Goal: Task Accomplishment & Management: Complete application form

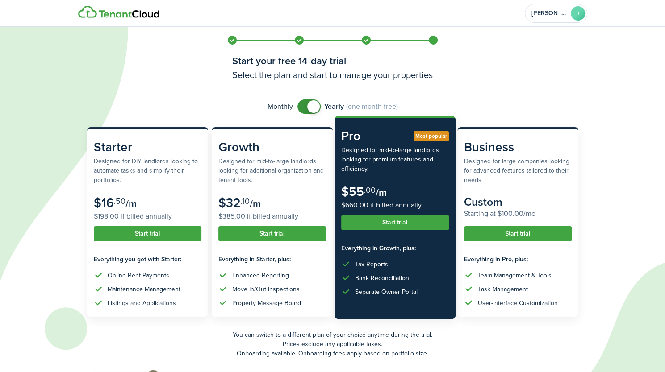
click at [366, 222] on button "Start trial" at bounding box center [395, 222] width 108 height 15
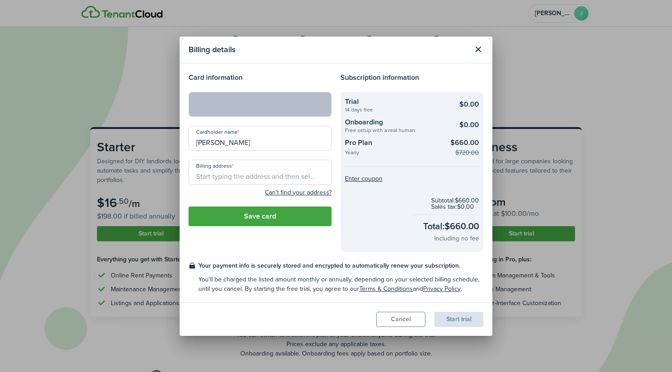
click at [238, 177] on input "Billing address" at bounding box center [259, 172] width 143 height 25
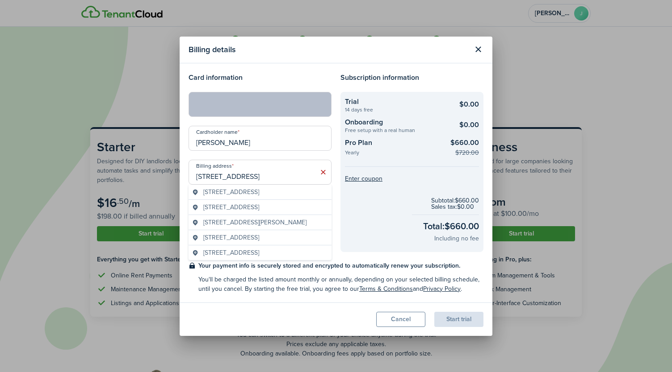
click at [259, 197] on span "[STREET_ADDRESS]" at bounding box center [231, 192] width 56 height 9
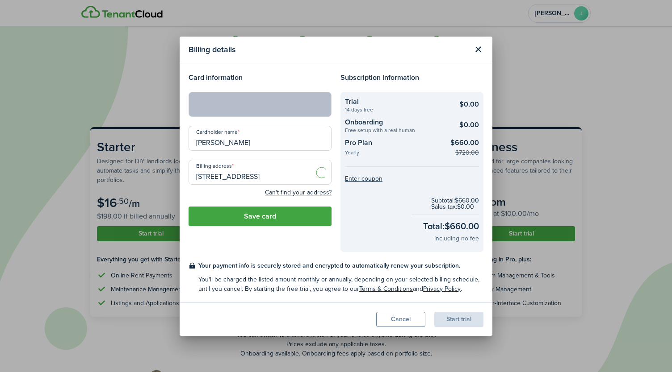
type input "[STREET_ADDRESS]"
click at [459, 320] on div "Start trial" at bounding box center [458, 319] width 49 height 15
click at [292, 177] on input "[STREET_ADDRESS]" at bounding box center [259, 172] width 143 height 25
click at [272, 180] on input "[STREET_ADDRESS]" at bounding box center [259, 172] width 143 height 25
click at [268, 217] on button "Save card" at bounding box center [259, 217] width 143 height 20
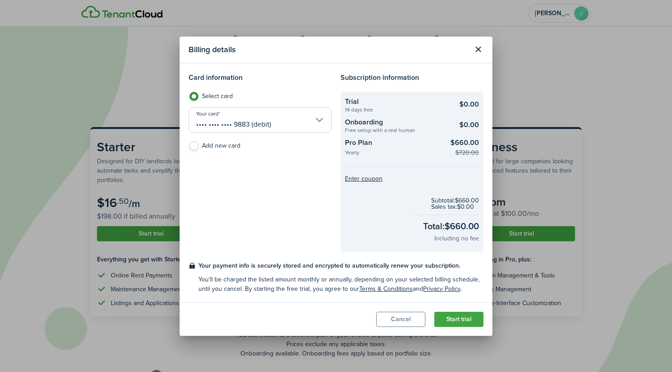
click at [445, 318] on button "Start trial" at bounding box center [458, 319] width 49 height 15
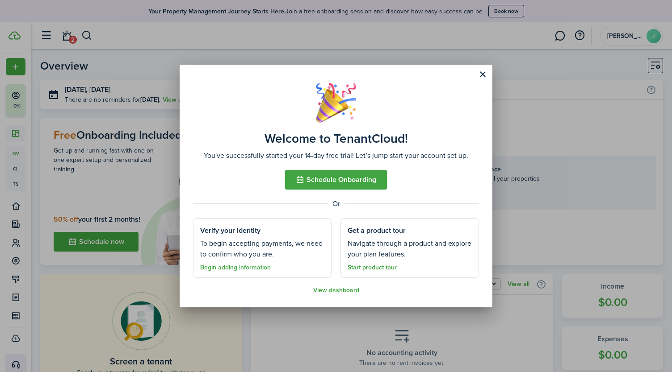
click at [343, 177] on button "Schedule Onboarding" at bounding box center [336, 180] width 102 height 20
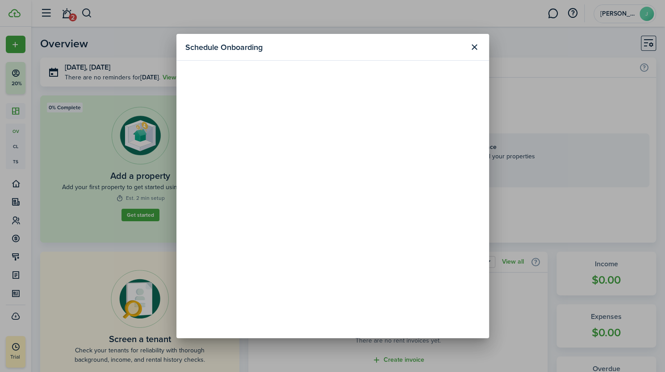
click at [478, 50] on button "Close modal" at bounding box center [474, 47] width 15 height 15
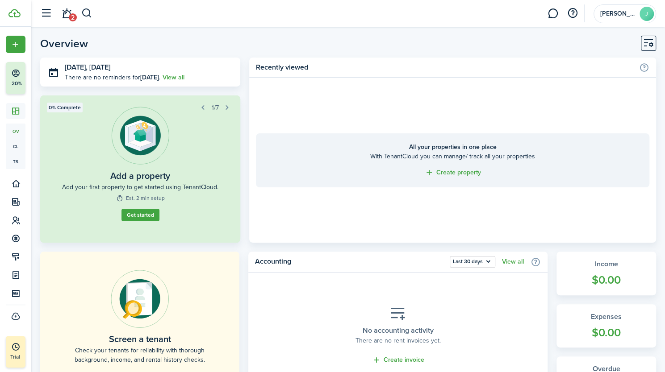
click at [140, 215] on link "Get started" at bounding box center [140, 215] width 38 height 13
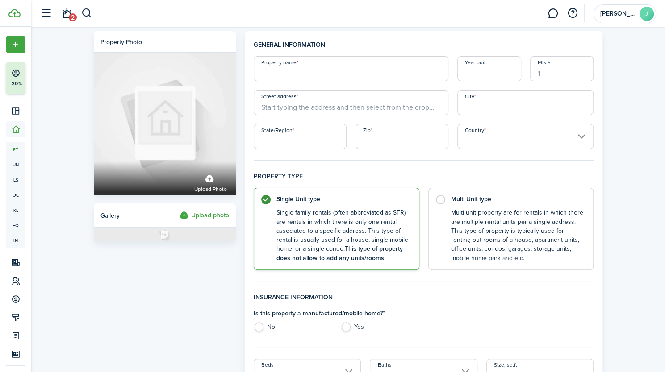
click at [282, 71] on input "Property name" at bounding box center [351, 68] width 195 height 25
type input "Camarillo Apartments"
type input "1955"
type input "[STREET_ADDRESS]"
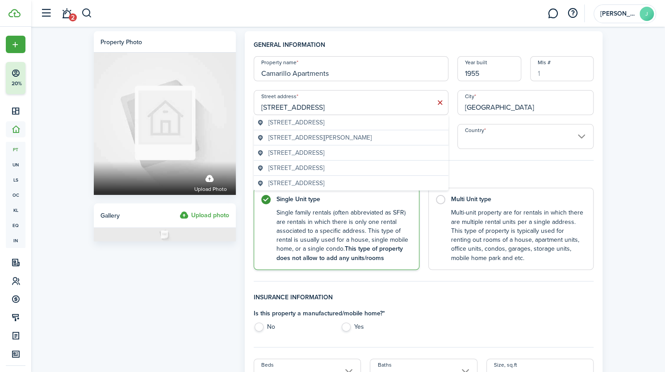
type input "[GEOGRAPHIC_DATA]"
click at [285, 126] on span "[STREET_ADDRESS]" at bounding box center [296, 122] width 56 height 9
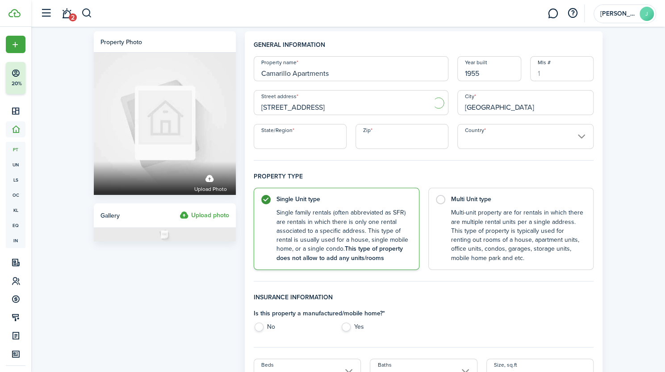
type input "[STREET_ADDRESS]"
type input "[GEOGRAPHIC_DATA]"
type input "CA"
type input "91602"
type input "[GEOGRAPHIC_DATA]"
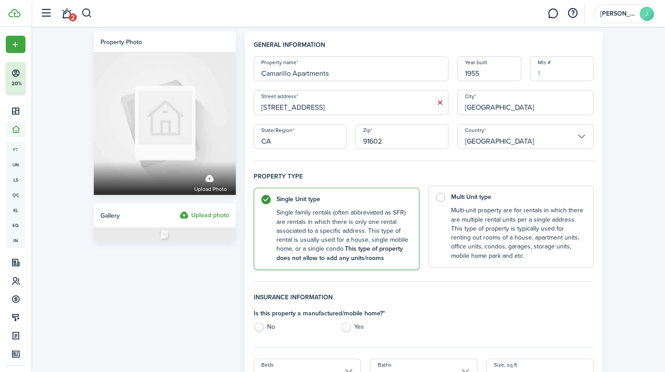
click at [439, 199] on label "Multi Unit type Multi-unit property are for rentals in which there are multiple…" at bounding box center [511, 227] width 166 height 82
radio input "false"
radio input "true"
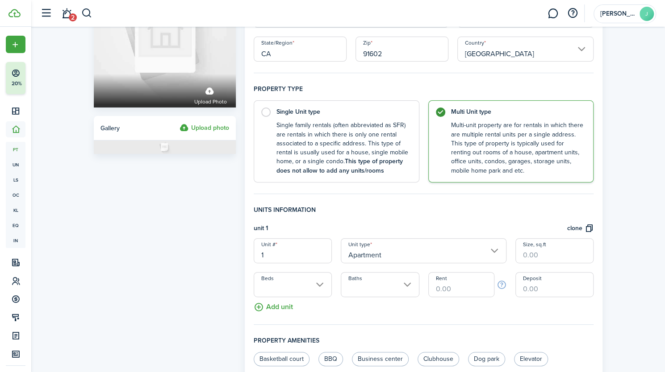
scroll to position [105, 0]
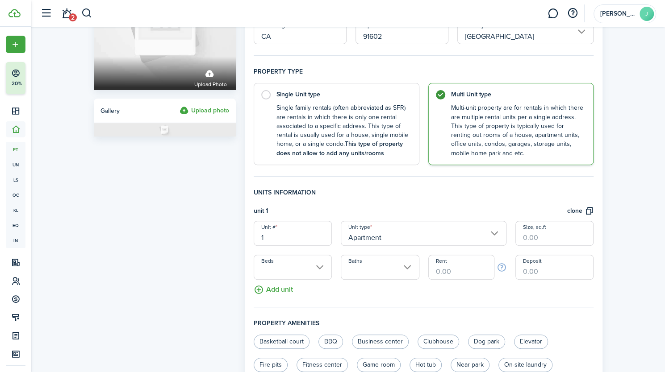
click at [446, 273] on input "Rent" at bounding box center [461, 267] width 66 height 25
click at [294, 269] on input "Beds" at bounding box center [293, 267] width 78 height 25
type input "$2,014.23"
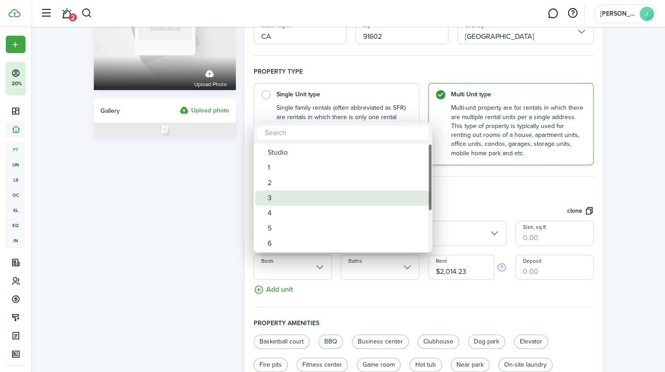
click at [271, 198] on div "3" at bounding box center [346, 198] width 158 height 15
type input "3"
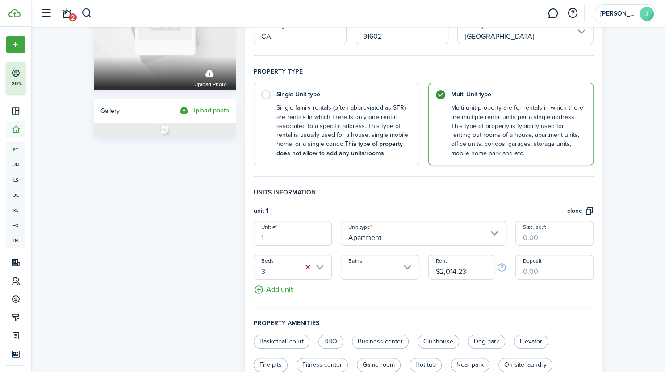
click at [408, 266] on input "Baths" at bounding box center [380, 267] width 78 height 25
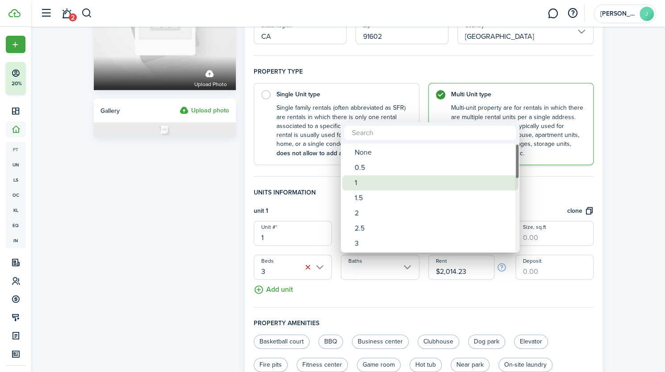
click at [365, 181] on div "1" at bounding box center [434, 182] width 158 height 15
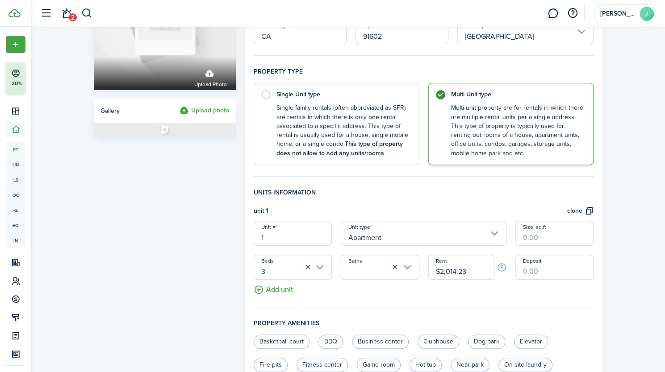
type input "1"
click at [494, 237] on input "Apartment" at bounding box center [424, 233] width 166 height 25
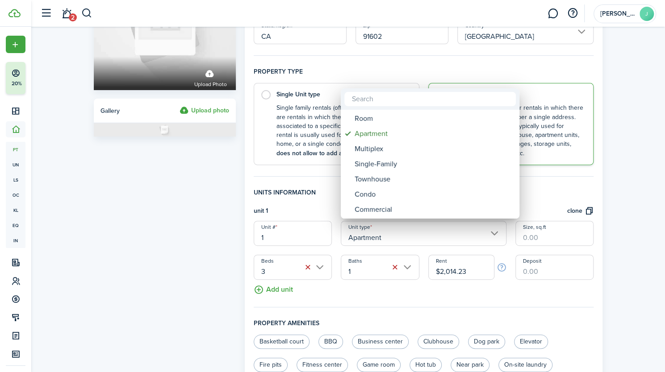
click at [494, 237] on div at bounding box center [333, 186] width 808 height 515
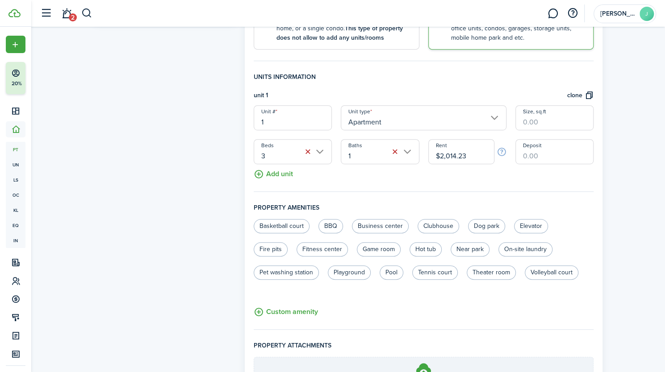
scroll to position [222, 0]
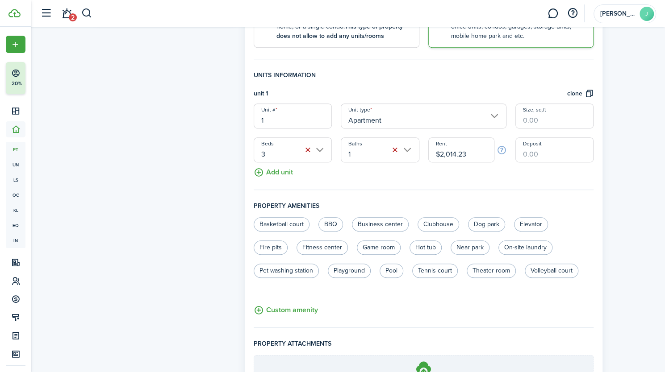
click at [255, 173] on button "Add unit" at bounding box center [273, 171] width 39 height 16
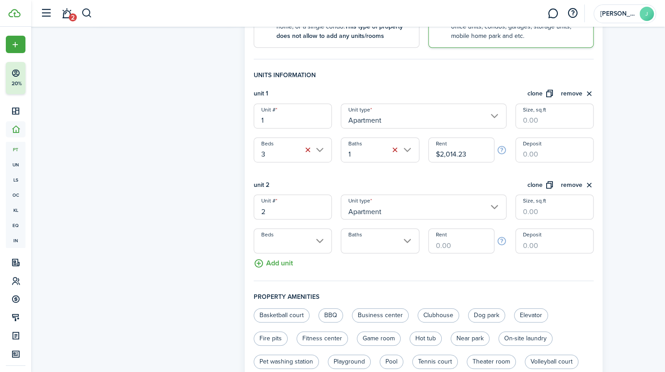
click at [449, 246] on input "Rent" at bounding box center [461, 241] width 66 height 25
type input "$2,028.00"
click at [283, 263] on button "Add unit" at bounding box center [273, 262] width 39 height 16
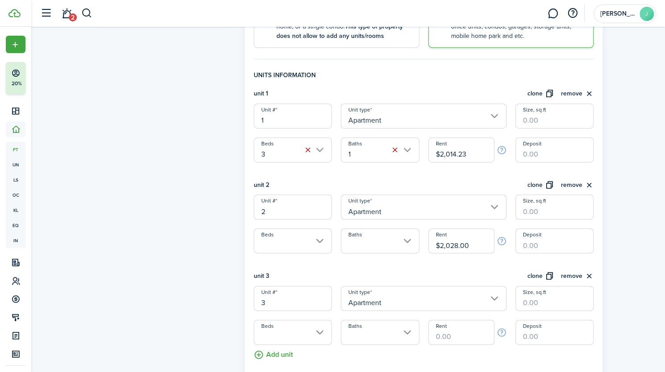
click at [443, 340] on input "Rent" at bounding box center [461, 332] width 66 height 25
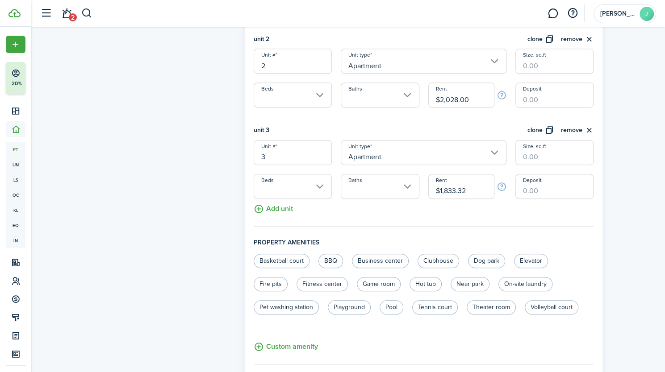
scroll to position [372, 0]
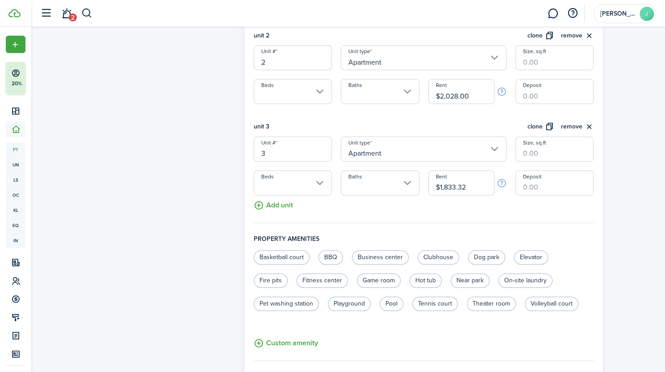
type input "$1,833.32"
click at [277, 203] on button "Add unit" at bounding box center [273, 204] width 39 height 16
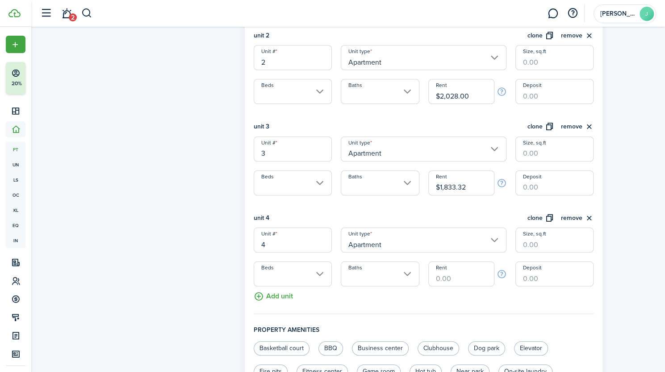
click at [374, 277] on input "Baths" at bounding box center [380, 274] width 78 height 25
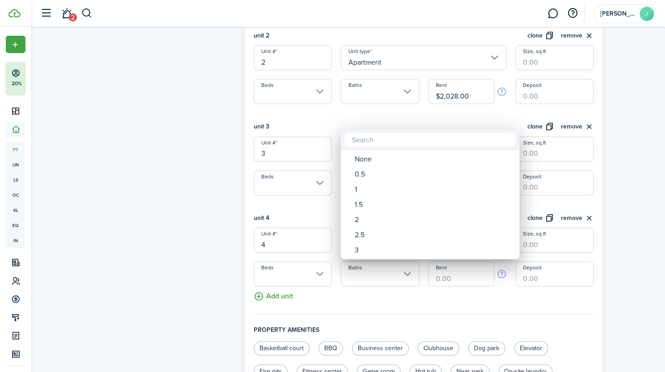
click at [339, 296] on div at bounding box center [333, 186] width 808 height 515
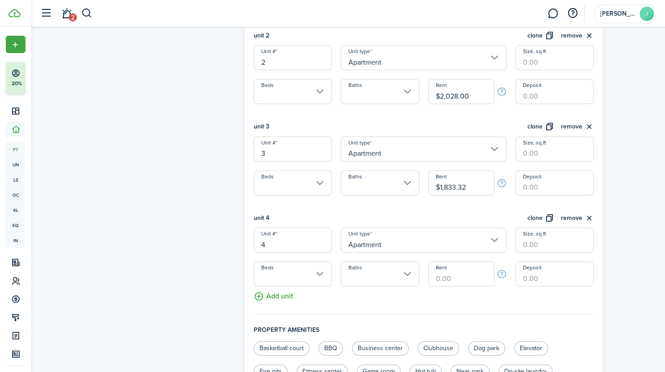
click at [445, 278] on input "Rent" at bounding box center [461, 274] width 66 height 25
type input "$1,255.24"
click at [259, 299] on button "Add unit" at bounding box center [273, 295] width 39 height 16
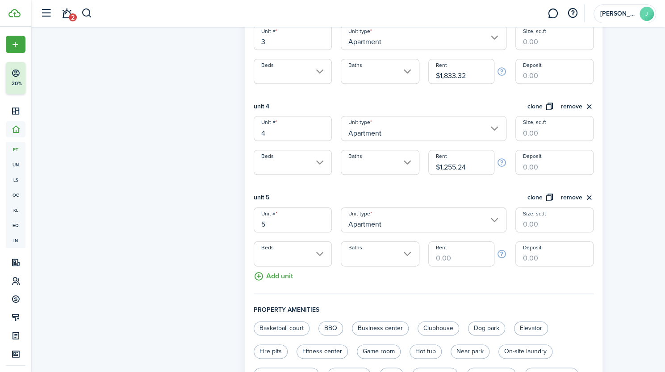
scroll to position [487, 0]
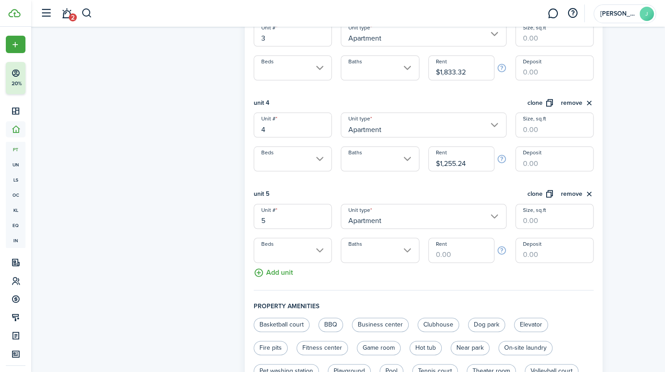
click at [442, 255] on input "Rent" at bounding box center [461, 250] width 66 height 25
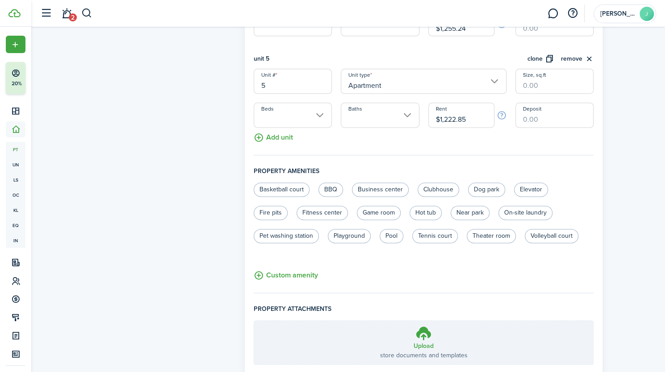
scroll to position [625, 0]
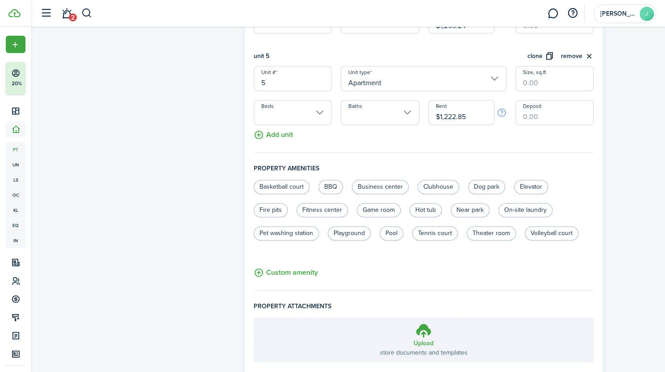
type input "$1,222.85"
click at [279, 135] on button "Add unit" at bounding box center [273, 133] width 39 height 16
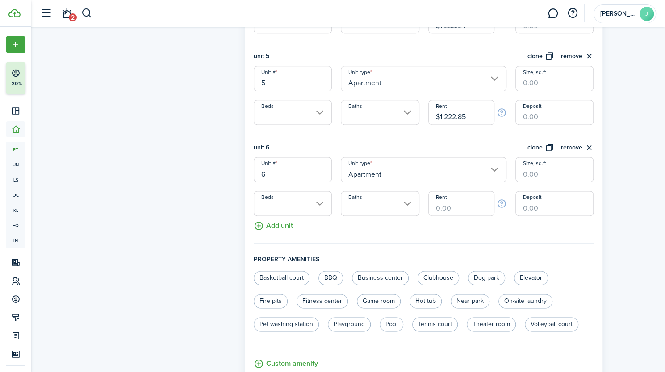
click at [447, 203] on input "Rent" at bounding box center [461, 203] width 66 height 25
click at [447, 203] on input "$1,312" at bounding box center [461, 203] width 66 height 25
click at [283, 228] on button "Add unit" at bounding box center [273, 224] width 39 height 16
type input "$1,312.00"
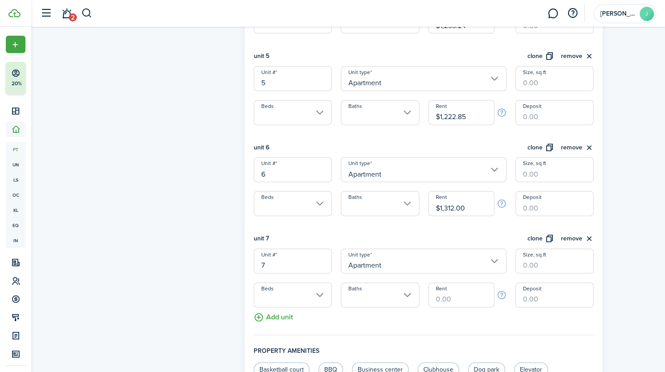
click at [447, 299] on input "Rent" at bounding box center [461, 295] width 66 height 25
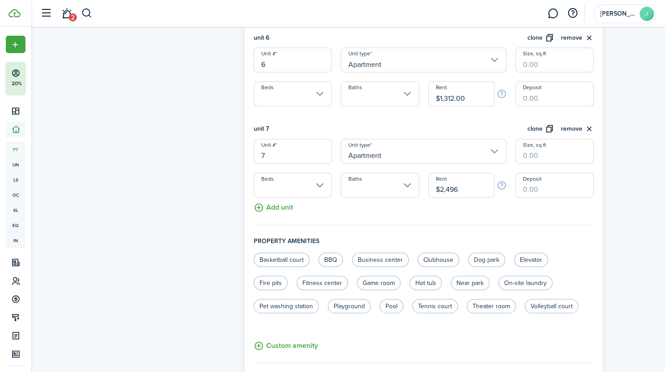
scroll to position [765, 0]
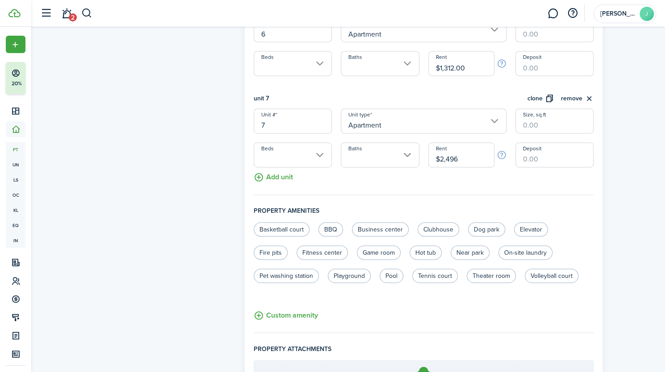
type input "$2,496.00"
click at [258, 173] on button "Add unit" at bounding box center [273, 175] width 39 height 16
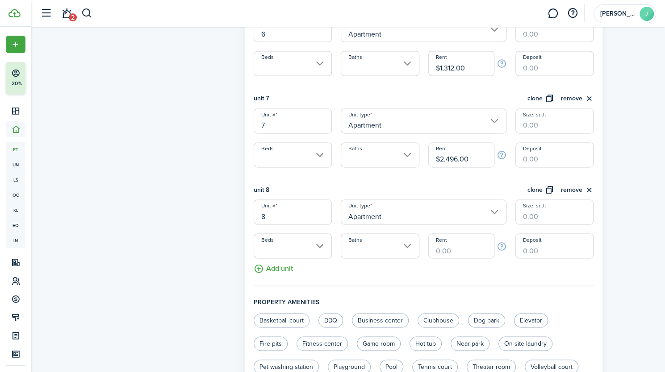
click at [440, 250] on input "Rent" at bounding box center [461, 246] width 66 height 25
click at [292, 251] on input "Beds" at bounding box center [293, 246] width 78 height 25
type input "$2,025.00"
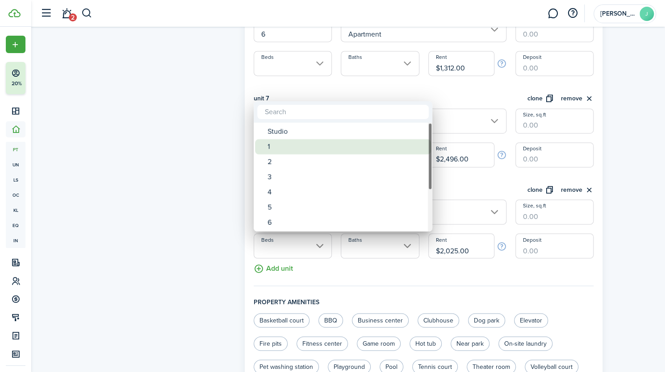
click at [277, 149] on div "1" at bounding box center [346, 146] width 158 height 15
type input "1"
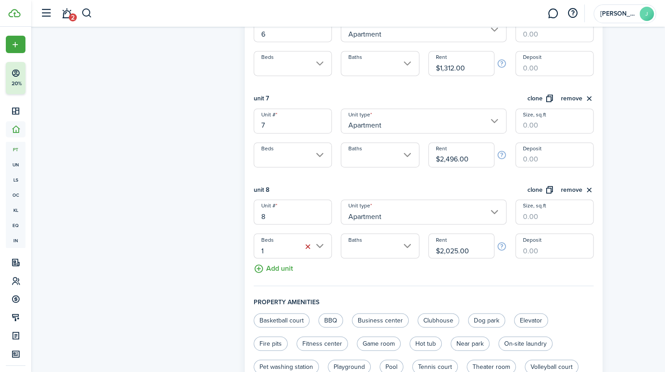
click at [361, 250] on input "Baths" at bounding box center [380, 246] width 78 height 25
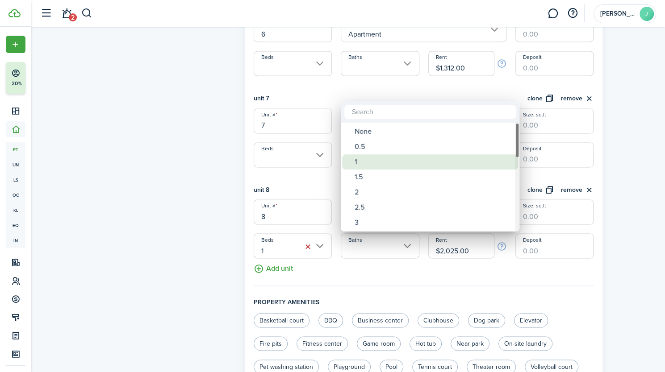
click at [371, 162] on div "1" at bounding box center [434, 162] width 158 height 15
type input "1"
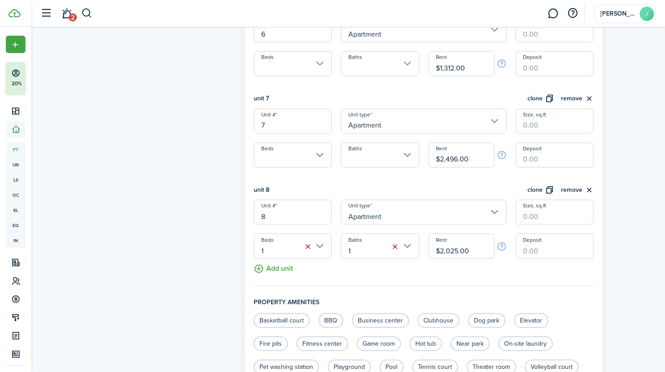
click at [539, 216] on input "Size, sq.ft" at bounding box center [554, 212] width 78 height 25
click at [282, 159] on input "Beds" at bounding box center [293, 154] width 78 height 25
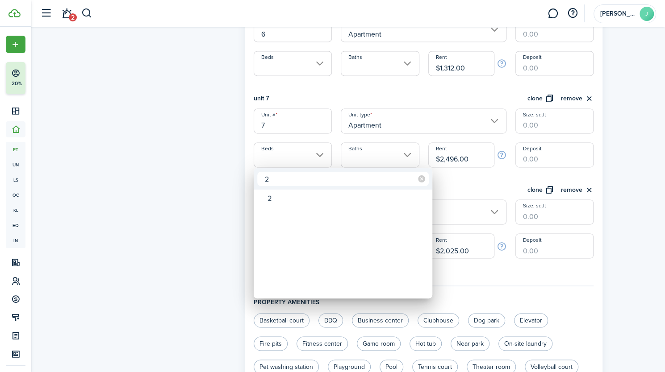
type input "2"
click at [364, 159] on div at bounding box center [333, 186] width 808 height 515
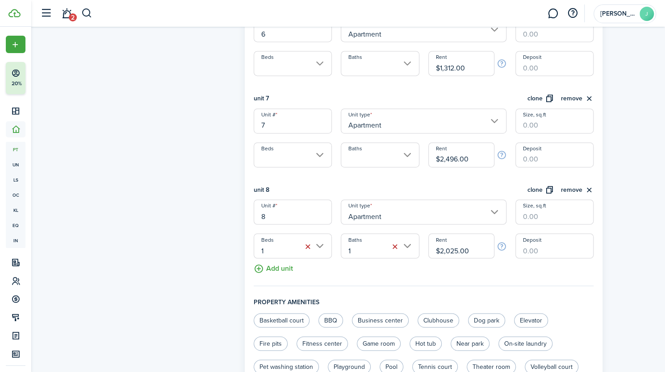
click at [321, 147] on input "Beds" at bounding box center [293, 154] width 78 height 25
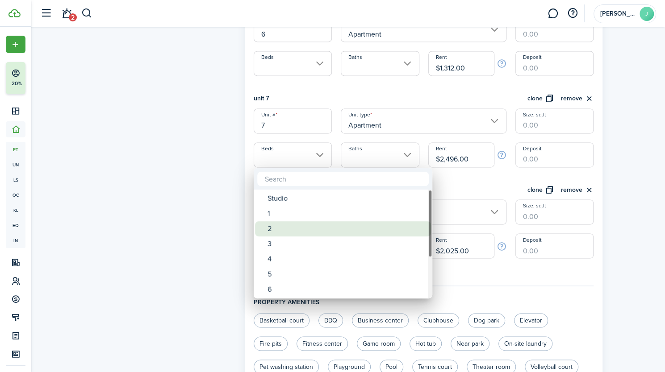
click at [269, 229] on div "2" at bounding box center [346, 228] width 158 height 15
type input "2"
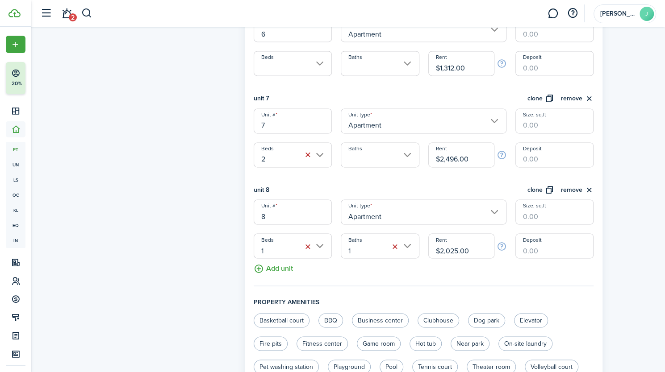
click at [407, 156] on input "Baths" at bounding box center [380, 154] width 78 height 25
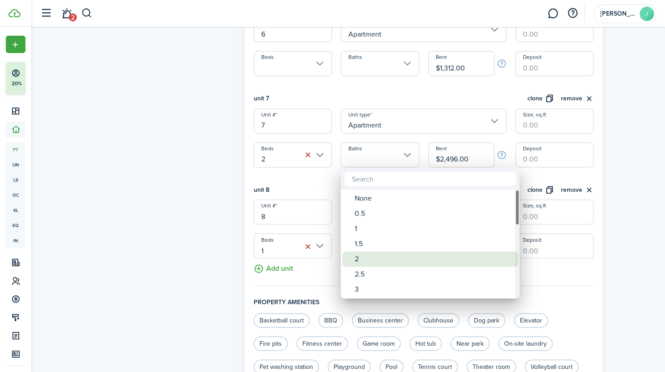
click at [361, 258] on div "2" at bounding box center [434, 259] width 158 height 15
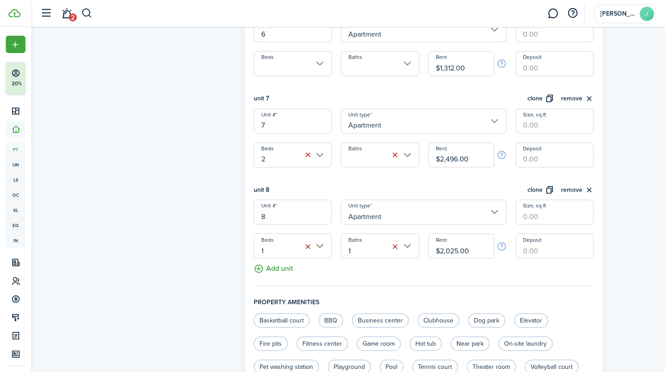
type input "2"
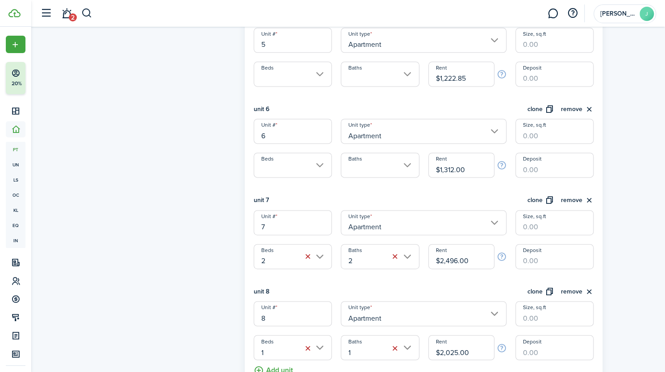
scroll to position [584, 0]
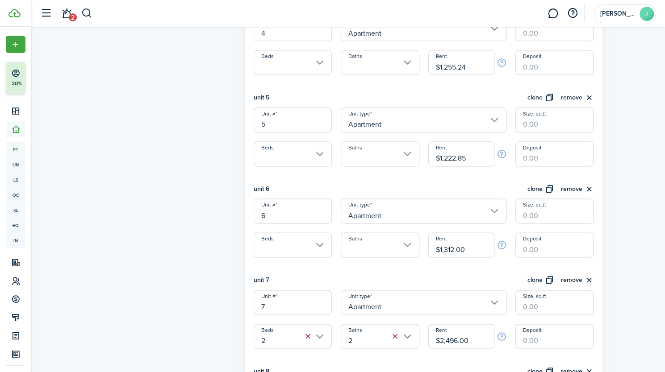
click at [291, 252] on input "Beds" at bounding box center [293, 245] width 78 height 25
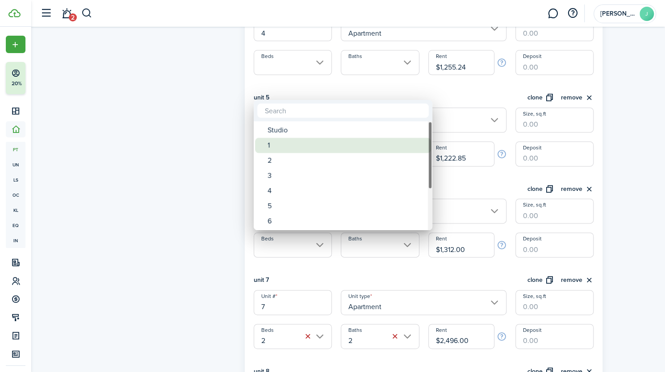
click at [274, 144] on div "1" at bounding box center [346, 145] width 158 height 15
type input "1"
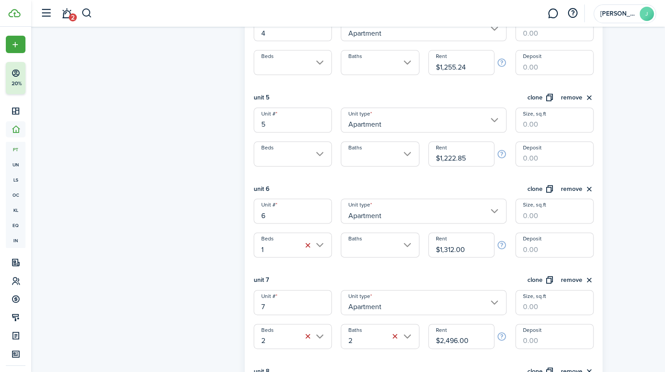
click at [375, 246] on input "Baths" at bounding box center [380, 245] width 78 height 25
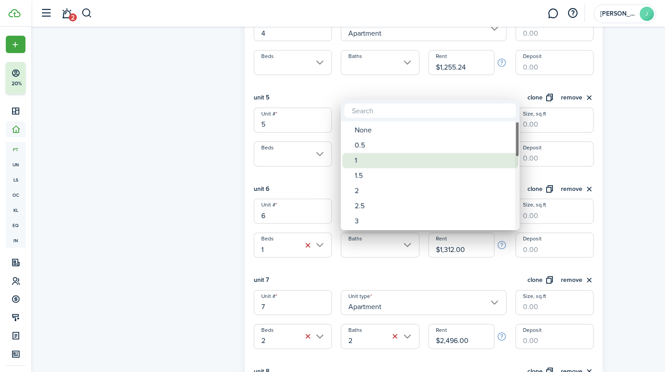
click at [375, 164] on div "1" at bounding box center [434, 160] width 158 height 15
type input "1"
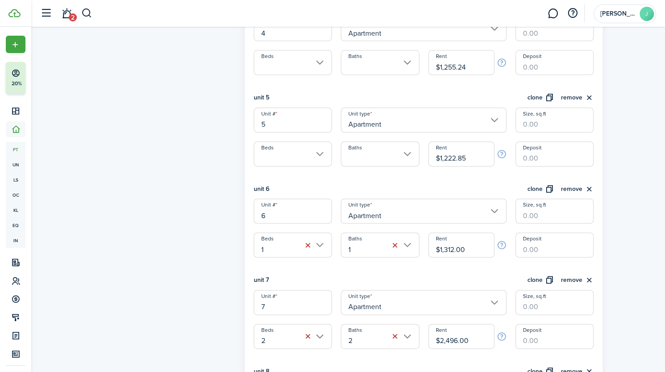
click at [304, 155] on input "Beds" at bounding box center [293, 154] width 78 height 25
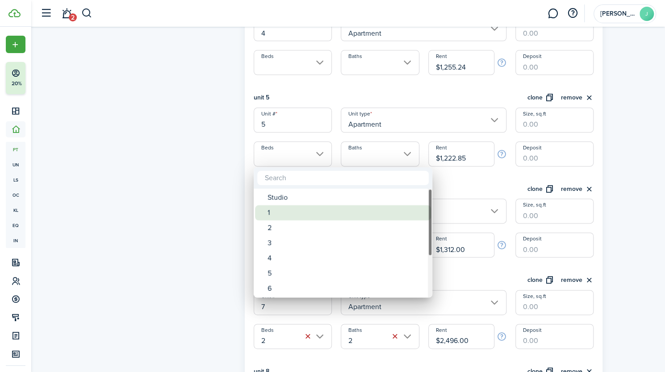
click at [274, 219] on div "1" at bounding box center [346, 212] width 158 height 15
type input "1"
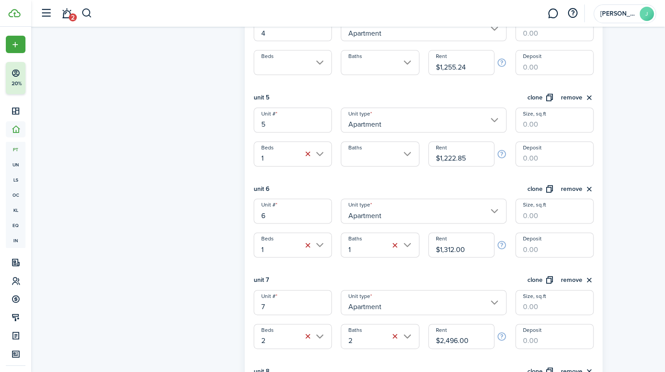
click at [388, 154] on input "Baths" at bounding box center [380, 154] width 78 height 25
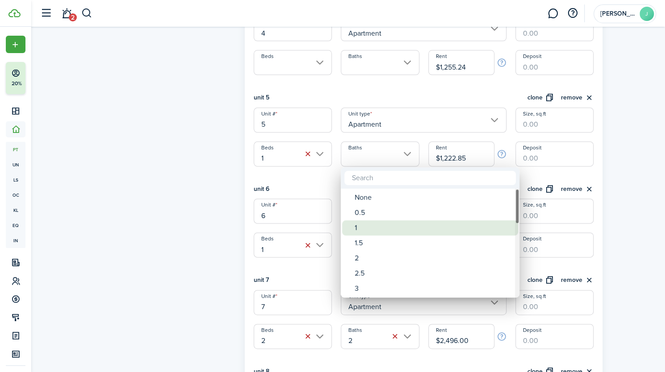
click at [361, 228] on div "1" at bounding box center [434, 228] width 158 height 15
type input "1"
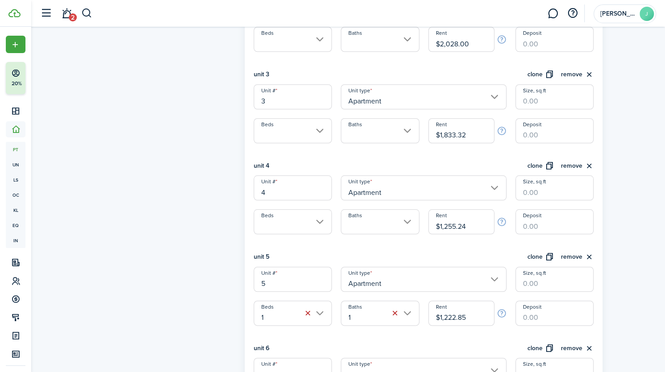
scroll to position [405, 0]
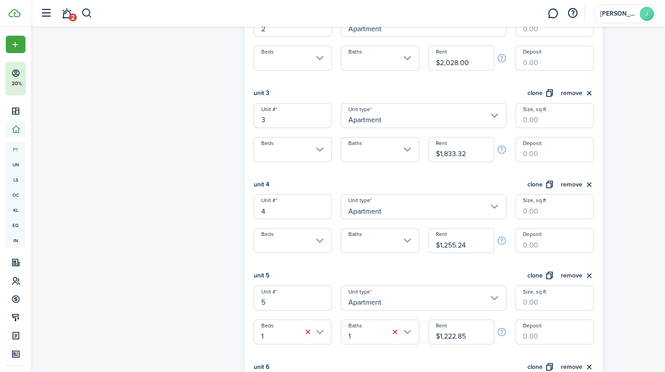
click at [301, 242] on input "Beds" at bounding box center [293, 240] width 78 height 25
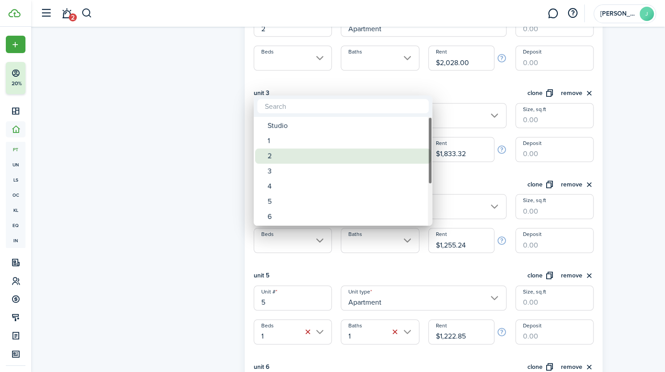
click at [276, 157] on div "2" at bounding box center [346, 156] width 158 height 15
type input "2"
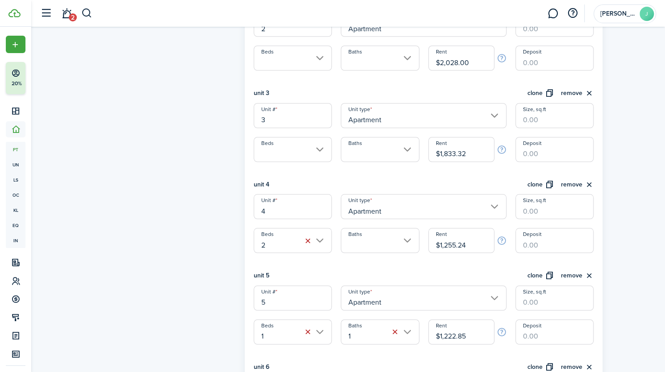
click at [368, 239] on input "Baths" at bounding box center [380, 240] width 78 height 25
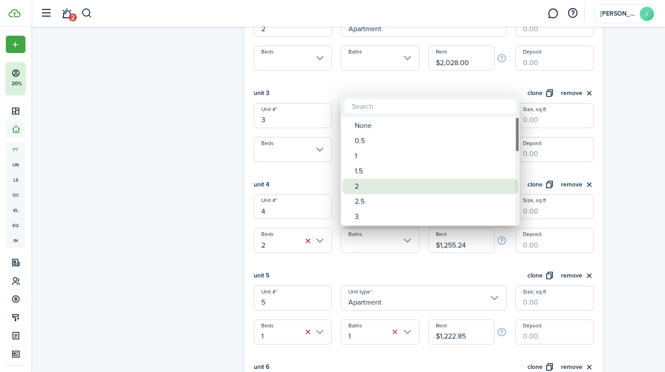
click at [361, 192] on div "2" at bounding box center [434, 186] width 158 height 15
type input "2"
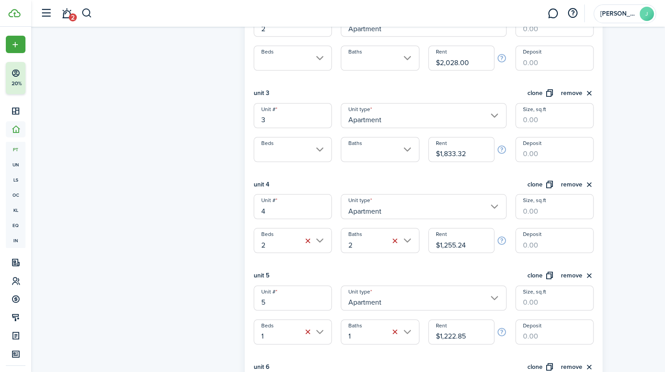
click at [278, 147] on input "Beds" at bounding box center [293, 149] width 78 height 25
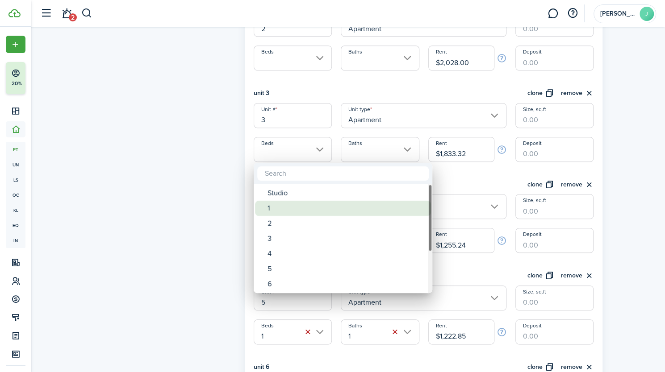
click at [268, 213] on div "1" at bounding box center [346, 208] width 158 height 15
type input "1"
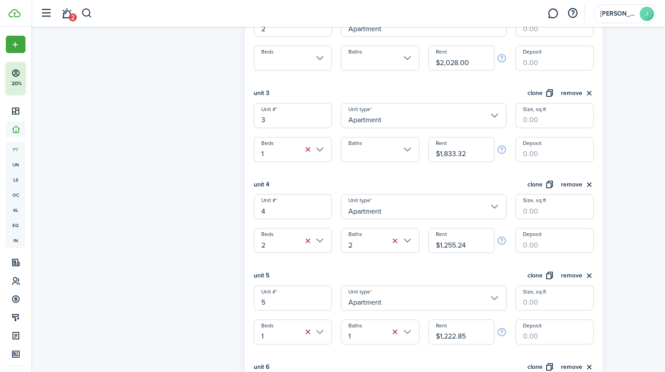
click at [382, 150] on input "Baths" at bounding box center [380, 149] width 78 height 25
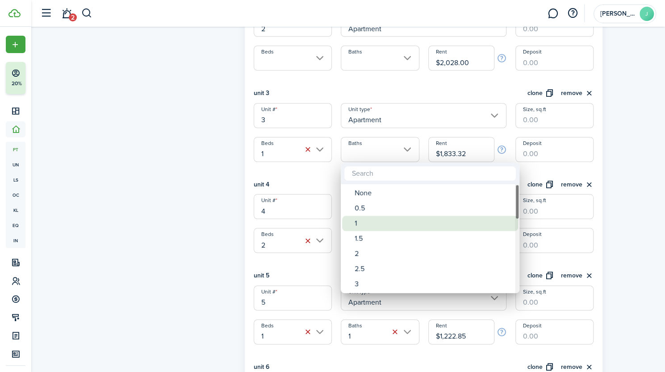
click at [362, 226] on div "1" at bounding box center [434, 223] width 158 height 15
type input "1"
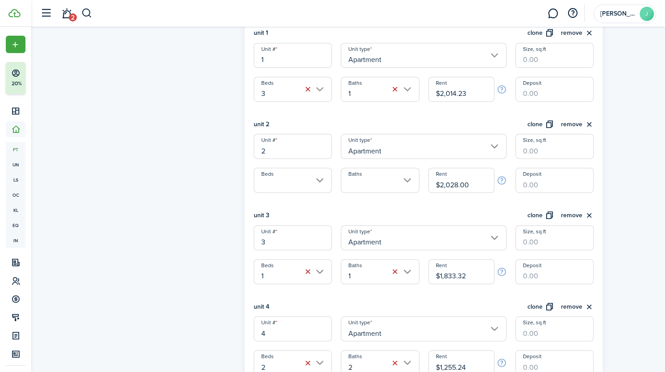
scroll to position [229, 0]
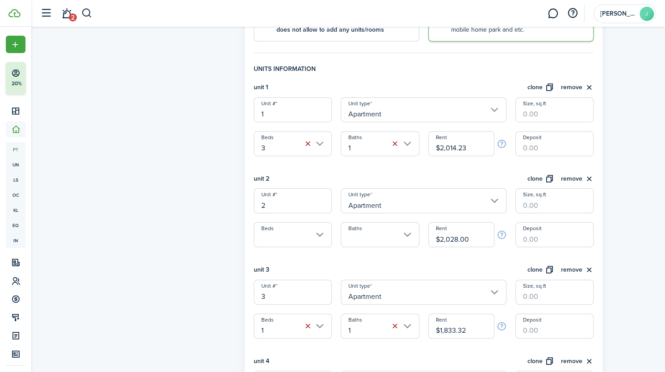
click at [290, 240] on input "Beds" at bounding box center [293, 234] width 78 height 25
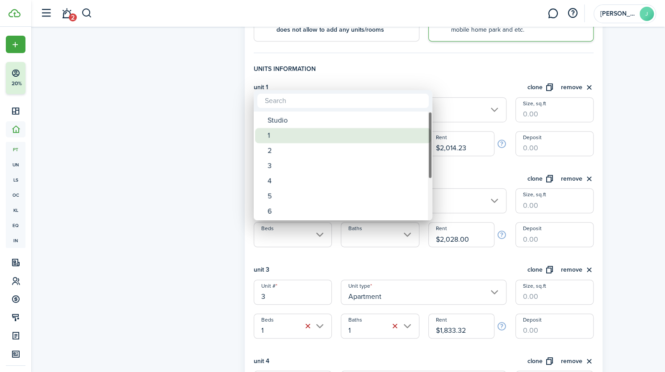
click at [282, 140] on div "1" at bounding box center [346, 135] width 158 height 15
type input "1"
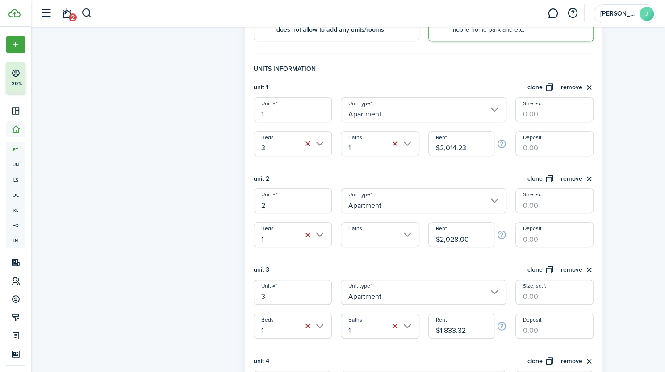
click at [371, 239] on input "Baths" at bounding box center [380, 234] width 78 height 25
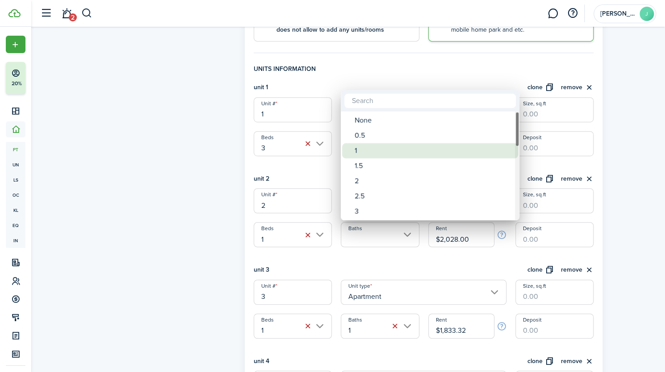
click at [376, 148] on div "1" at bounding box center [434, 150] width 158 height 15
type input "1"
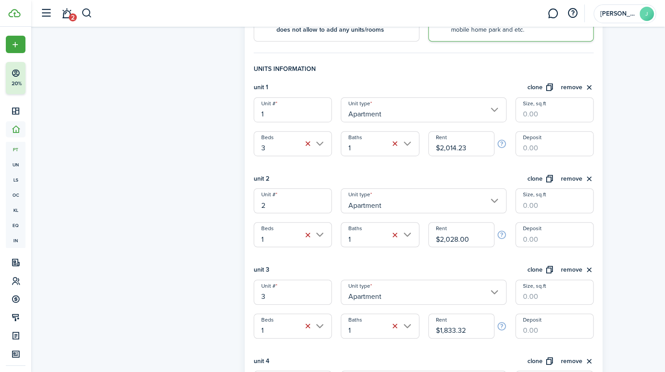
click at [362, 150] on input "1" at bounding box center [380, 143] width 78 height 25
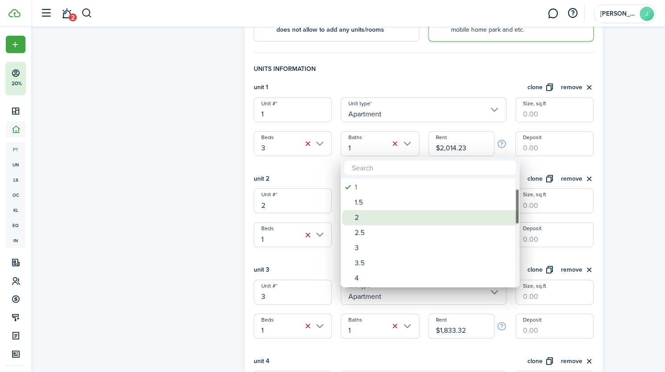
click at [357, 220] on div "2" at bounding box center [434, 217] width 158 height 15
type input "2"
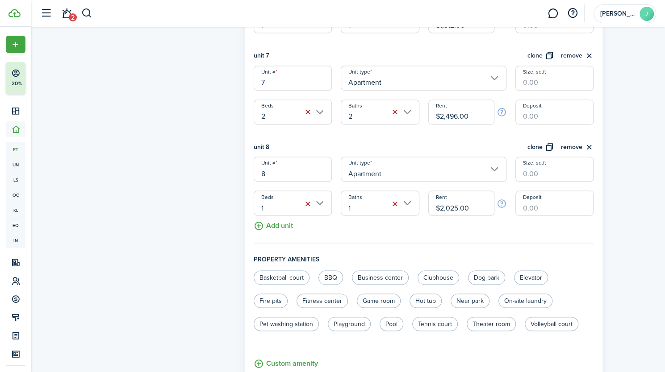
scroll to position [819, 0]
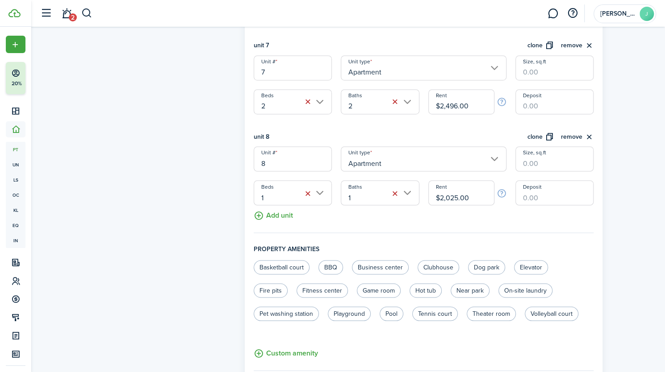
click at [278, 217] on button "Add unit" at bounding box center [273, 213] width 39 height 16
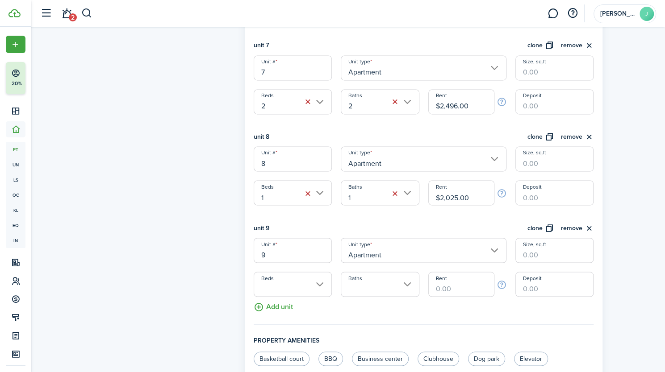
click at [588, 228] on button "remove" at bounding box center [576, 228] width 33 height 10
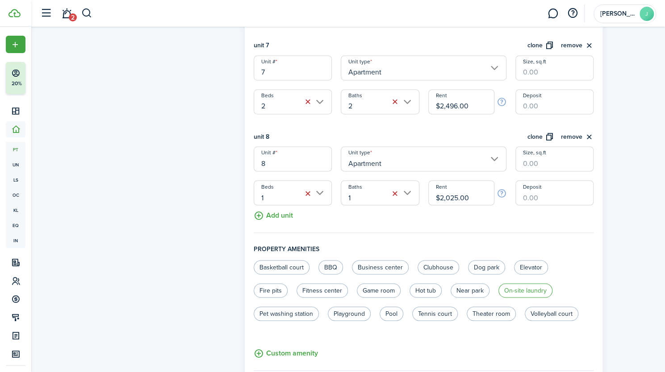
click at [514, 290] on label "On-site laundry" at bounding box center [525, 291] width 54 height 14
radio input "true"
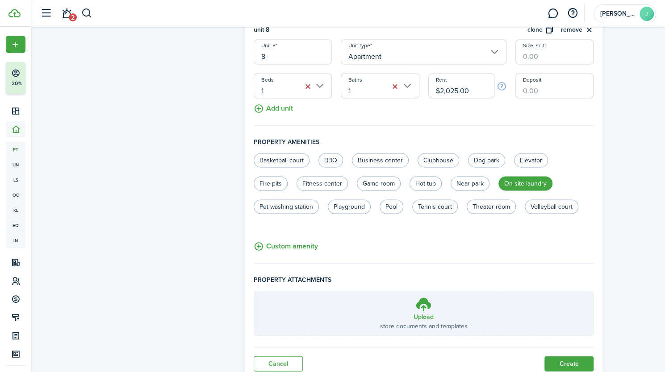
scroll to position [957, 0]
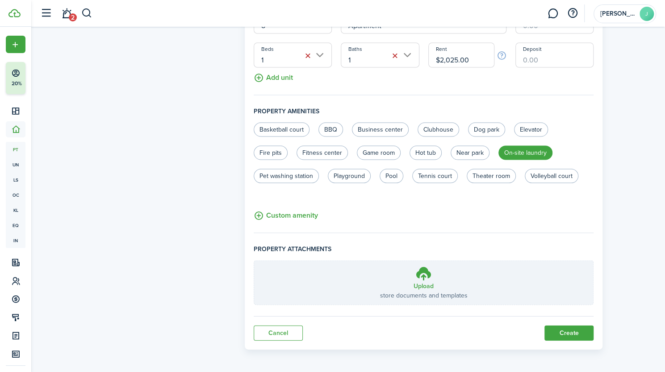
click at [560, 331] on button "Create" at bounding box center [568, 333] width 49 height 15
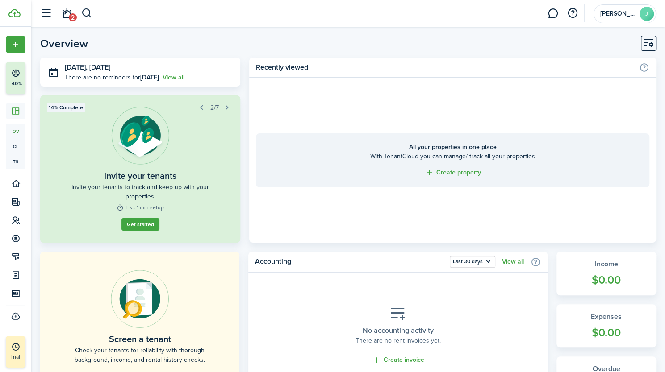
click at [451, 173] on link "Create property" at bounding box center [452, 173] width 56 height 10
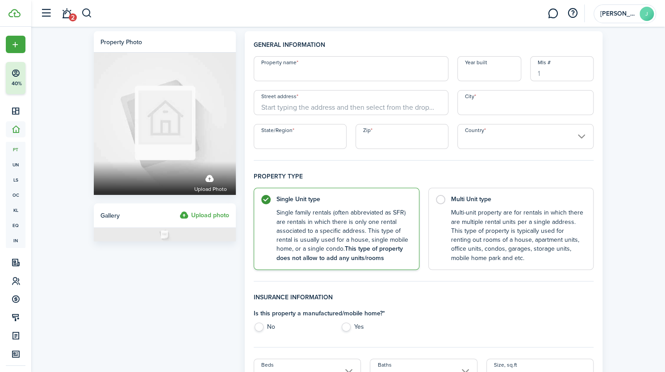
click at [279, 70] on input "Property name" at bounding box center [351, 68] width 195 height 25
type input "[GEOGRAPHIC_DATA]"
type input "2"
type input "1922"
type input "[STREET_ADDRESS]"
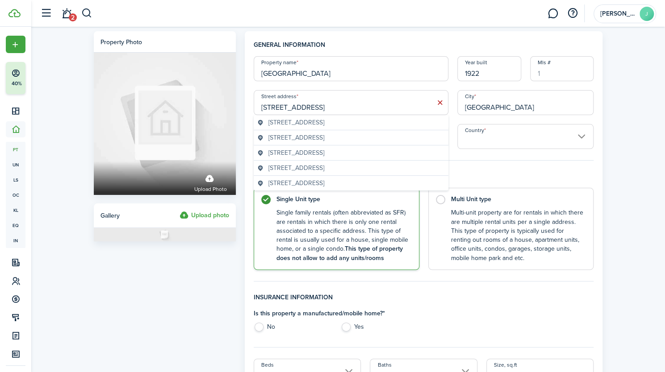
type input "[GEOGRAPHIC_DATA]"
click at [280, 121] on span "[STREET_ADDRESS]" at bounding box center [296, 122] width 56 height 9
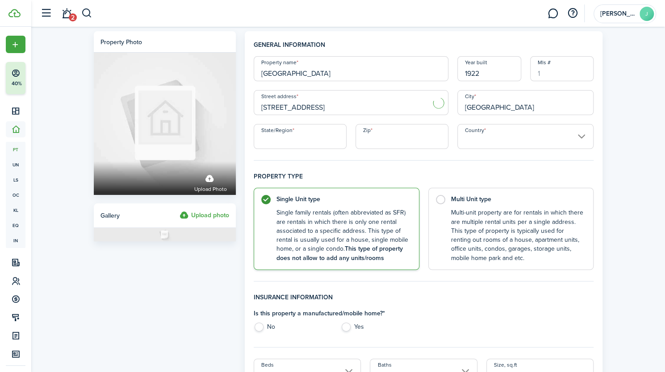
type input "[STREET_ADDRESS]"
type input "CA"
type input "91104"
type input "[GEOGRAPHIC_DATA]"
click at [282, 149] on input "CA" at bounding box center [300, 136] width 93 height 25
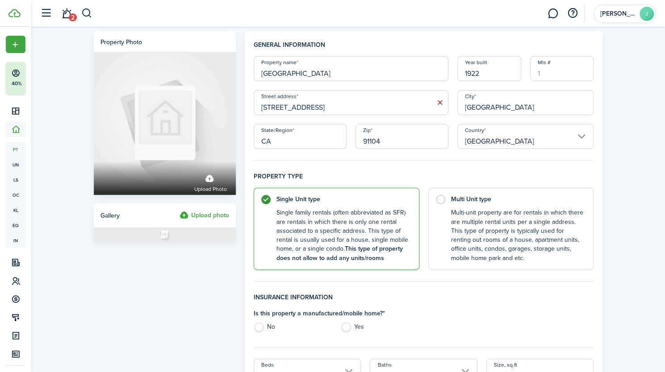
click at [433, 175] on h4 "Property type" at bounding box center [424, 180] width 340 height 16
drag, startPoint x: 665, startPoint y: 179, endPoint x: 664, endPoint y: 185, distance: 5.9
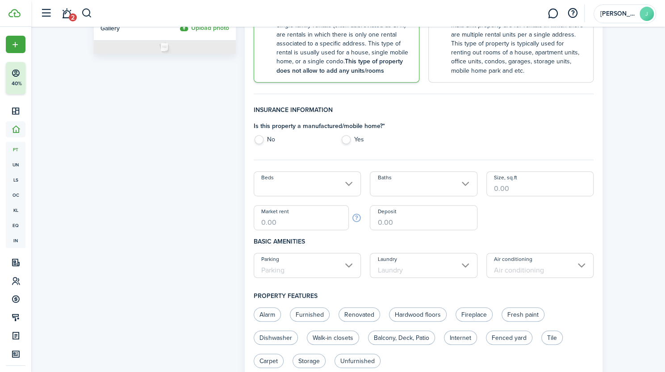
scroll to position [201, 0]
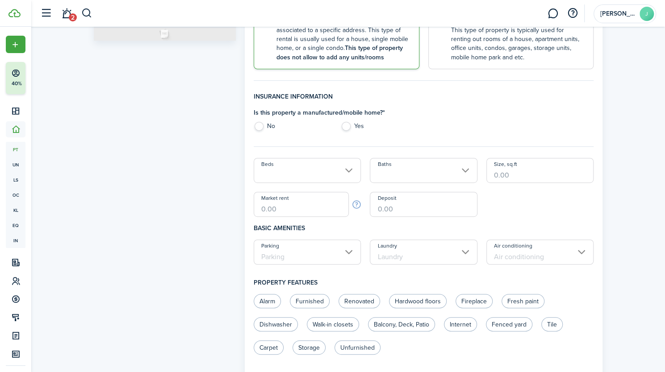
click at [260, 125] on label "No" at bounding box center [293, 128] width 78 height 13
radio input "true"
click at [282, 178] on input "Beds" at bounding box center [308, 170] width 108 height 25
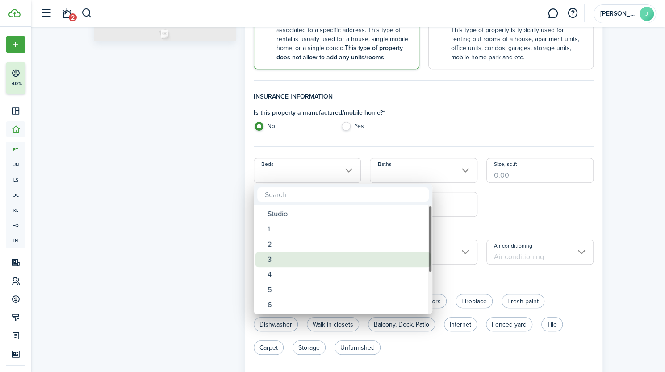
click at [277, 257] on div "3" at bounding box center [346, 259] width 158 height 15
type input "3"
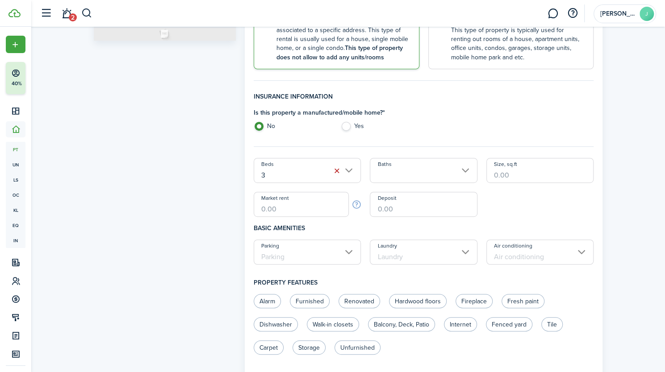
click at [406, 176] on input "Baths" at bounding box center [424, 170] width 108 height 25
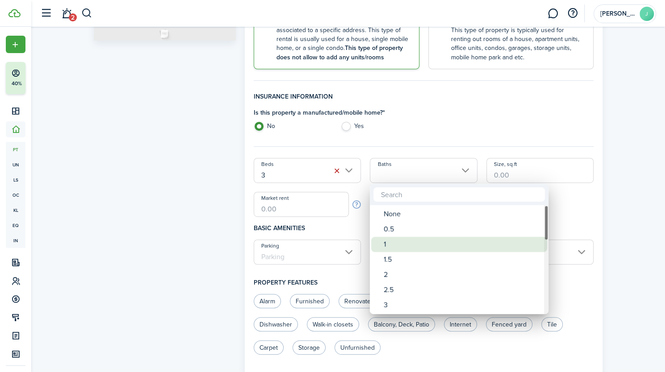
click at [395, 250] on div "1" at bounding box center [463, 244] width 158 height 15
type input "1"
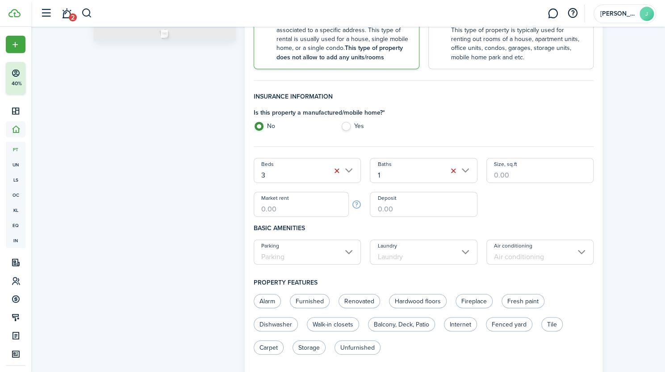
click at [507, 178] on input "Size, sq.ft" at bounding box center [540, 170] width 108 height 25
type input "1,750"
click at [274, 209] on input "Market rent" at bounding box center [302, 204] width 96 height 25
type input "$4,400.00"
click at [297, 254] on input "Parking" at bounding box center [308, 252] width 108 height 25
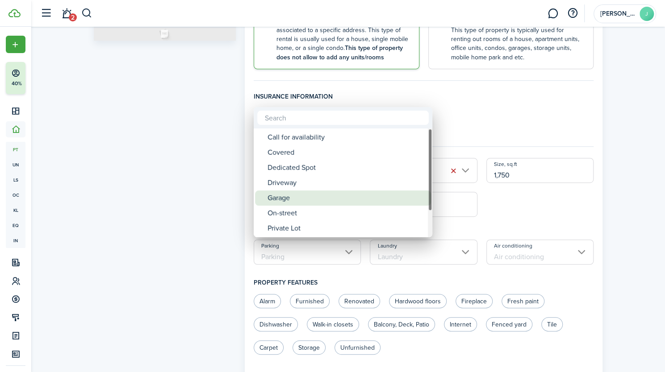
click at [281, 204] on div "Garage" at bounding box center [346, 198] width 158 height 15
type input "Garage"
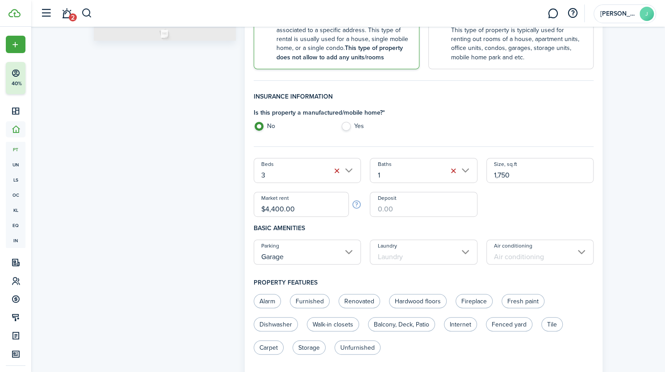
click at [394, 250] on input "Laundry" at bounding box center [424, 252] width 108 height 25
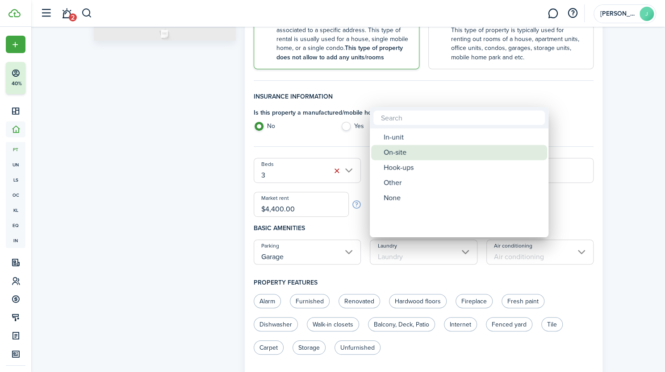
click at [395, 154] on div "On-site" at bounding box center [463, 152] width 158 height 15
type input "On-site"
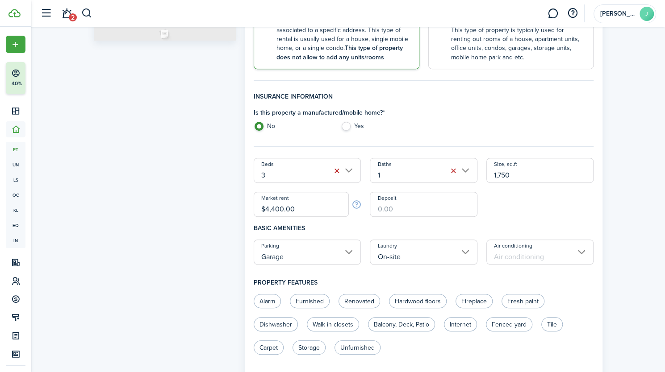
click at [523, 255] on input "Air conditioning" at bounding box center [540, 252] width 108 height 25
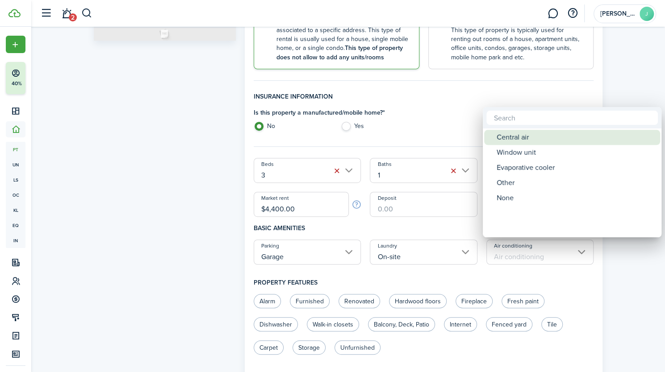
click at [512, 142] on div "Central air" at bounding box center [576, 137] width 158 height 15
type input "Central air"
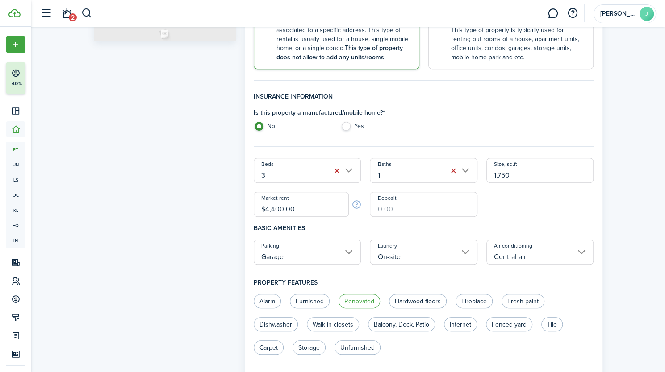
click at [358, 304] on label "Renovated" at bounding box center [359, 301] width 42 height 14
radio input "true"
click at [406, 296] on label "Hardwood floors" at bounding box center [418, 301] width 58 height 14
radio input "true"
click at [476, 301] on label "Fireplace" at bounding box center [473, 301] width 37 height 14
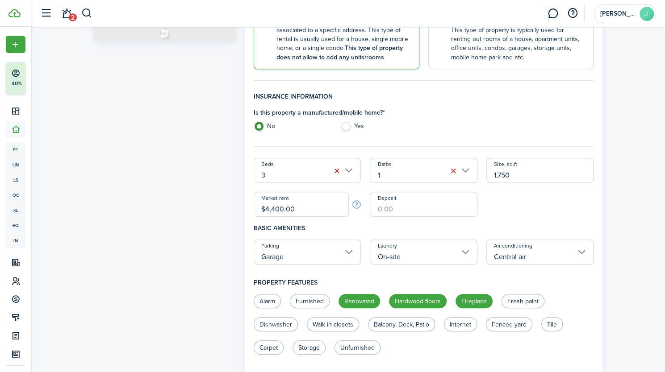
radio input "true"
click at [522, 298] on label "Fresh paint" at bounding box center [522, 301] width 43 height 14
radio input "true"
click at [508, 327] on label "Fenced yard" at bounding box center [509, 325] width 46 height 14
radio input "true"
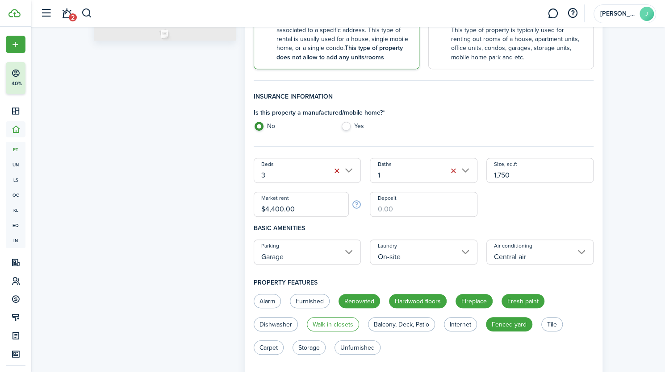
click at [331, 327] on label "Walk-in closets" at bounding box center [333, 325] width 52 height 14
radio input "true"
click at [284, 322] on label "Dishwasher" at bounding box center [276, 325] width 44 height 14
radio input "true"
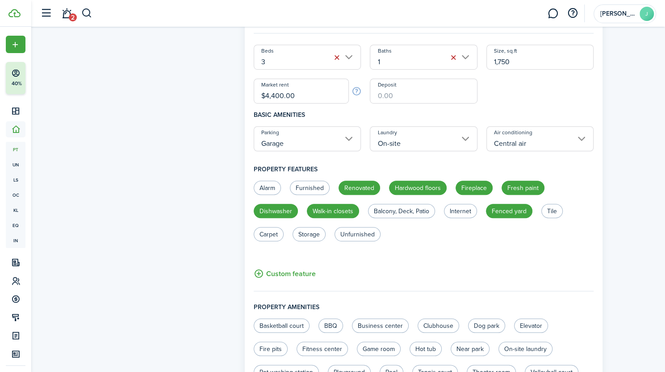
scroll to position [317, 0]
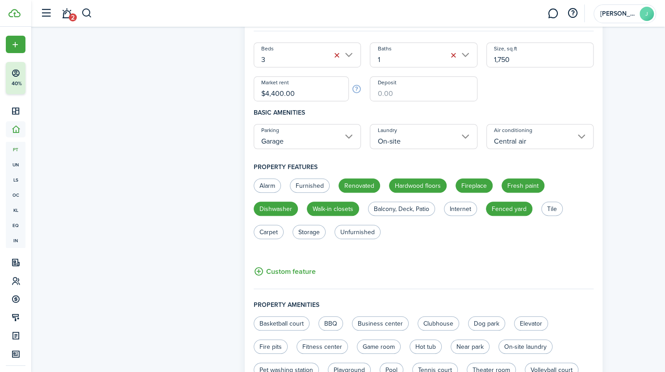
click at [296, 266] on button "Custom feature" at bounding box center [285, 271] width 62 height 11
click at [0, 0] on input "text" at bounding box center [0, 0] width 0 height 0
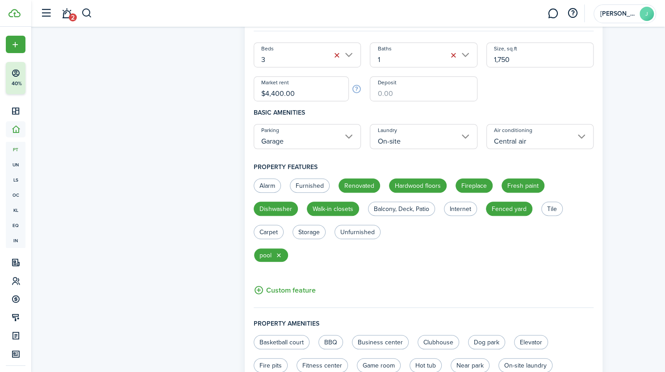
click at [276, 292] on button "Custom feature" at bounding box center [285, 290] width 62 height 11
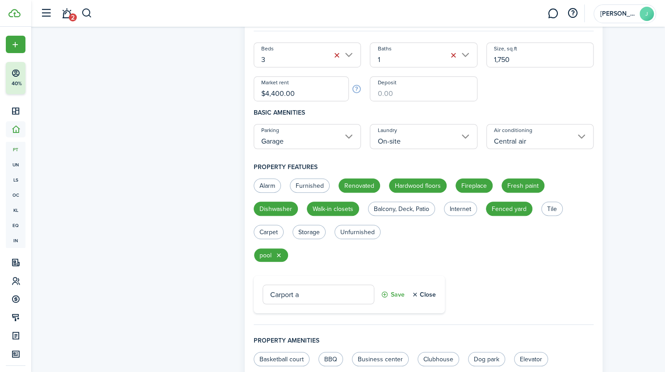
type input "Carport"
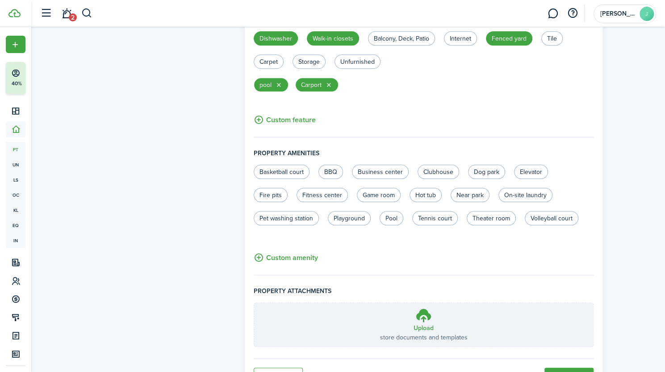
scroll to position [530, 0]
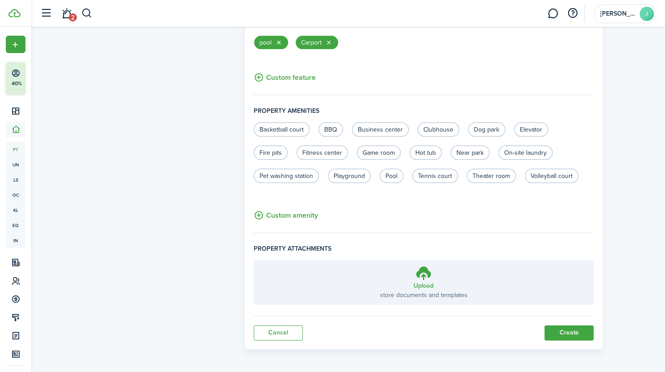
click at [558, 334] on button "Create" at bounding box center [568, 333] width 49 height 15
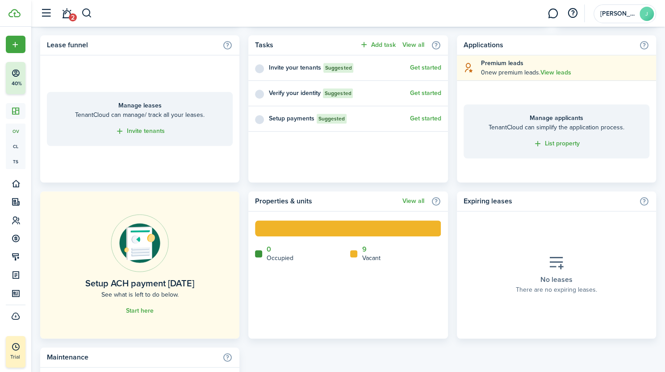
scroll to position [377, 0]
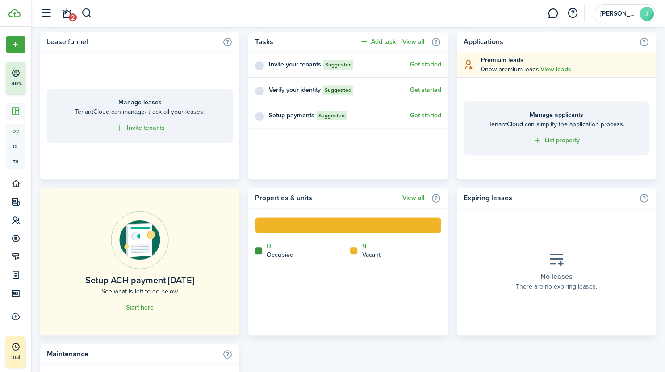
click at [413, 199] on link "View all" at bounding box center [413, 198] width 22 height 7
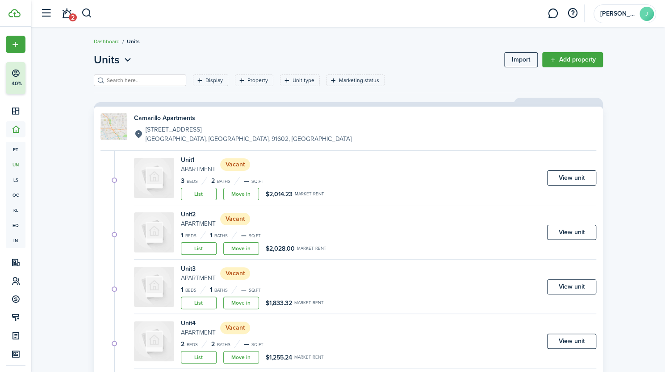
click at [240, 165] on status "Vacant" at bounding box center [235, 165] width 30 height 13
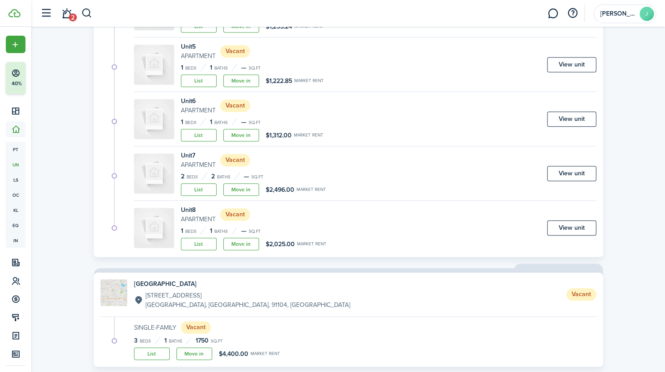
scroll to position [332, 0]
click at [198, 242] on link "List" at bounding box center [199, 243] width 36 height 13
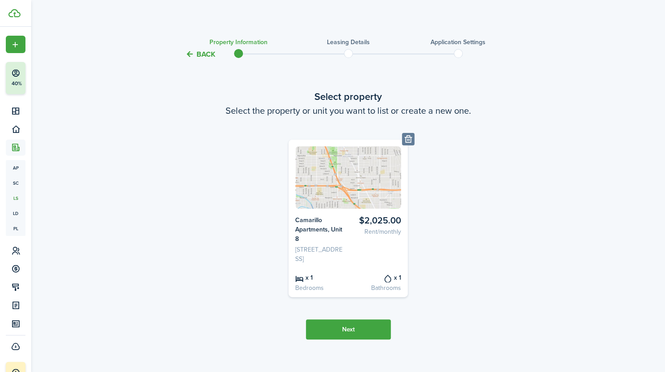
click at [351, 340] on button "Next" at bounding box center [348, 330] width 85 height 20
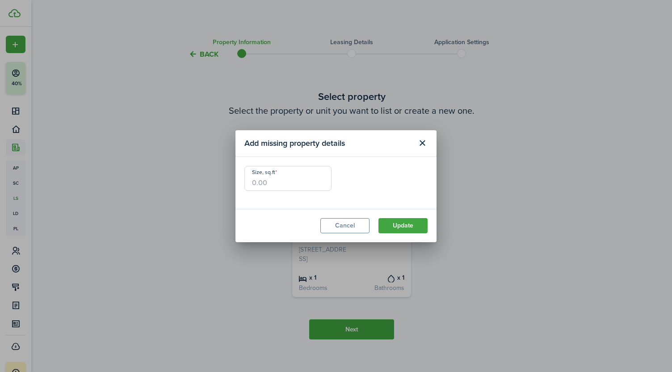
click at [256, 179] on input "Size, sq.ft" at bounding box center [287, 178] width 87 height 25
type input "650"
click at [407, 226] on button "Update" at bounding box center [402, 225] width 49 height 15
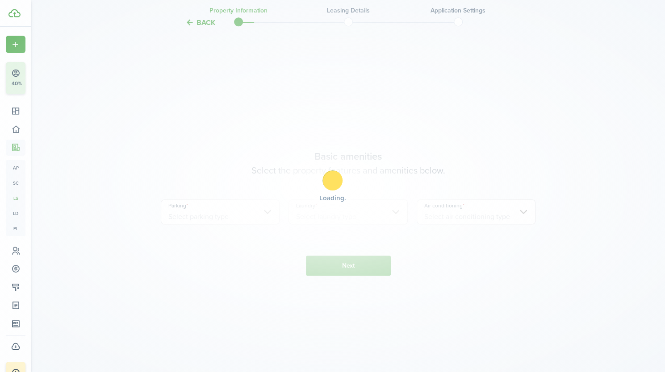
scroll to position [331, 0]
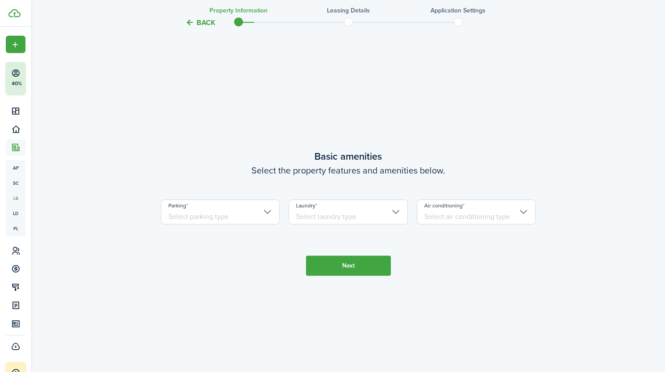
click at [193, 225] on input "Parking" at bounding box center [220, 212] width 119 height 25
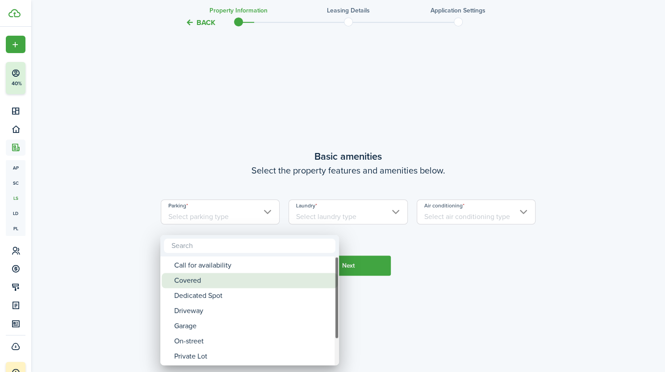
click at [188, 287] on div "Covered" at bounding box center [253, 280] width 158 height 15
type input "Covered"
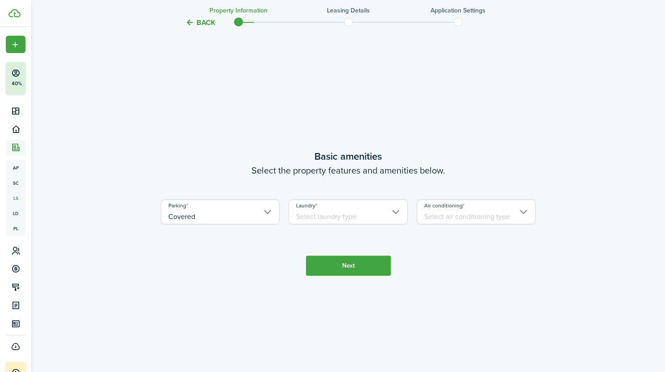
click at [338, 225] on input "Laundry" at bounding box center [347, 212] width 119 height 25
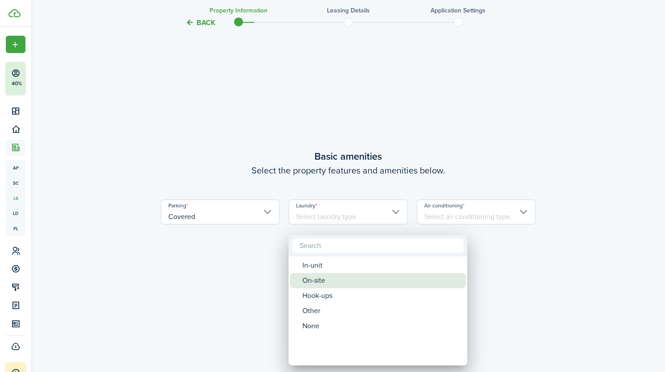
click at [317, 282] on div "On-site" at bounding box center [381, 280] width 158 height 15
type input "On-site"
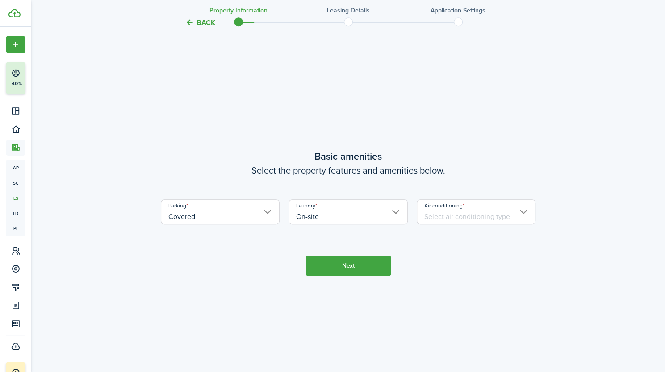
click at [203, 225] on input "Covered" at bounding box center [220, 212] width 119 height 25
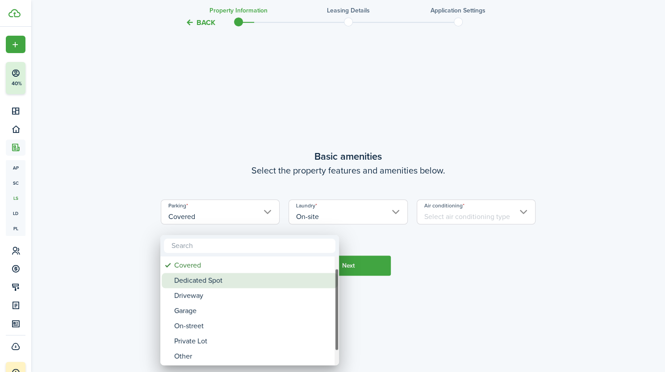
click at [195, 281] on div "Dedicated Spot" at bounding box center [253, 280] width 158 height 15
type input "Dedicated Spot"
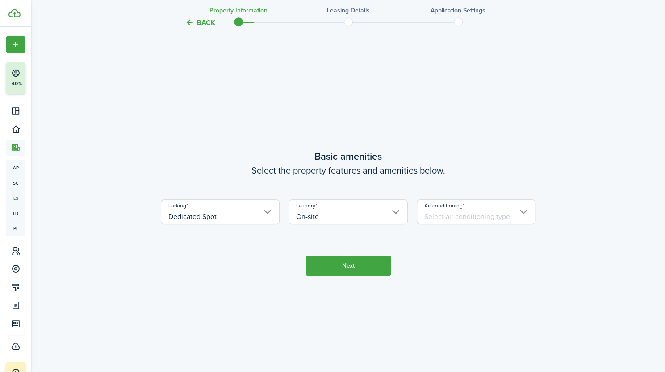
click at [455, 225] on input "Air conditioning" at bounding box center [476, 212] width 119 height 25
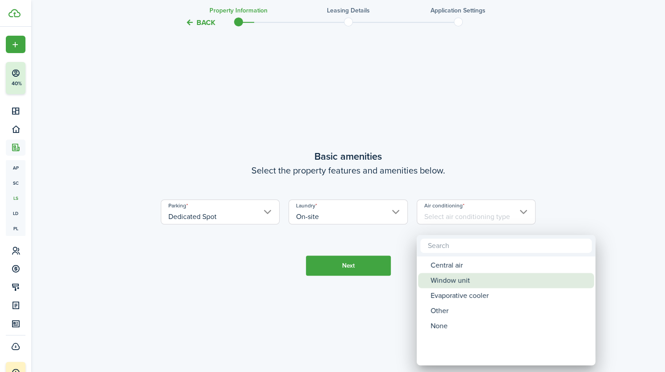
click at [445, 279] on div "Window unit" at bounding box center [509, 280] width 158 height 15
type input "Window unit"
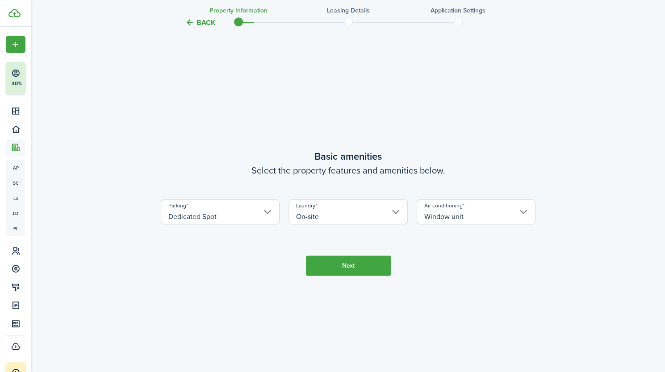
click at [349, 264] on button "Next" at bounding box center [348, 266] width 85 height 20
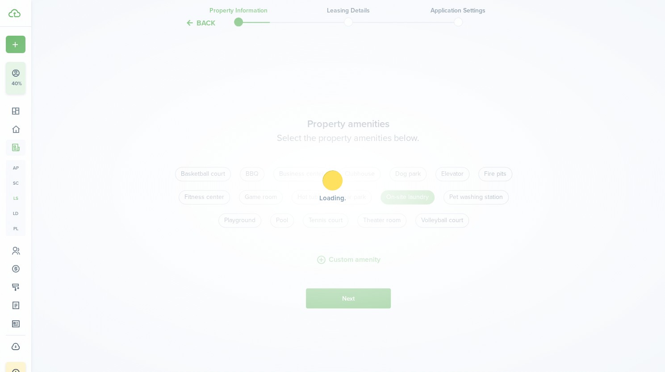
scroll to position [704, 0]
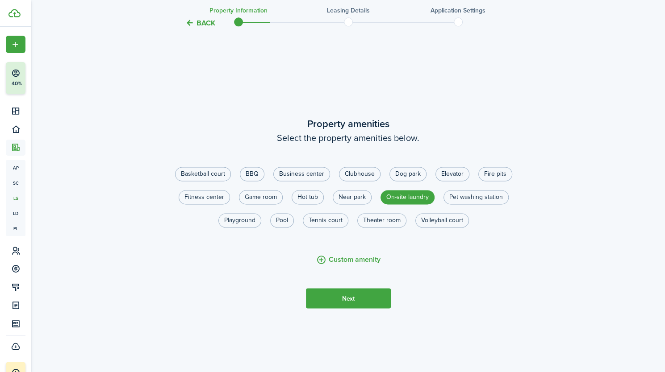
click at [357, 266] on button "Custom amenity" at bounding box center [348, 260] width 64 height 11
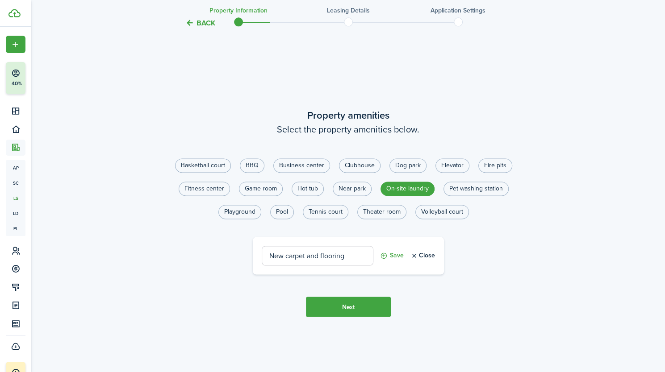
type input "New carpet and flooring"
click at [343, 316] on button "Next" at bounding box center [348, 307] width 85 height 20
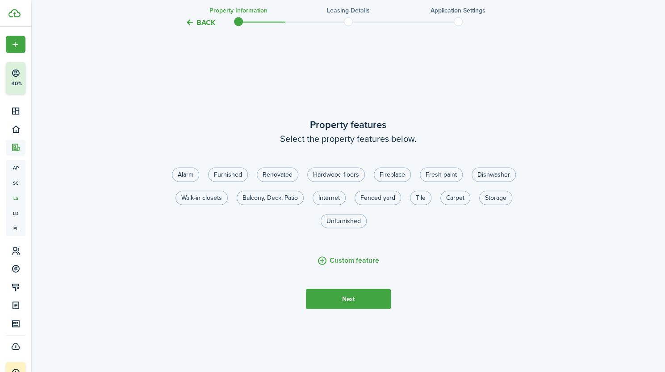
scroll to position [1076, 0]
click at [201, 205] on label "Walk-in closets" at bounding box center [201, 197] width 52 height 14
radio input "true"
click at [343, 266] on button "Custom feature" at bounding box center [348, 260] width 62 height 11
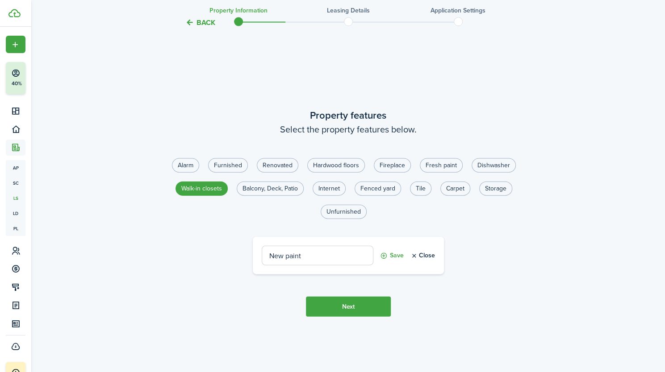
type input "New paint"
click at [360, 317] on button "Next" at bounding box center [348, 307] width 85 height 20
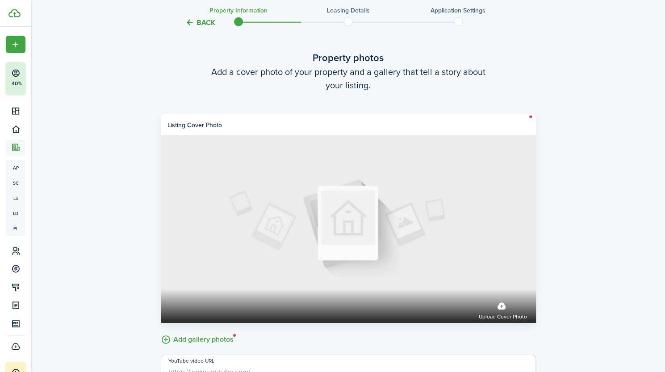
scroll to position [1449, 0]
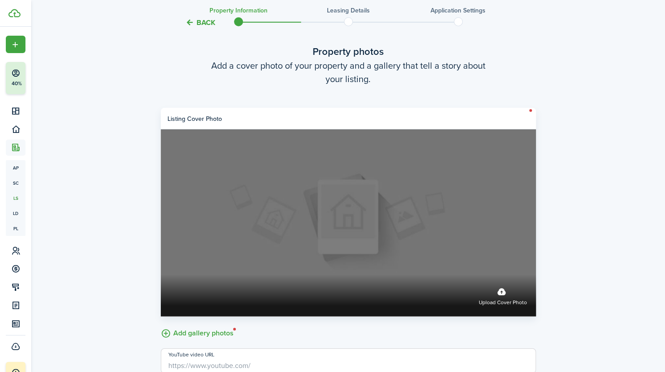
click at [499, 308] on span "Upload cover photo" at bounding box center [503, 303] width 48 height 9
click at [161, 275] on input "Upload cover photo" at bounding box center [161, 275] width 0 height 0
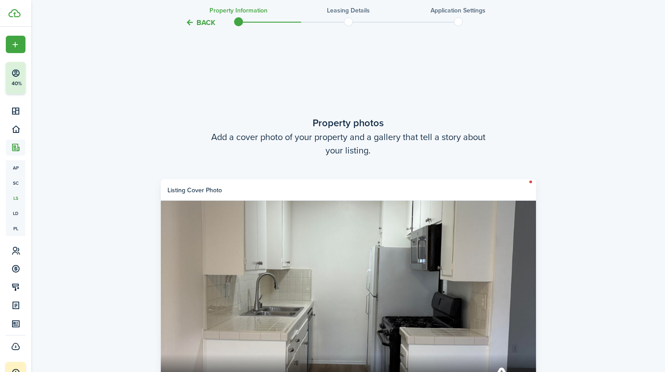
scroll to position [1538, 0]
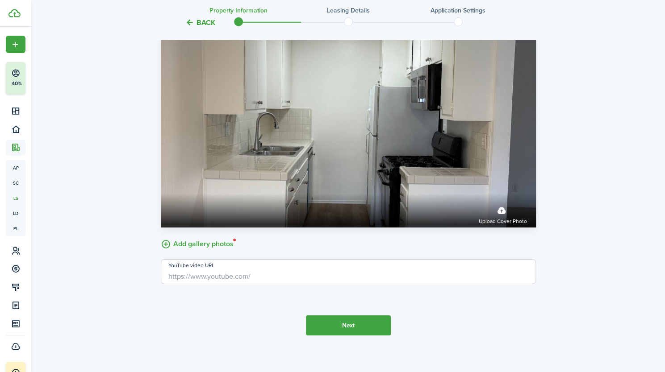
click at [205, 251] on label "Add gallery photos" at bounding box center [197, 244] width 73 height 14
click at [161, 237] on input "Add gallery photos" at bounding box center [161, 237] width 0 height 0
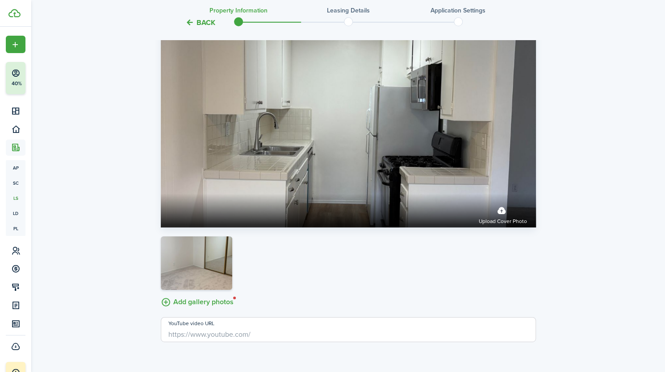
click at [206, 309] on label "Add gallery photos" at bounding box center [197, 302] width 73 height 14
click at [161, 295] on input "Add gallery photos" at bounding box center [161, 295] width 0 height 0
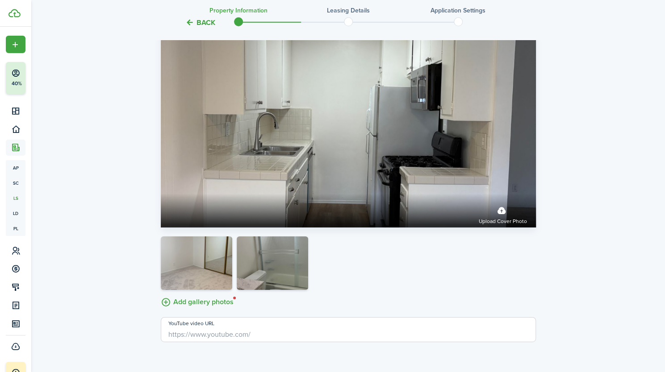
scroll to position [1611, 0]
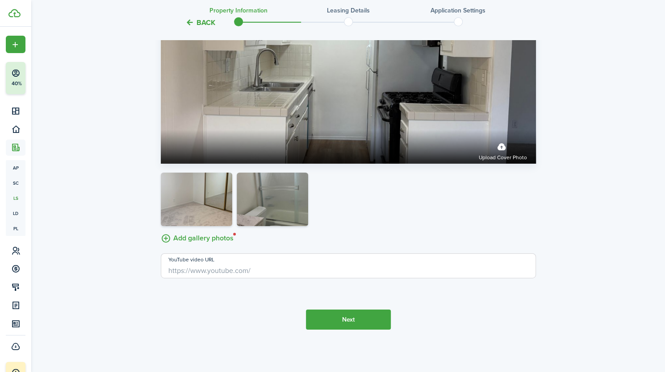
click at [362, 327] on button "Next" at bounding box center [348, 320] width 85 height 20
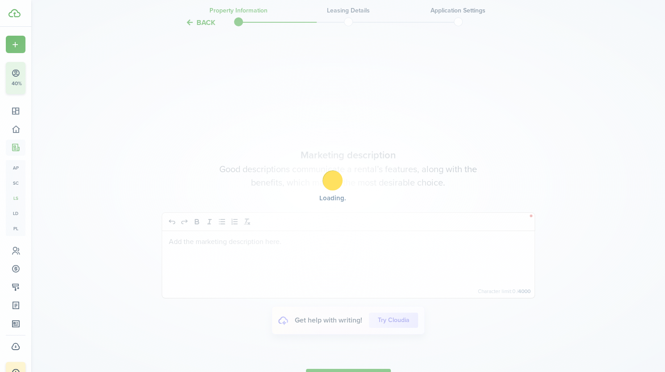
scroll to position [1923, 0]
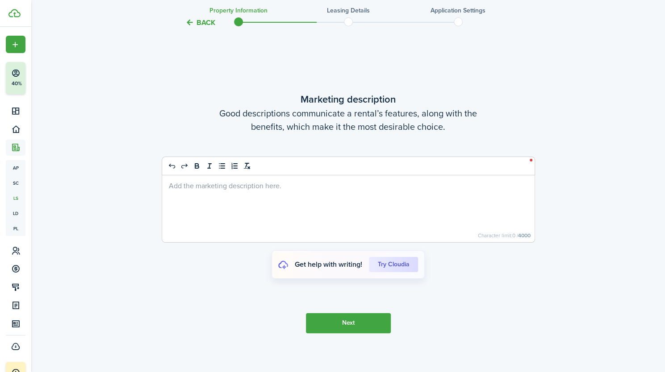
click at [265, 200] on div at bounding box center [348, 208] width 372 height 67
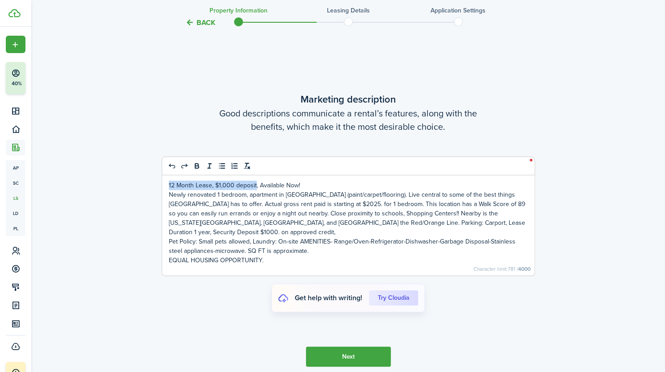
drag, startPoint x: 254, startPoint y: 194, endPoint x: 168, endPoint y: 197, distance: 85.8
click at [169, 190] on p "12 Month Lease, $1,000 deposit, Available Now!" at bounding box center [348, 185] width 359 height 9
click at [196, 166] on icon "bold" at bounding box center [196, 165] width 3 height 2
click at [209, 170] on icon "italic" at bounding box center [209, 166] width 8 height 8
click at [246, 226] on p "Newly renovated 1 bedroom, apartment in [GEOGRAPHIC_DATA] (paint/carpet/floorin…" at bounding box center [348, 213] width 359 height 47
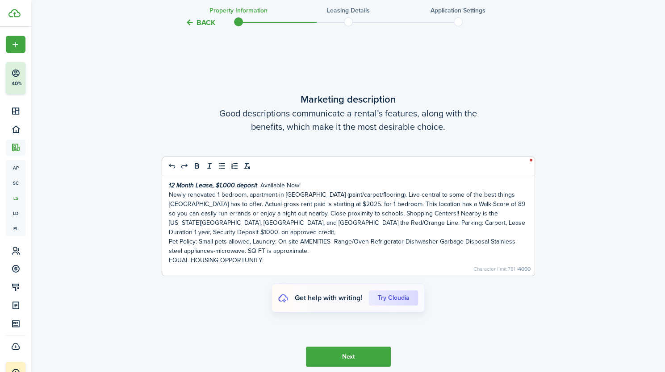
click at [310, 190] on p "12 Month Lease, $1,000 deposit , Available Now!" at bounding box center [348, 185] width 359 height 9
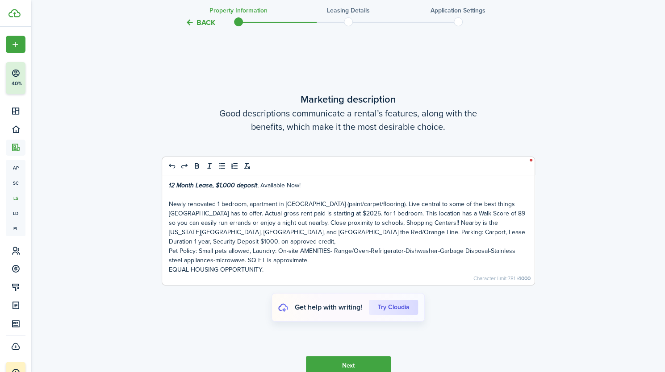
drag, startPoint x: 666, startPoint y: 348, endPoint x: 606, endPoint y: 358, distance: 60.7
drag, startPoint x: 668, startPoint y: 368, endPoint x: 377, endPoint y: 365, distance: 290.7
click at [377, 365] on button "Next" at bounding box center [348, 366] width 85 height 20
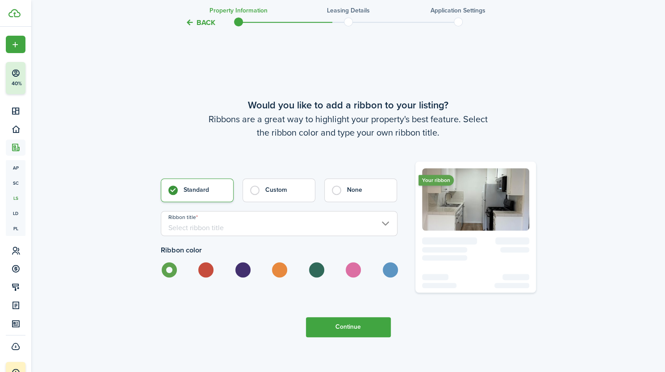
scroll to position [2296, 0]
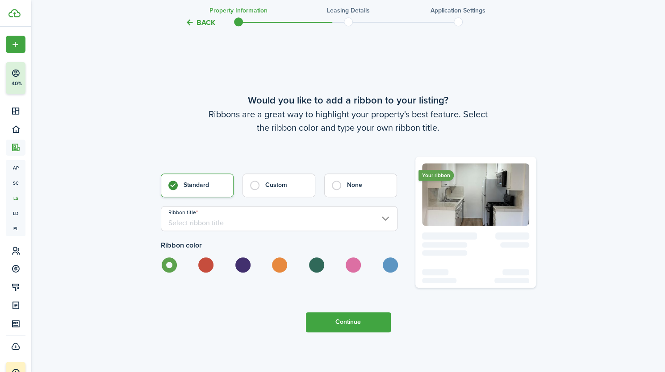
click at [226, 231] on input "Ribbon title" at bounding box center [279, 218] width 237 height 25
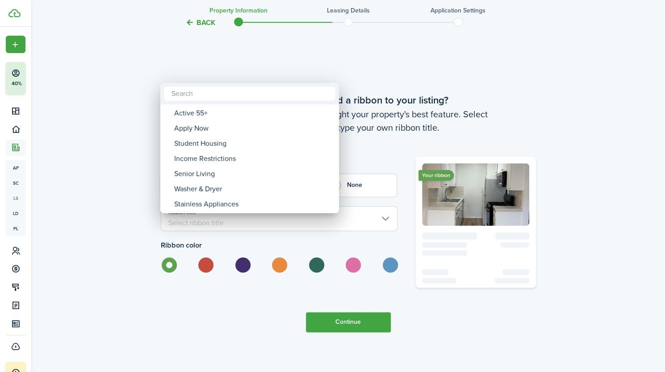
click at [226, 233] on div at bounding box center [333, 186] width 808 height 515
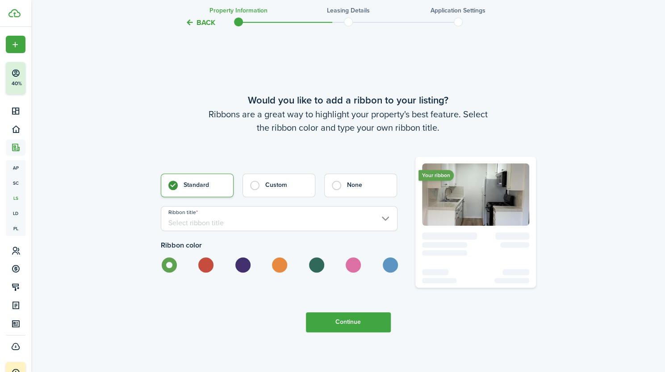
click at [200, 231] on input "Ribbon title" at bounding box center [279, 218] width 237 height 25
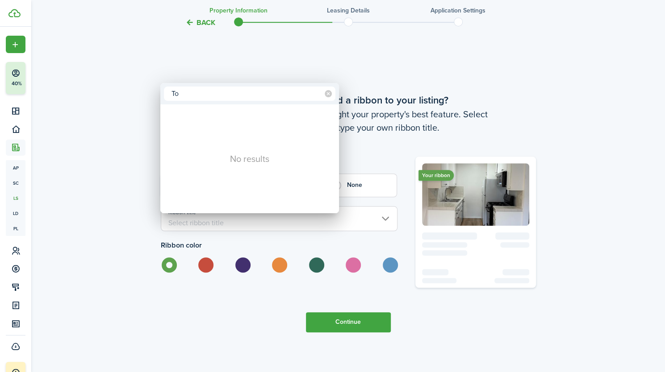
type input "T"
type input "Great location - low move in. Available NOW!"
click at [279, 275] on div at bounding box center [333, 186] width 808 height 515
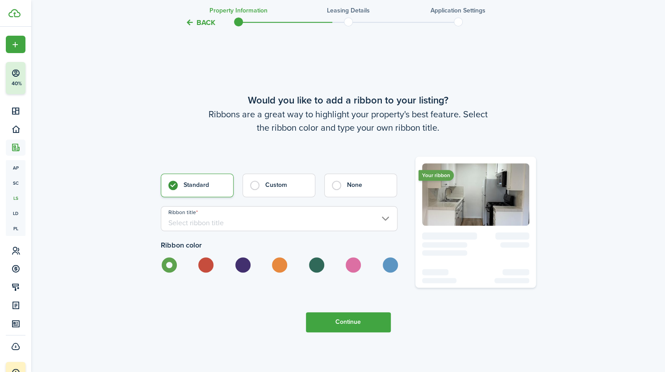
click at [215, 229] on input "Ribbon title" at bounding box center [279, 218] width 237 height 25
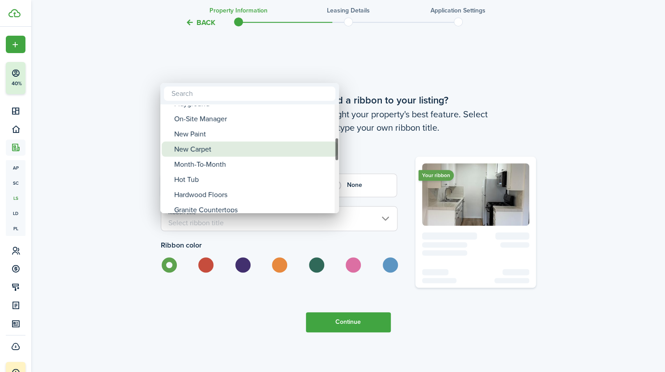
drag, startPoint x: 334, startPoint y: 113, endPoint x: 314, endPoint y: 146, distance: 39.3
click at [314, 146] on mbsc-scrollview-base "Active 55+ Apply Now Student Housing Income Restrictions Senior Living Washer &…" at bounding box center [249, 158] width 179 height 107
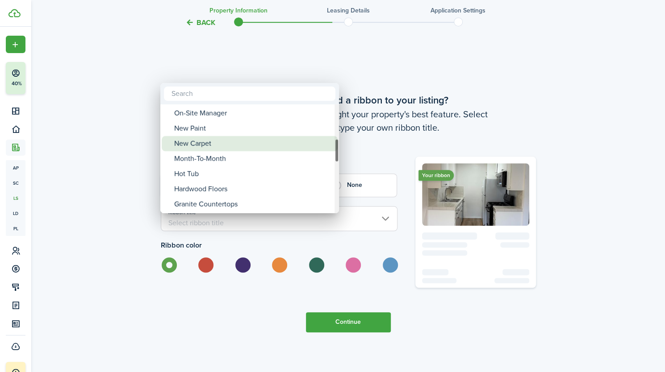
click at [310, 146] on div "New Carpet" at bounding box center [253, 143] width 158 height 15
type input "New Carpet"
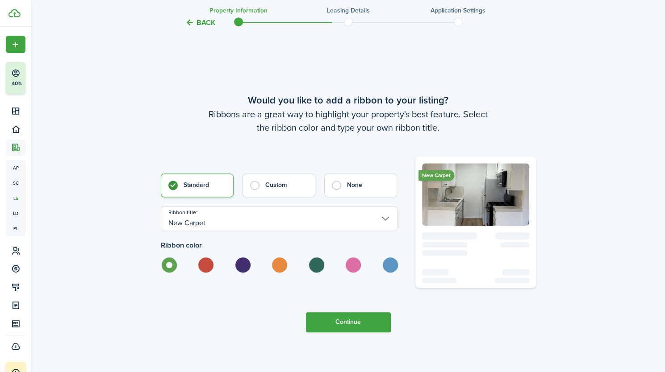
click at [280, 273] on label at bounding box center [279, 265] width 16 height 15
radio input "false"
radio input "true"
click at [254, 195] on label "Custom" at bounding box center [278, 182] width 73 height 23
radio input "false"
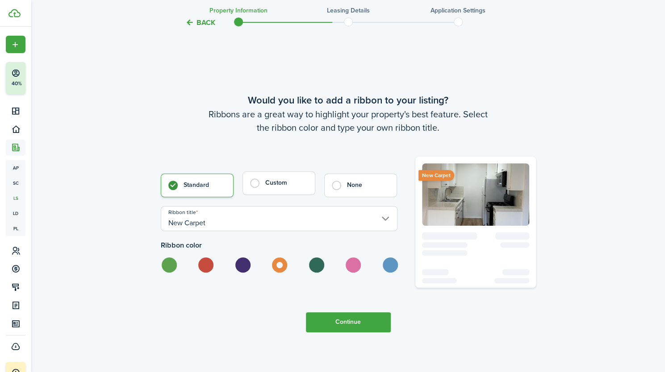
radio input "true"
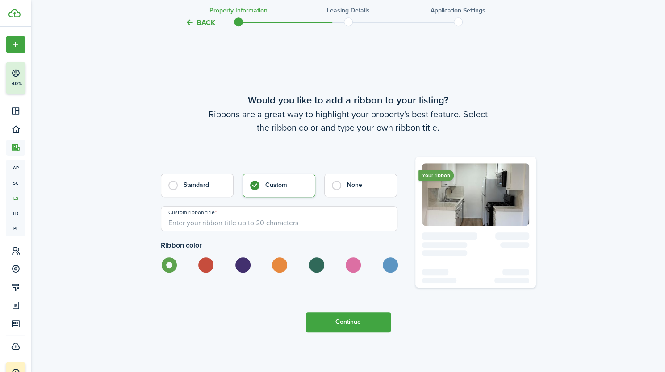
click at [263, 230] on input "Custom ribbon title" at bounding box center [279, 218] width 237 height 25
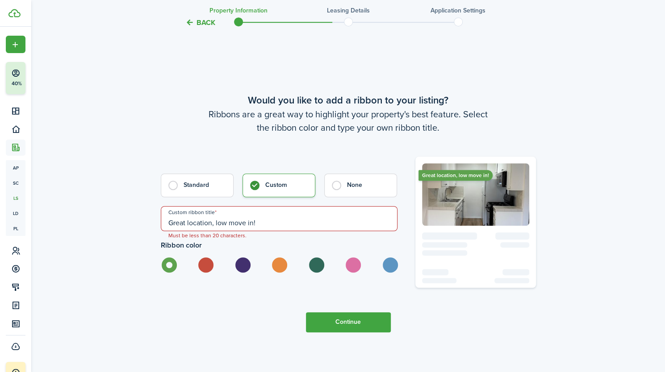
type input "Great location, low move in!"
click at [276, 270] on label at bounding box center [279, 265] width 16 height 15
radio input "false"
click at [350, 273] on label at bounding box center [353, 265] width 16 height 15
radio input "false"
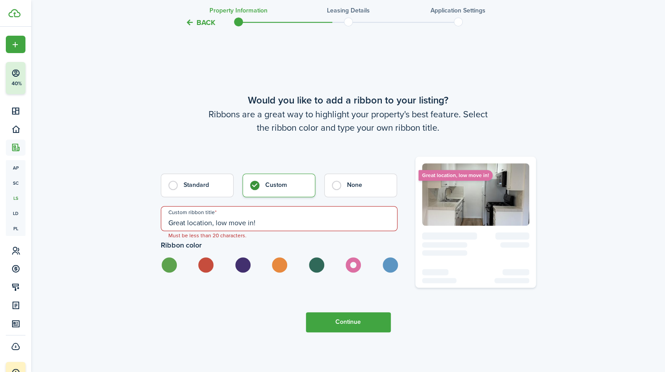
click at [390, 273] on label at bounding box center [390, 265] width 16 height 15
radio input "false"
radio input "true"
click at [343, 331] on button "Continue" at bounding box center [348, 323] width 85 height 20
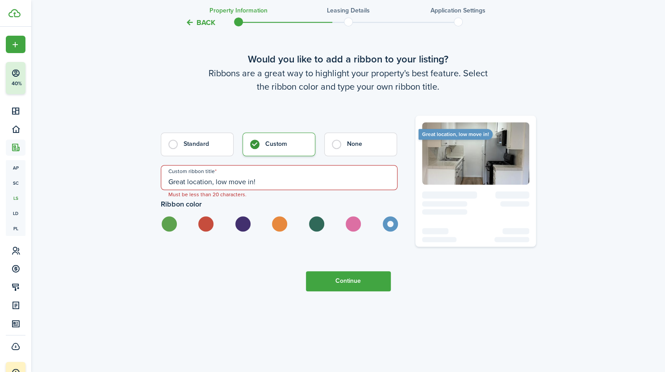
drag, startPoint x: 188, startPoint y: 191, endPoint x: 143, endPoint y: 192, distance: 45.1
click at [257, 190] on input "A+ Location, low move in!" at bounding box center [279, 177] width 237 height 25
type input "A+ Location, 1k dep."
click at [343, 285] on button "Continue" at bounding box center [348, 282] width 85 height 20
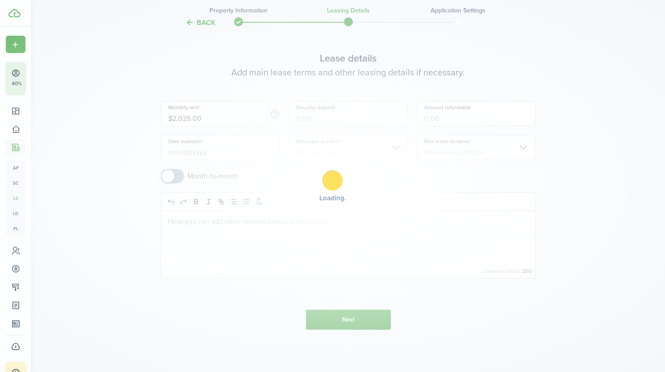
scroll to position [0, 0]
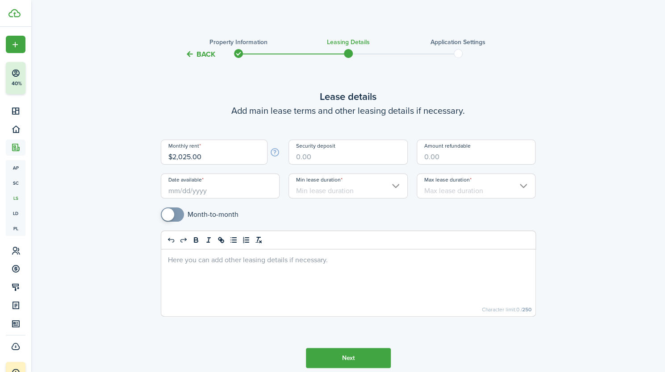
click at [318, 159] on input "Security deposit" at bounding box center [347, 152] width 119 height 25
type input "$1,000.00"
type input "$"
click at [211, 193] on input "Date available" at bounding box center [220, 186] width 119 height 25
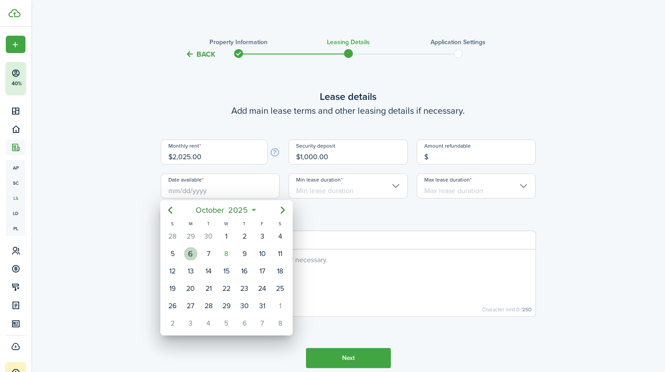
click at [188, 254] on div "6" at bounding box center [190, 253] width 13 height 13
type input "[DATE]"
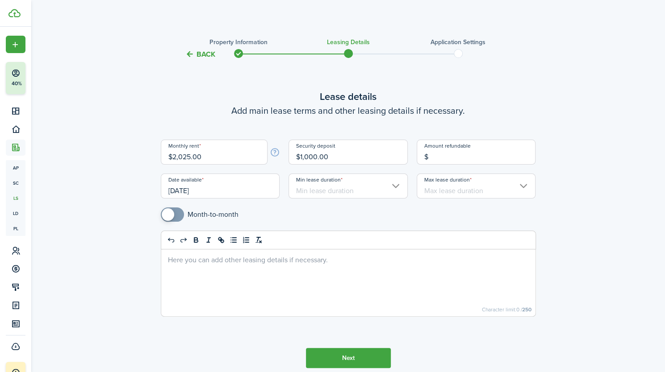
click at [340, 190] on input "Min lease duration" at bounding box center [347, 186] width 119 height 25
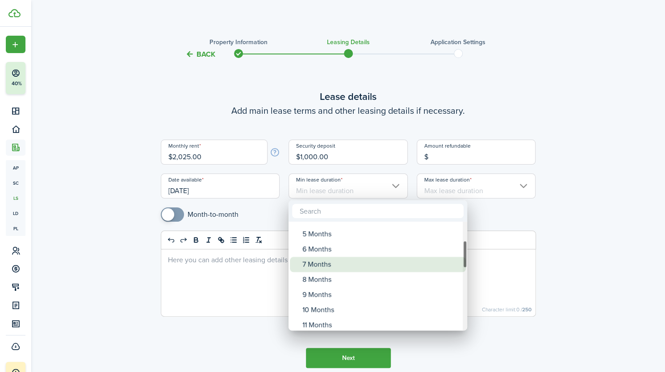
drag, startPoint x: 466, startPoint y: 242, endPoint x: 461, endPoint y: 261, distance: 19.3
click at [461, 261] on mbsc-scrollview-base "Monthly 1 Month 2 Months 3 Months 4 Months 5 Months 6 Months 7 Months 8 Months …" at bounding box center [377, 276] width 179 height 107
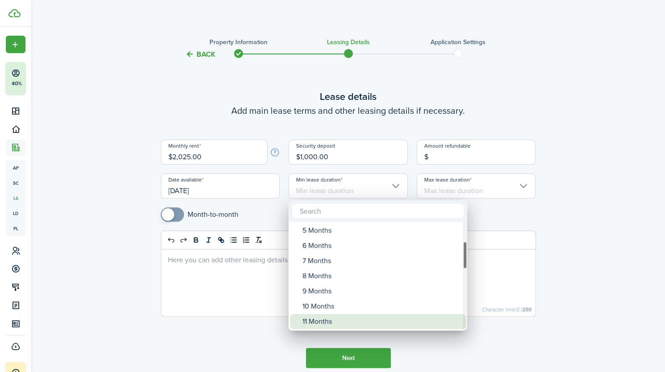
click at [354, 322] on div "11 Months" at bounding box center [381, 321] width 158 height 15
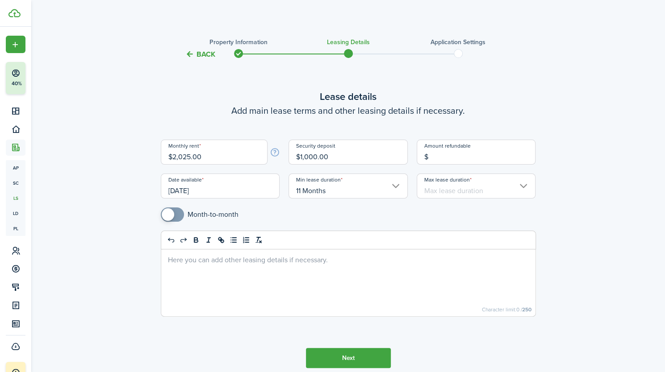
click at [397, 188] on input "11 Months" at bounding box center [347, 186] width 119 height 25
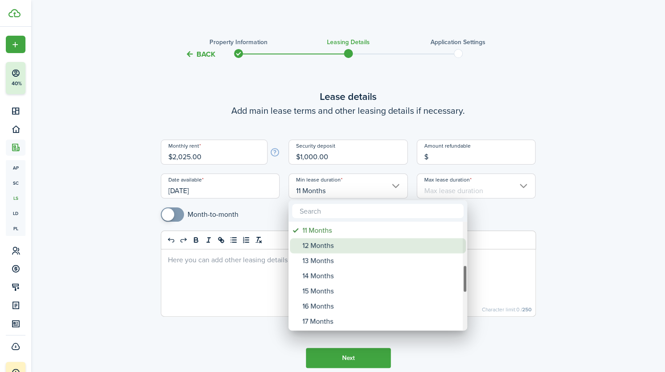
click at [345, 246] on div "12 Months" at bounding box center [381, 245] width 158 height 15
type input "12 Months"
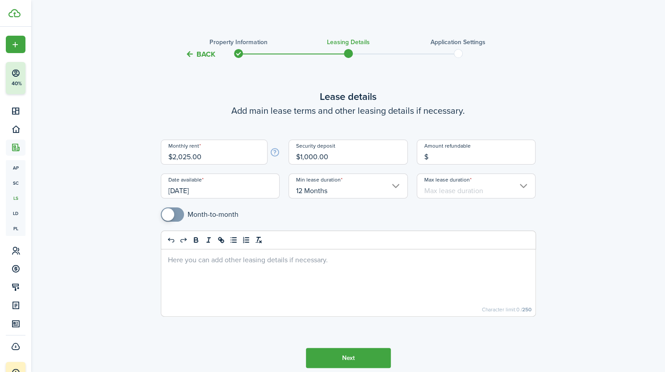
drag, startPoint x: 349, startPoint y: 356, endPoint x: 335, endPoint y: 373, distance: 21.8
click at [335, 372] on html "Create New Finish Account Setup 40% Dashboard Portfolio Leasing ap Applications…" at bounding box center [332, 186] width 665 height 372
click at [347, 359] on button "Next" at bounding box center [348, 358] width 85 height 20
click at [450, 192] on input "Max lease duration" at bounding box center [476, 186] width 119 height 25
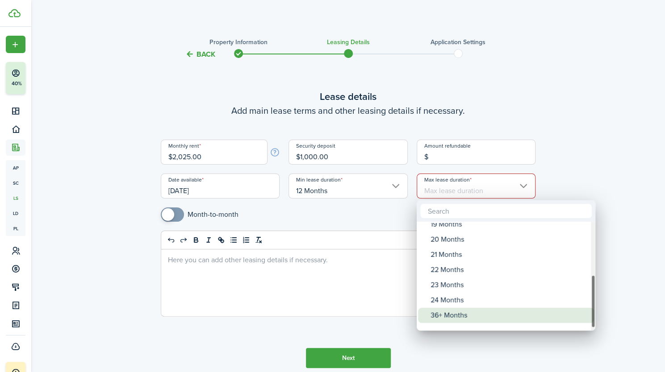
drag, startPoint x: 594, startPoint y: 263, endPoint x: 586, endPoint y: 319, distance: 56.8
click at [586, 319] on mbsc-scrollview-base "12 Months 13 Months 14 Months 15 Months 16 Months 17 Months 18 Months 19 Months…" at bounding box center [506, 276] width 179 height 107
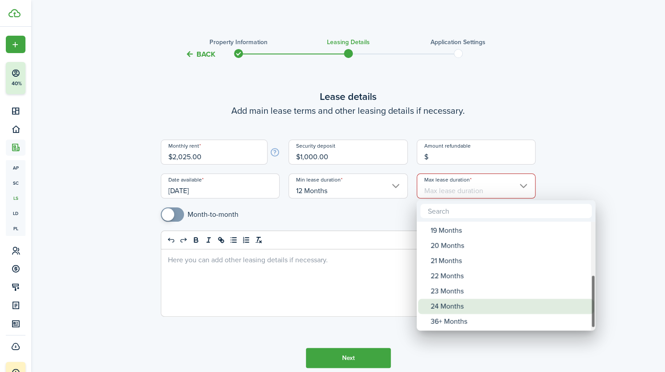
click at [503, 307] on div "24 Months" at bounding box center [509, 306] width 158 height 15
type input "24 Months"
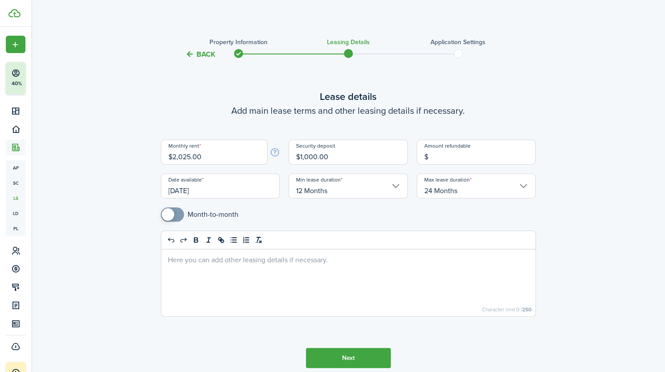
click at [359, 357] on button "Next" at bounding box center [348, 358] width 85 height 20
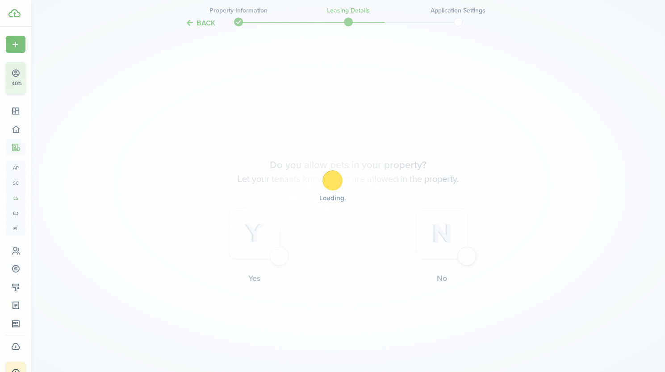
scroll to position [351, 0]
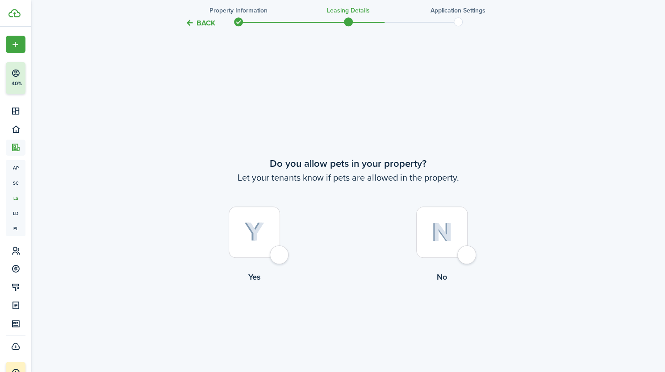
click at [280, 253] on div at bounding box center [254, 232] width 51 height 51
radio input "true"
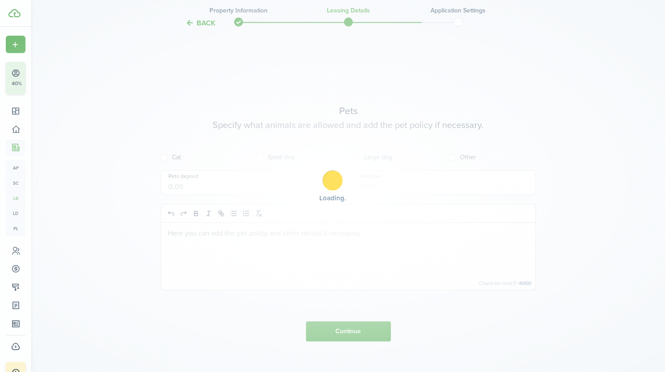
scroll to position [723, 0]
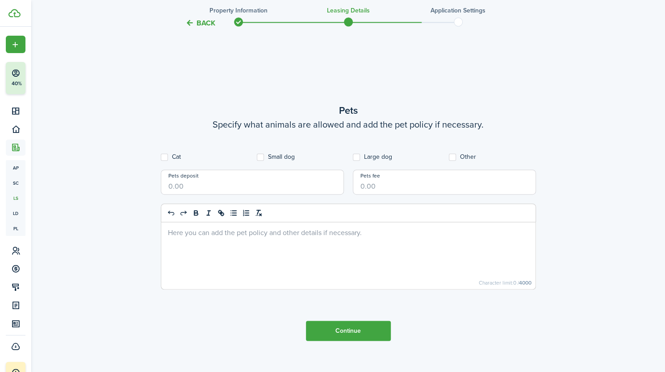
click at [186, 188] on input "Pets deposit" at bounding box center [252, 182] width 183 height 25
type input "$300"
click at [165, 159] on label "Cat" at bounding box center [171, 157] width 20 height 7
checkbox input "true"
type input "$300.00"
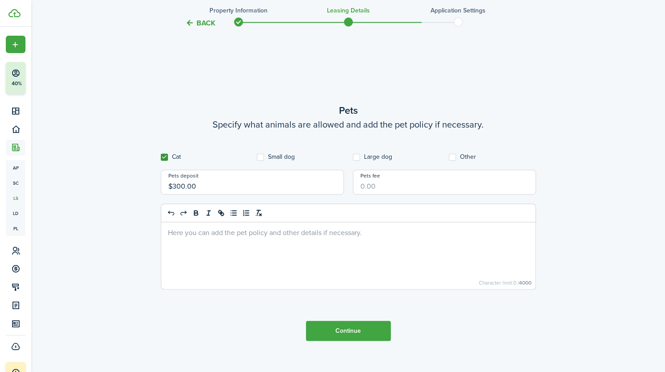
drag, startPoint x: 133, startPoint y: 186, endPoint x: 125, endPoint y: 184, distance: 7.8
click at [322, 334] on button "Continue" at bounding box center [348, 331] width 85 height 20
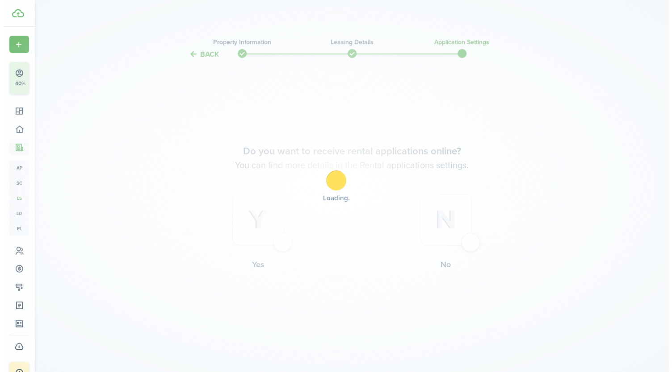
scroll to position [0, 0]
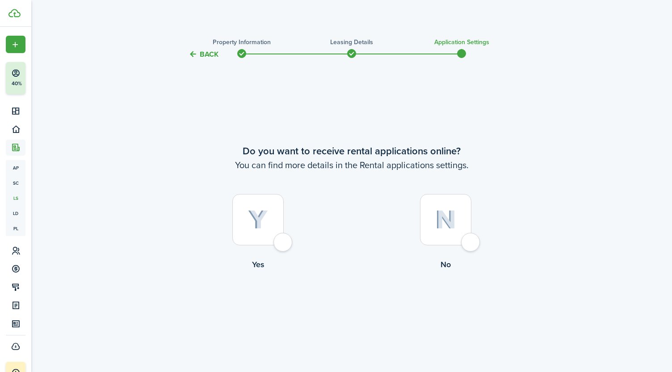
click at [281, 242] on div at bounding box center [257, 219] width 51 height 51
radio input "true"
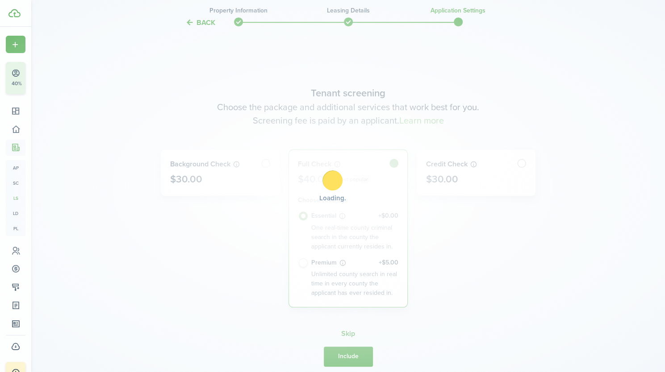
scroll to position [313, 0]
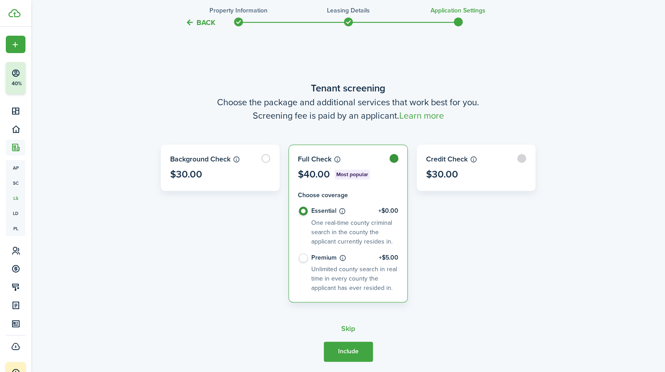
click at [464, 177] on label at bounding box center [476, 168] width 118 height 46
radio input "false"
radio input "true"
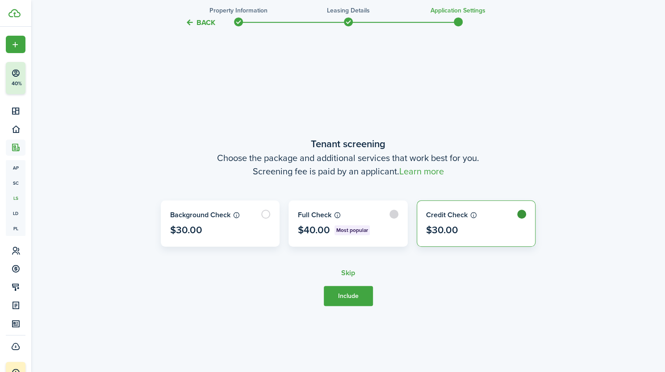
click at [343, 225] on label at bounding box center [348, 224] width 118 height 46
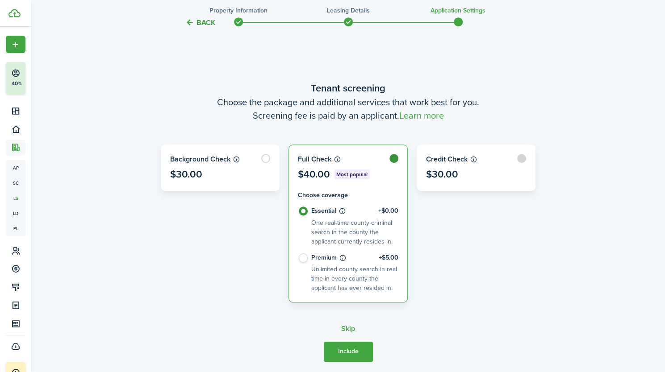
click at [522, 159] on label at bounding box center [476, 168] width 118 height 46
radio input "false"
radio input "true"
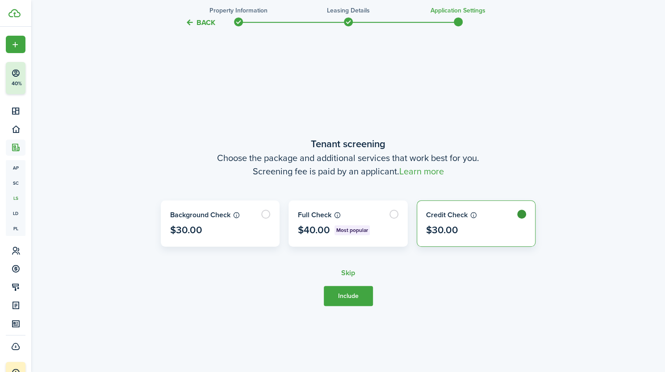
click at [338, 299] on button "Include" at bounding box center [348, 296] width 49 height 20
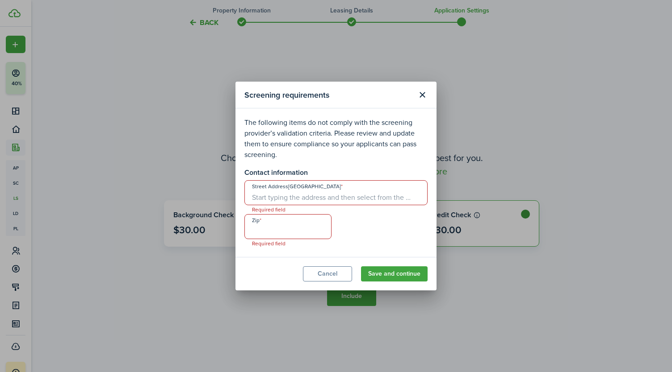
click at [288, 202] on input "Street Address[GEOGRAPHIC_DATA]" at bounding box center [335, 192] width 183 height 25
click at [421, 92] on button "Close modal" at bounding box center [421, 95] width 15 height 15
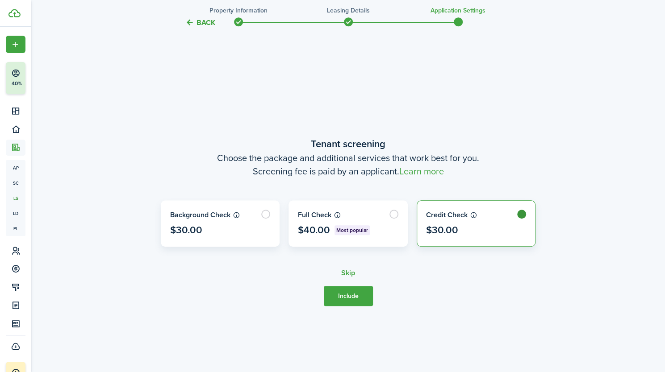
click at [347, 299] on button "Include" at bounding box center [348, 296] width 49 height 20
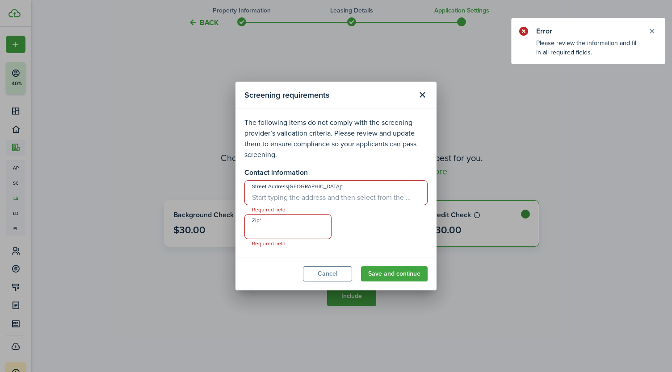
click at [275, 196] on input "Street Address[GEOGRAPHIC_DATA]" at bounding box center [335, 192] width 183 height 25
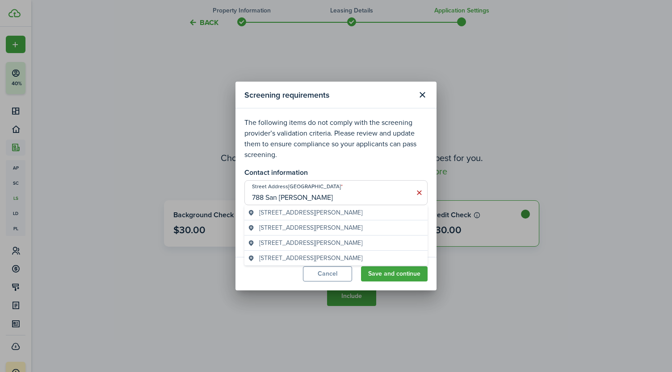
click at [286, 212] on span "[STREET_ADDRESS][PERSON_NAME]" at bounding box center [310, 212] width 103 height 9
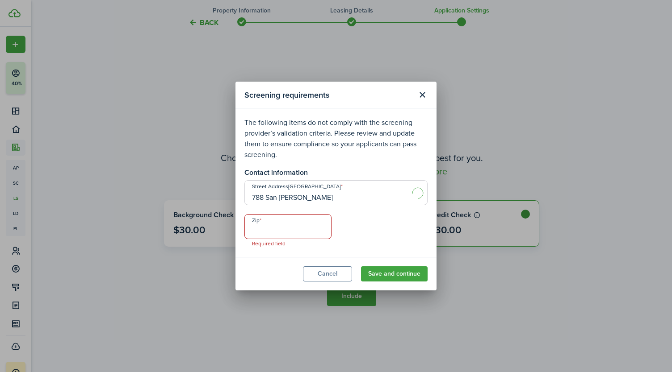
click at [277, 230] on input "Zip" at bounding box center [287, 226] width 87 height 25
type input "[STREET_ADDRESS][PERSON_NAME]"
type input "91360"
drag, startPoint x: 318, startPoint y: 199, endPoint x: 18, endPoint y: 163, distance: 301.8
click at [18, 163] on div "Screening requirements The following items do not comply with the screening pro…" at bounding box center [336, 186] width 672 height 372
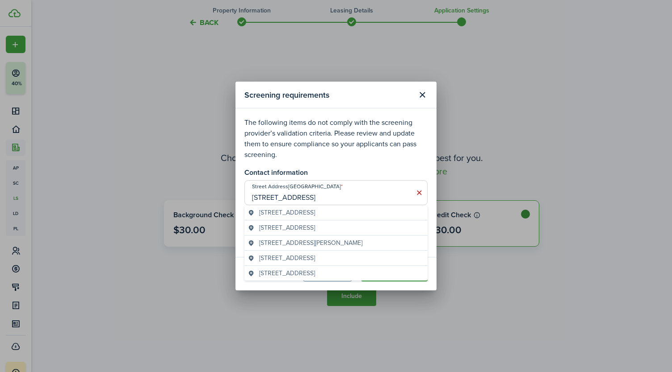
click at [315, 214] on span "[STREET_ADDRESS]" at bounding box center [287, 212] width 56 height 9
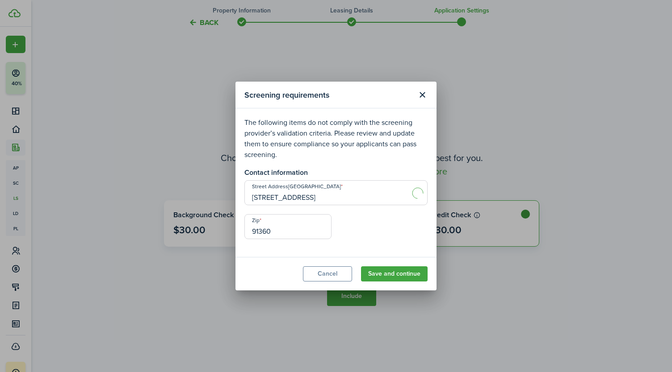
type input "[STREET_ADDRESS]"
click at [390, 271] on button "Save and continue" at bounding box center [394, 274] width 67 height 15
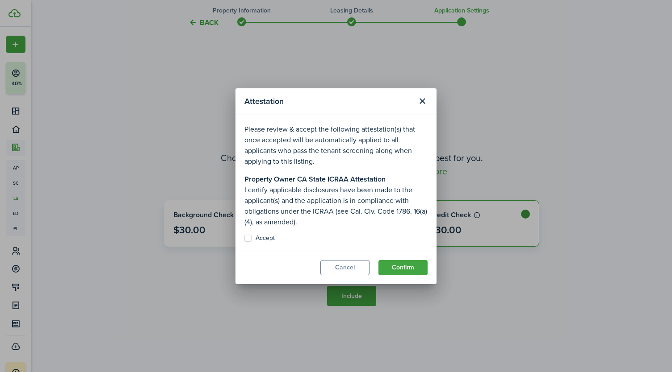
click at [250, 236] on label "Accept" at bounding box center [259, 238] width 30 height 7
click at [244, 238] on input "Accept" at bounding box center [244, 238] width 0 height 0
checkbox input "true"
click at [411, 270] on button "Confirm" at bounding box center [402, 267] width 49 height 15
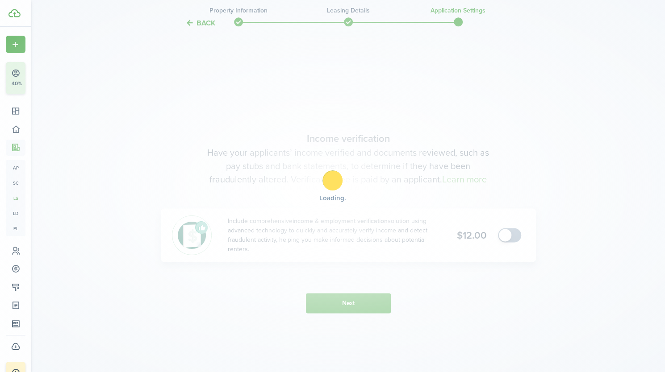
scroll to position [685, 0]
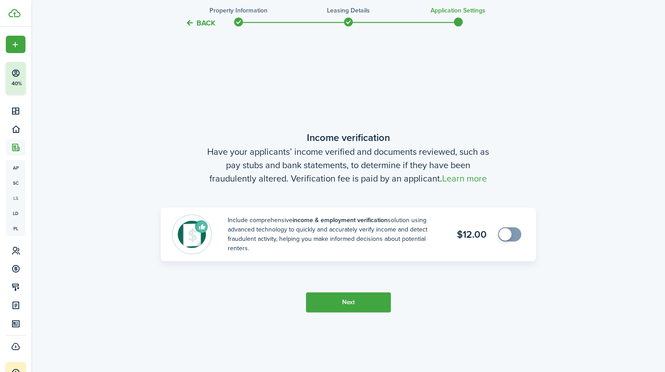
click at [344, 304] on button "Next" at bounding box center [348, 302] width 85 height 20
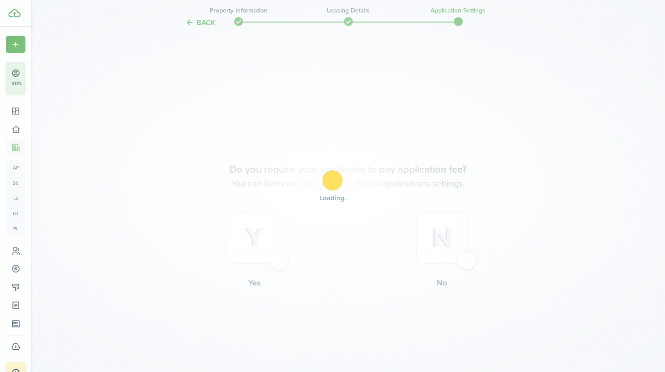
scroll to position [1057, 0]
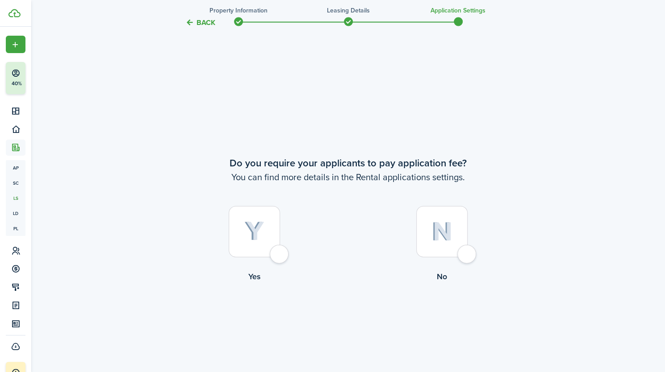
click at [280, 254] on div at bounding box center [254, 231] width 51 height 51
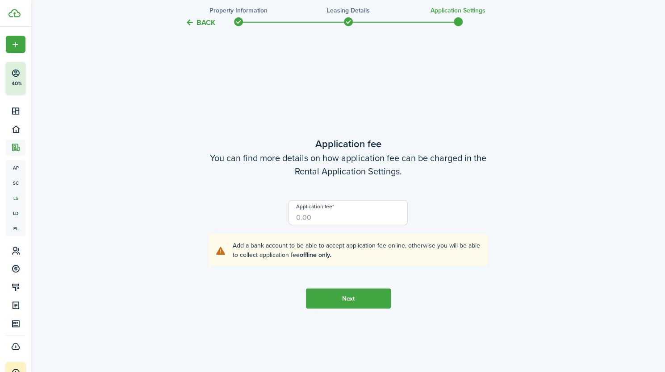
scroll to position [1430, 0]
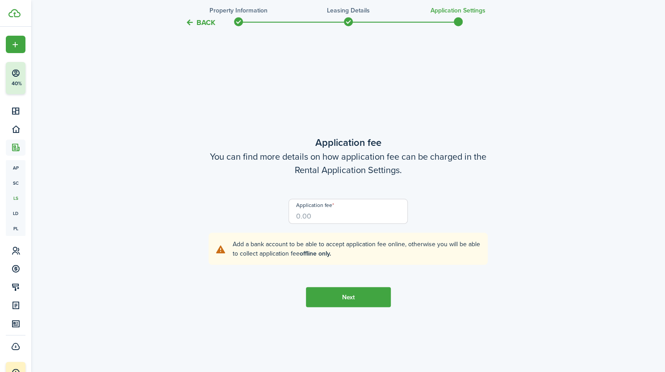
click at [204, 20] on button "Back" at bounding box center [200, 22] width 30 height 9
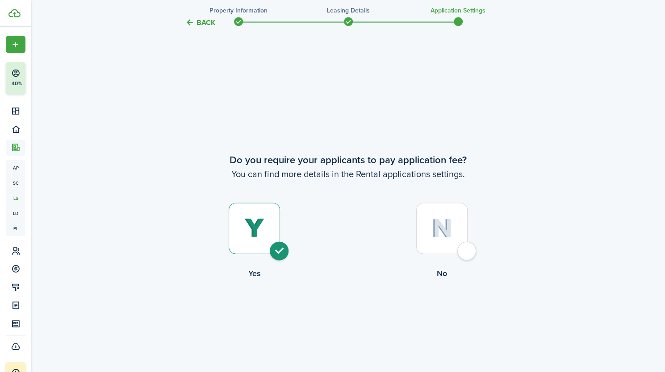
scroll to position [1057, 0]
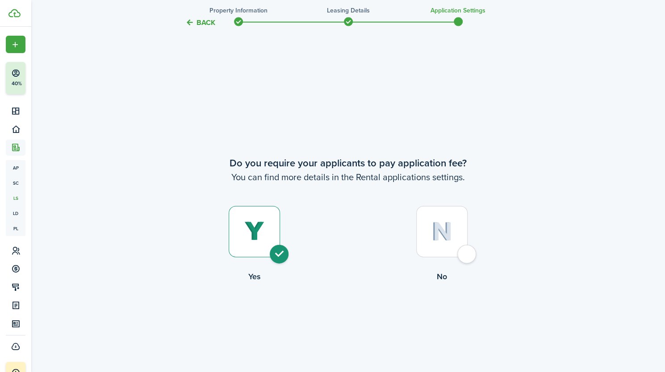
click at [468, 253] on div at bounding box center [441, 231] width 51 height 51
radio input "false"
radio input "true"
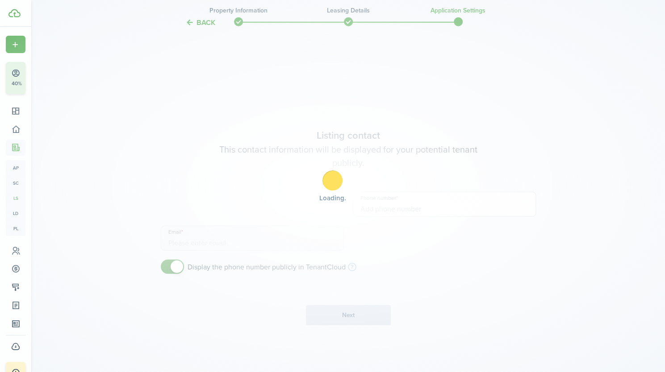
type input "[PHONE_NUMBER]"
type input "[EMAIL_ADDRESS][DOMAIN_NAME]"
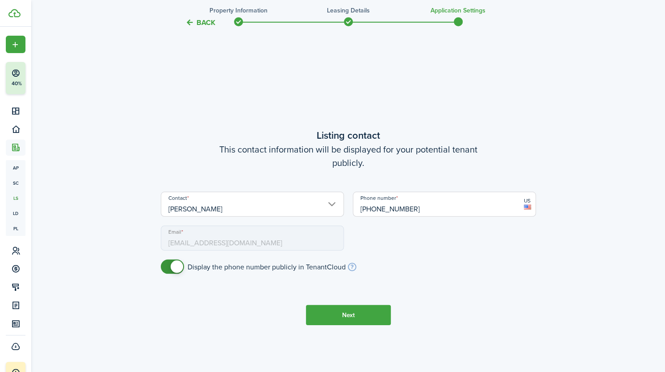
scroll to position [1430, 0]
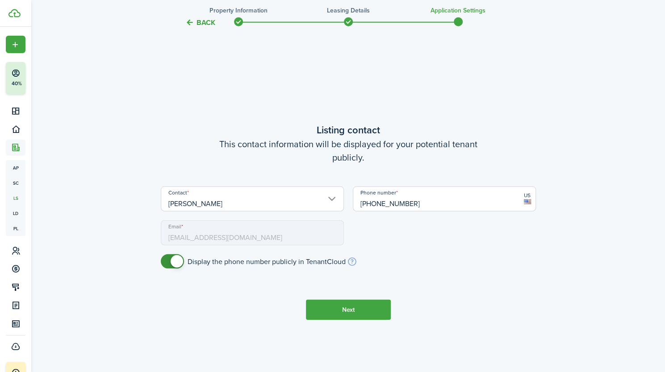
click at [352, 318] on button "Next" at bounding box center [348, 310] width 85 height 20
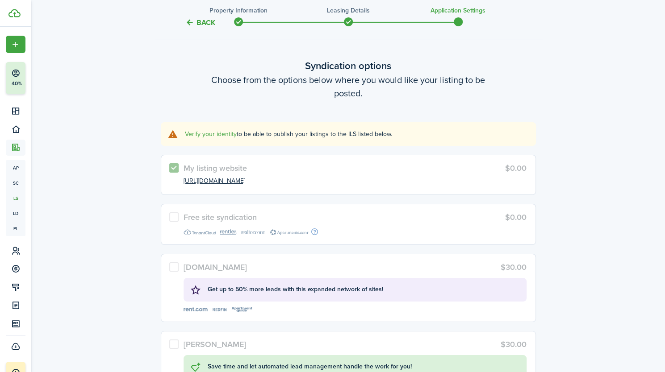
scroll to position [1784, 0]
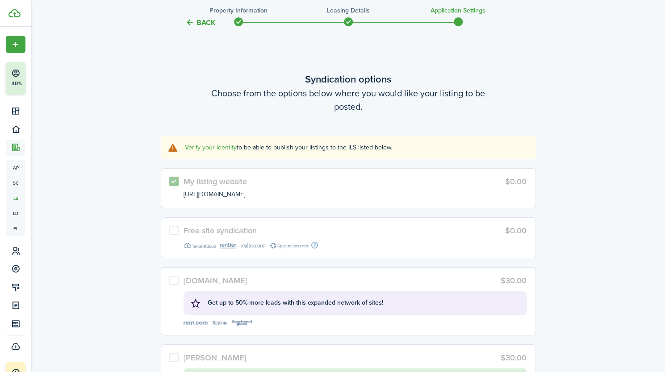
click at [217, 149] on link "Verify your identity" at bounding box center [211, 147] width 52 height 9
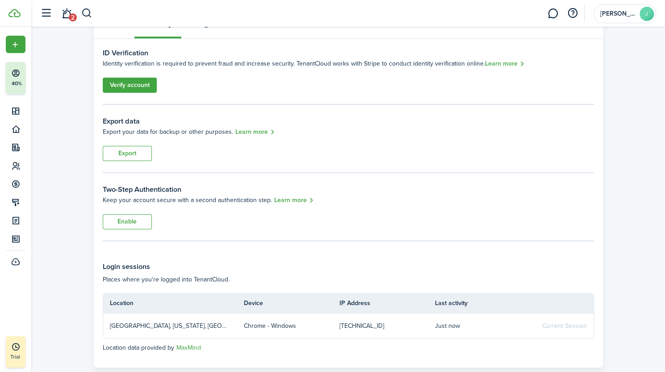
scroll to position [59, 0]
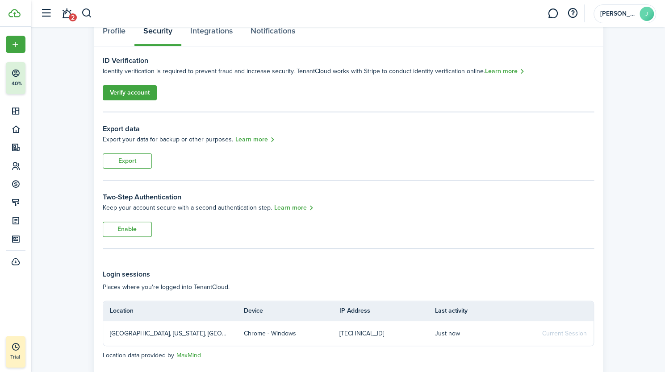
click at [145, 98] on link "Verify account" at bounding box center [130, 92] width 54 height 15
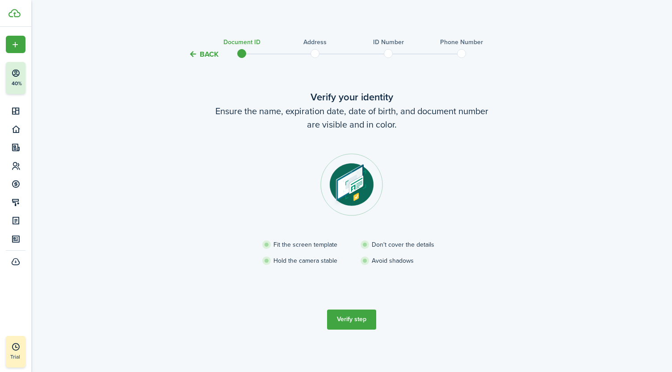
click at [346, 317] on button "Verify step" at bounding box center [351, 320] width 49 height 20
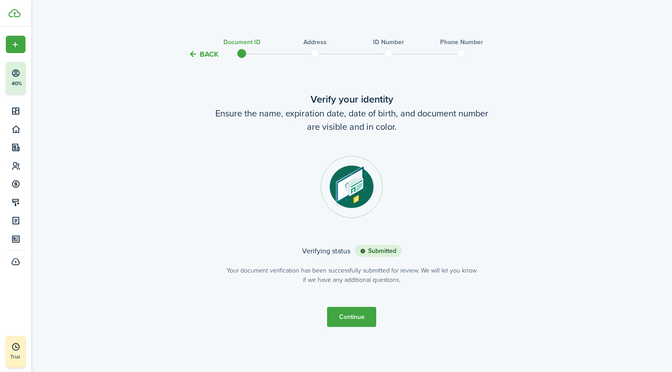
click at [350, 315] on button "Continue" at bounding box center [351, 317] width 49 height 20
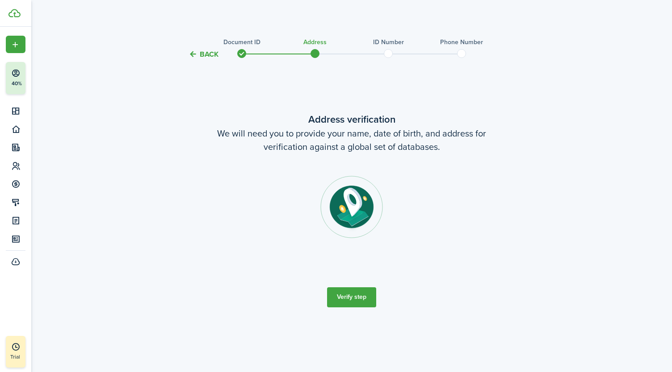
click at [351, 295] on button "Verify step" at bounding box center [351, 298] width 49 height 20
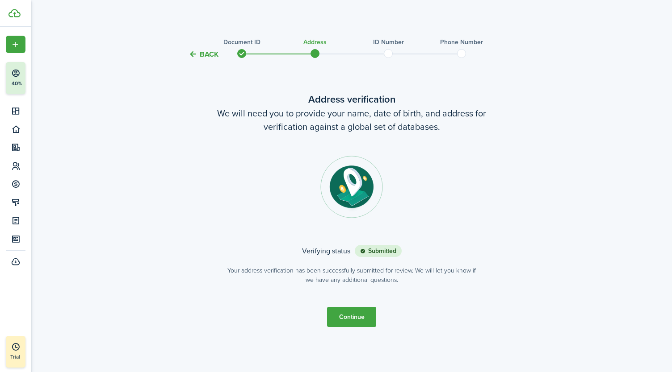
click at [352, 323] on button "Continue" at bounding box center [351, 317] width 49 height 20
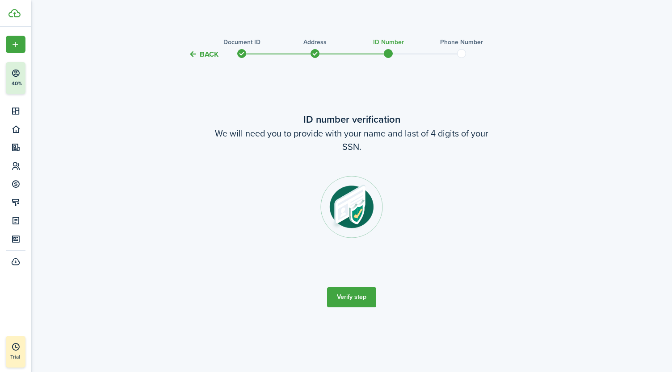
click at [350, 304] on button "Verify step" at bounding box center [351, 298] width 49 height 20
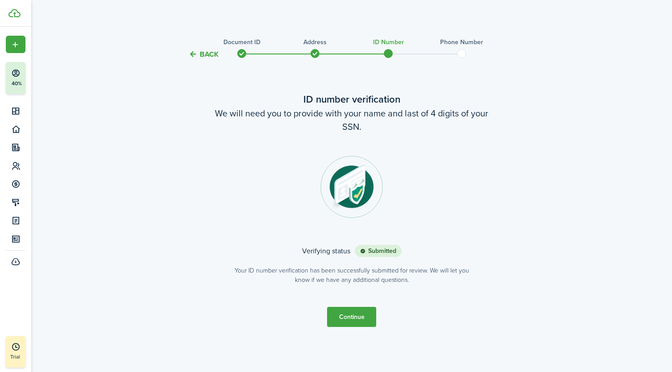
click at [350, 312] on button "Continue" at bounding box center [351, 317] width 49 height 20
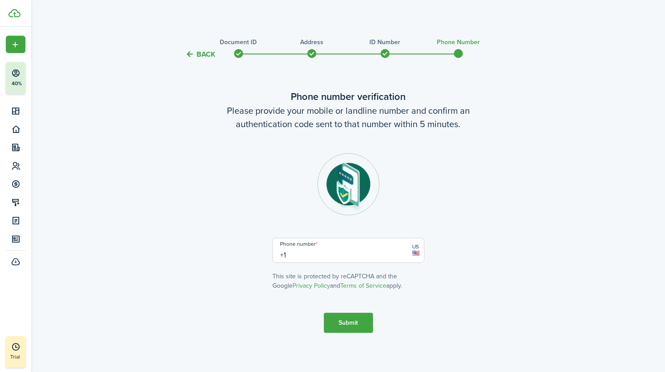
click at [322, 254] on input "+1" at bounding box center [348, 250] width 152 height 25
type input "[PHONE_NUMBER]"
click at [338, 317] on button "Submit" at bounding box center [348, 323] width 49 height 20
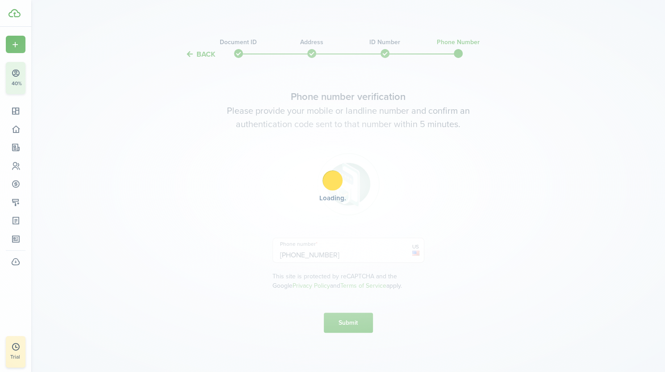
scroll to position [78, 0]
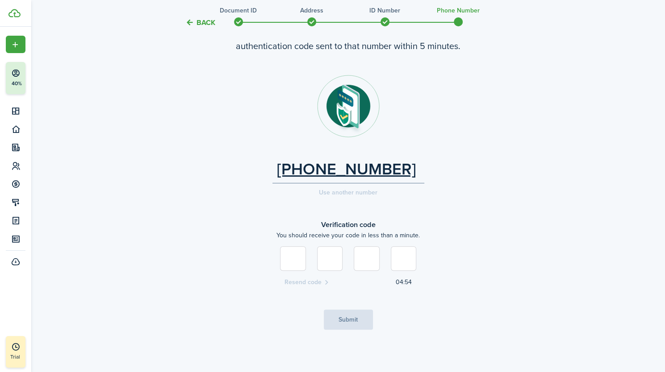
type input "3"
type input "4"
type input "3"
type input "2"
click at [338, 317] on button "Submit" at bounding box center [348, 320] width 49 height 20
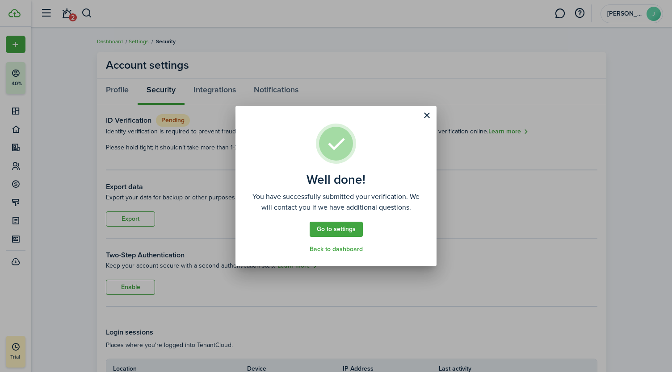
click at [426, 115] on button "Close modal" at bounding box center [426, 115] width 15 height 15
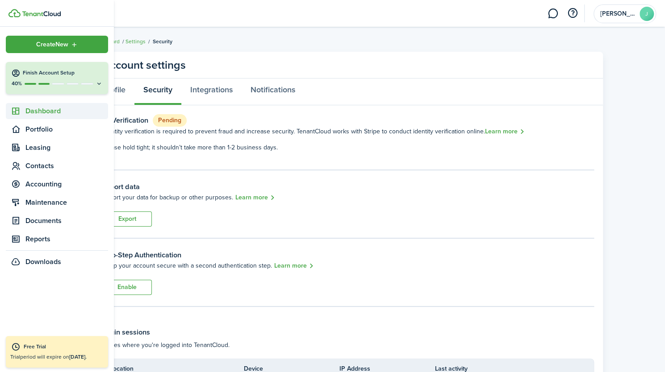
click at [45, 109] on span "Dashboard" at bounding box center [66, 111] width 83 height 11
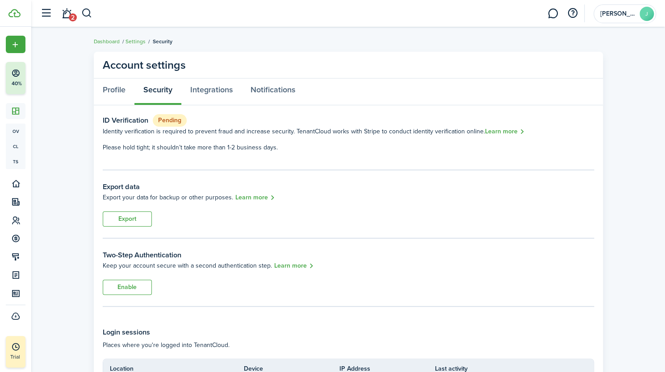
click at [401, 190] on h3 "Export data" at bounding box center [348, 187] width 491 height 11
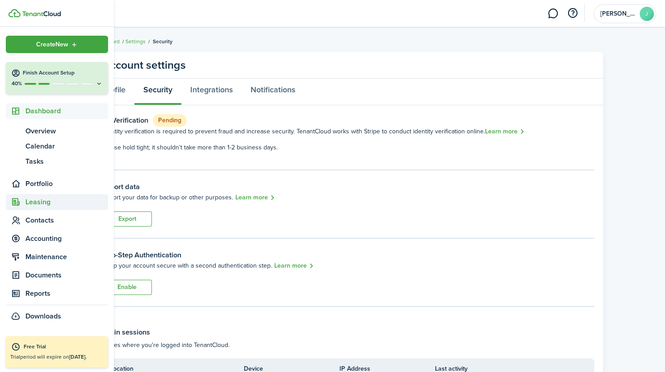
click at [34, 205] on span "Leasing" at bounding box center [66, 202] width 83 height 11
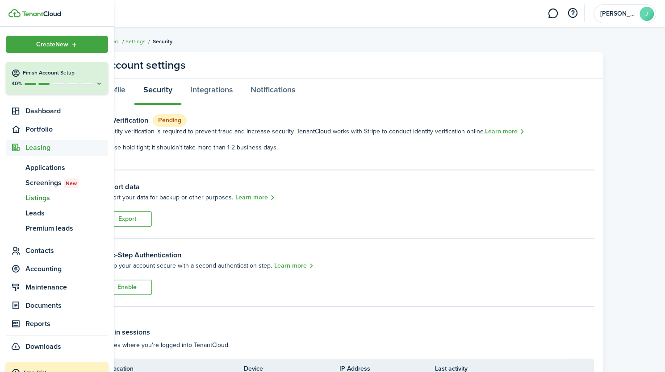
click at [37, 202] on span "Listings" at bounding box center [66, 198] width 83 height 11
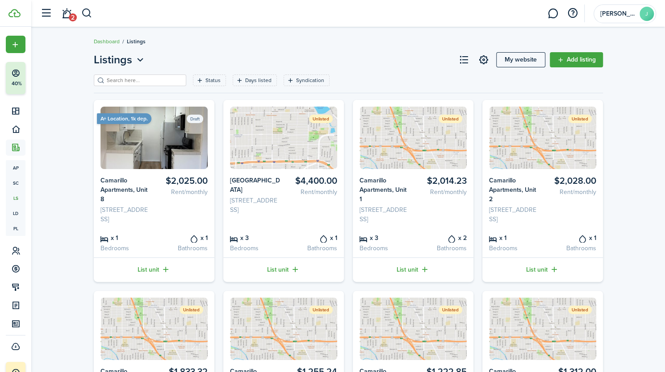
click at [151, 276] on link "List unit" at bounding box center [154, 270] width 121 height 25
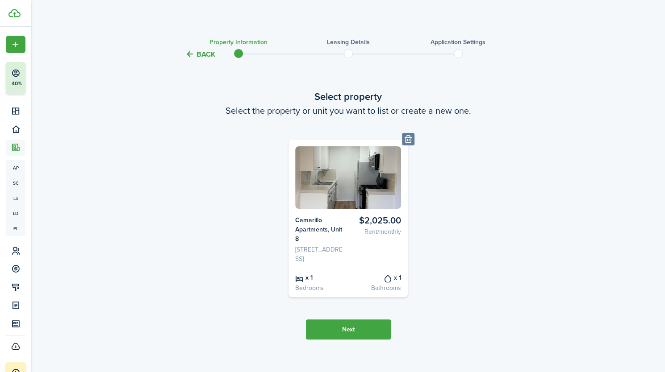
click at [342, 336] on button "Next" at bounding box center [348, 330] width 85 height 20
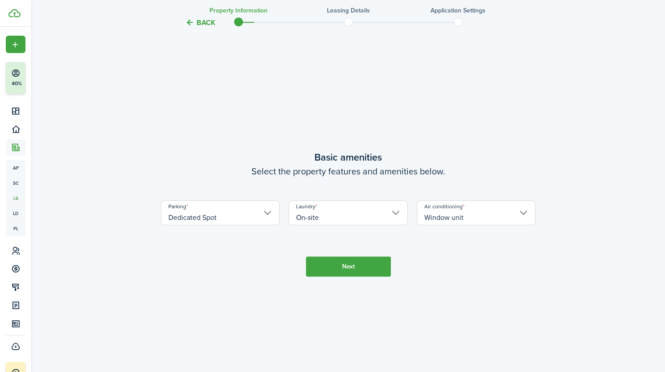
scroll to position [331, 0]
click at [347, 275] on button "Next" at bounding box center [348, 266] width 85 height 20
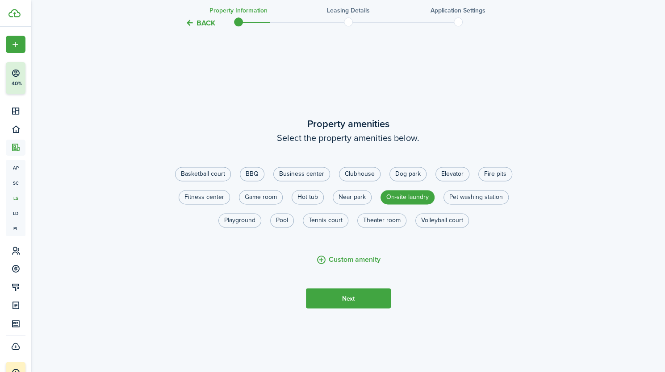
scroll to position [704, 0]
click at [349, 302] on button "Next" at bounding box center [348, 298] width 85 height 20
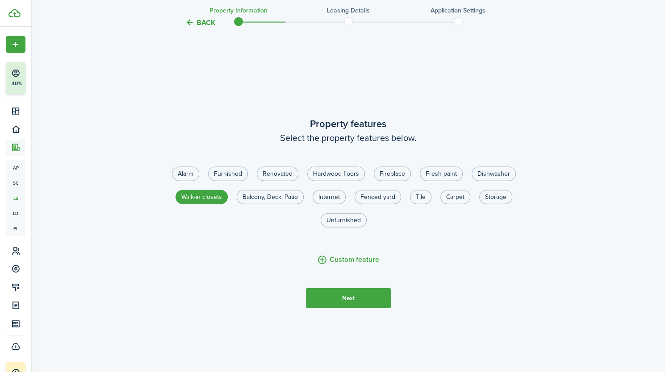
scroll to position [1076, 0]
click at [349, 302] on button "Next" at bounding box center [348, 298] width 85 height 20
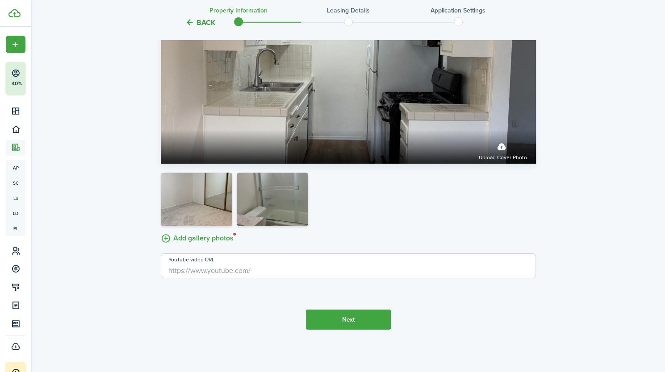
scroll to position [1611, 0]
click at [359, 318] on button "Next" at bounding box center [348, 320] width 85 height 20
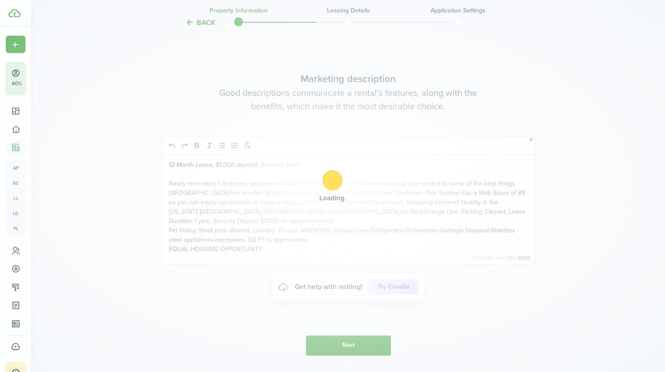
scroll to position [1923, 0]
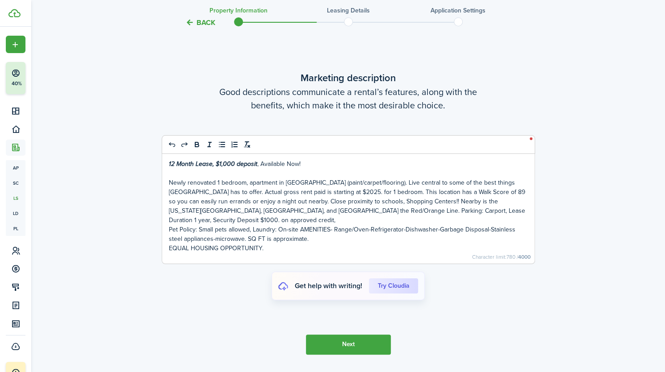
click at [342, 352] on button "Next" at bounding box center [348, 345] width 85 height 20
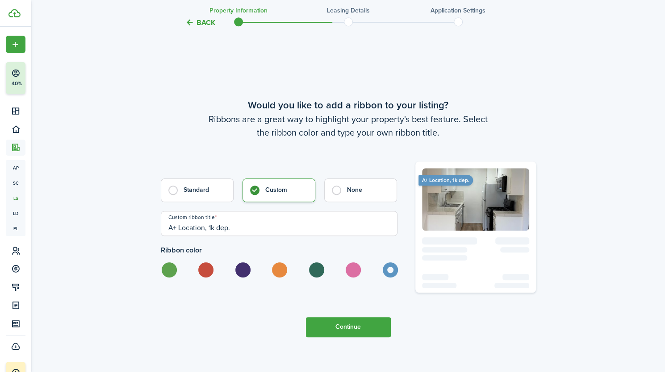
scroll to position [2296, 0]
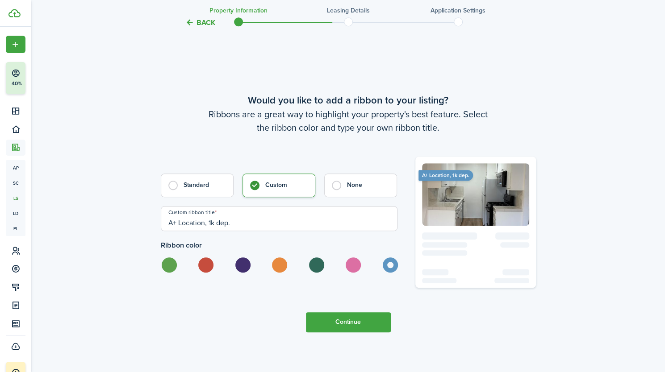
click at [355, 333] on button "Continue" at bounding box center [348, 323] width 85 height 20
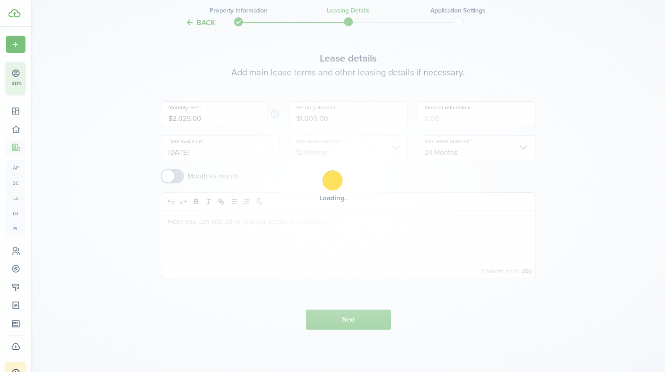
scroll to position [0, 0]
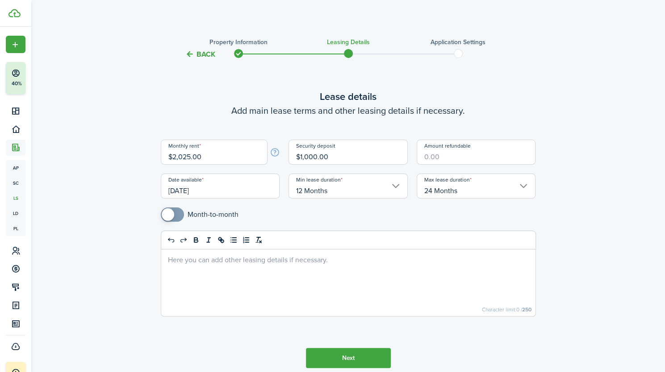
click at [345, 361] on button "Next" at bounding box center [348, 358] width 85 height 20
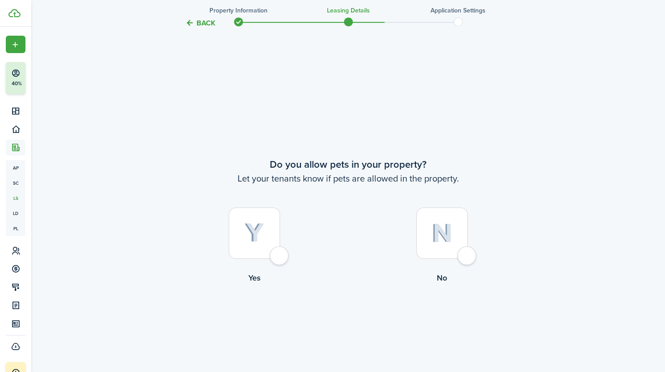
scroll to position [351, 0]
click at [278, 258] on div at bounding box center [254, 232] width 51 height 51
radio input "true"
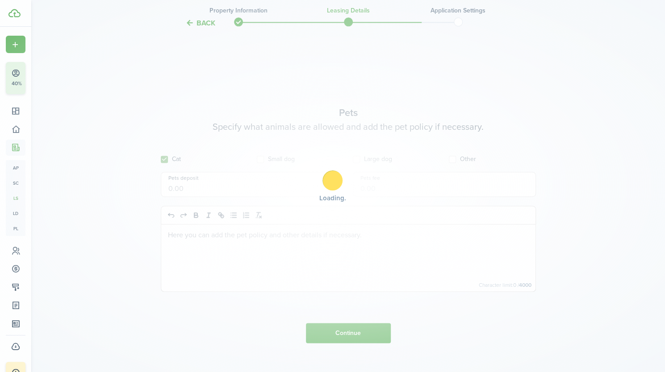
scroll to position [723, 0]
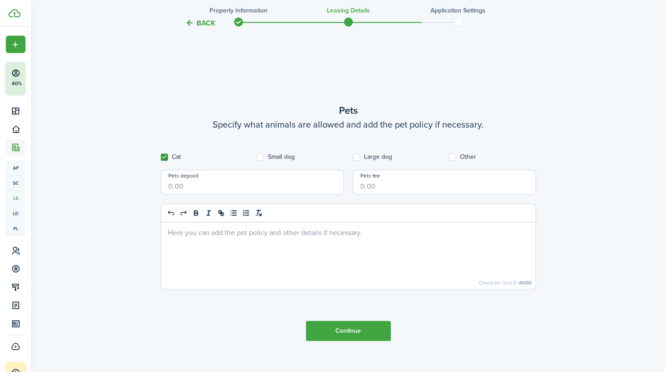
click at [339, 326] on button "Continue" at bounding box center [348, 331] width 85 height 20
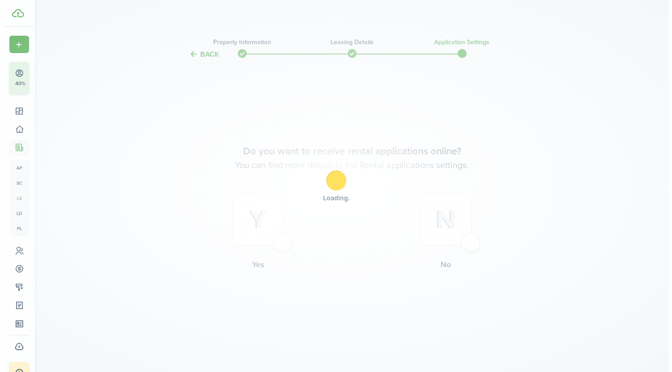
scroll to position [0, 0]
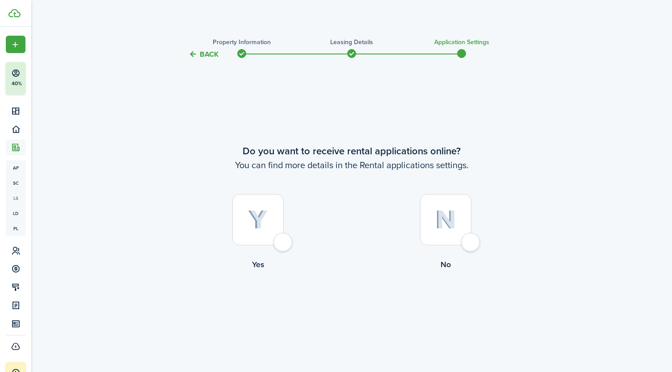
click at [284, 246] on div at bounding box center [257, 219] width 51 height 51
radio input "true"
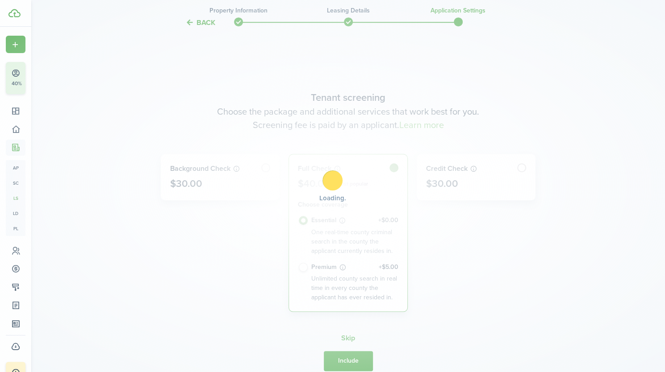
scroll to position [313, 0]
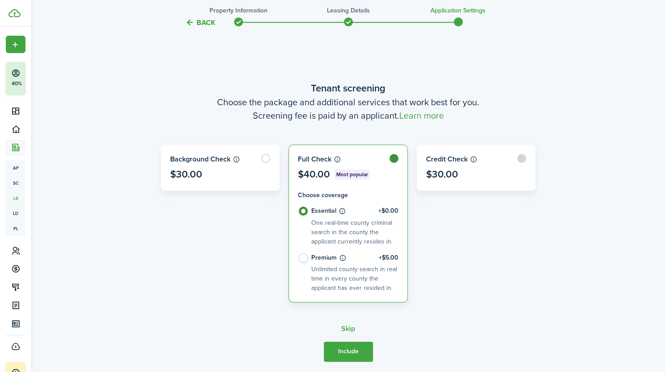
click at [491, 172] on label at bounding box center [476, 168] width 118 height 46
radio input "false"
radio input "true"
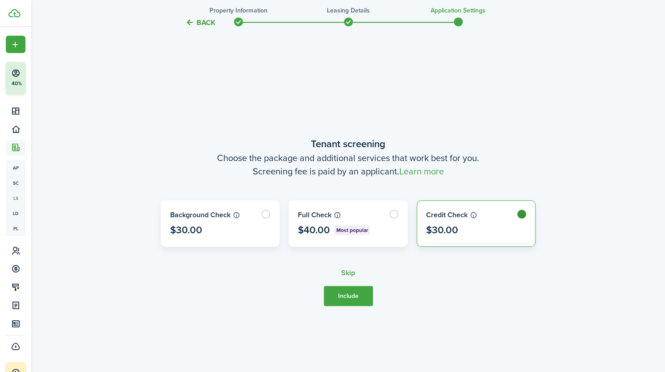
click at [347, 292] on button "Include" at bounding box center [348, 296] width 49 height 20
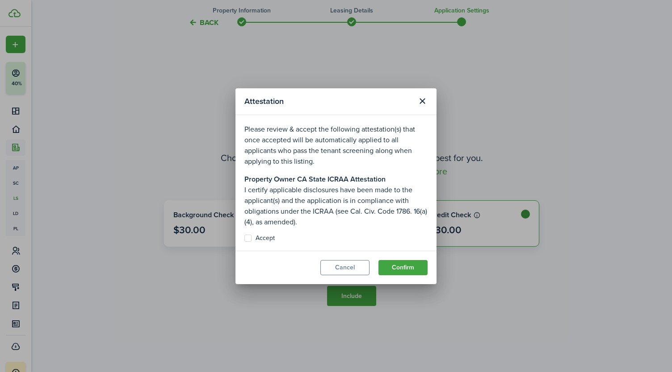
click at [250, 238] on label "Accept" at bounding box center [259, 238] width 30 height 7
click at [244, 238] on input "Accept" at bounding box center [244, 238] width 0 height 0
checkbox input "true"
click at [392, 266] on button "Confirm" at bounding box center [402, 267] width 49 height 15
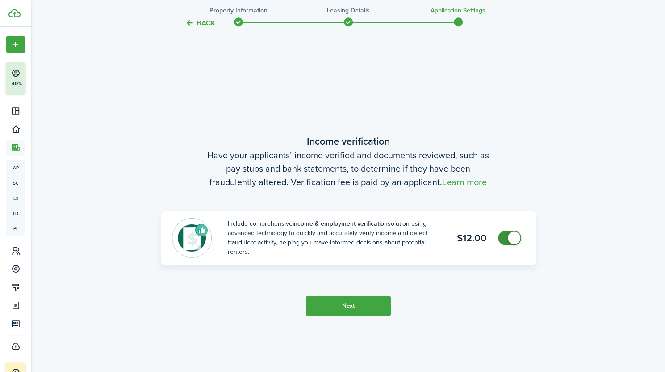
scroll to position [685, 0]
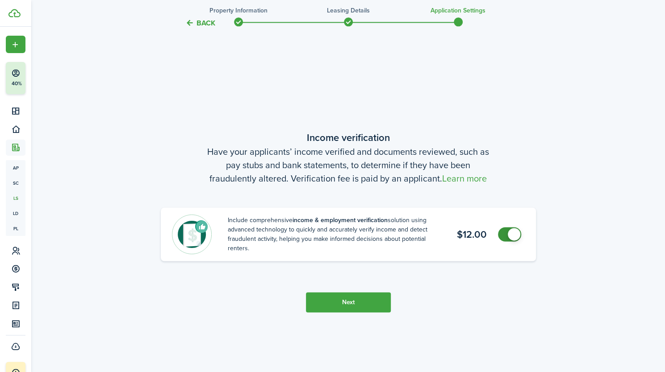
checkbox input "false"
click at [514, 235] on span at bounding box center [514, 234] width 13 height 13
click at [357, 299] on button "Next" at bounding box center [348, 302] width 85 height 20
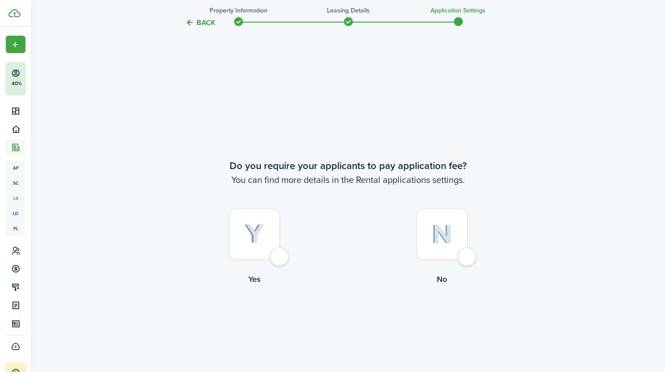
scroll to position [1057, 0]
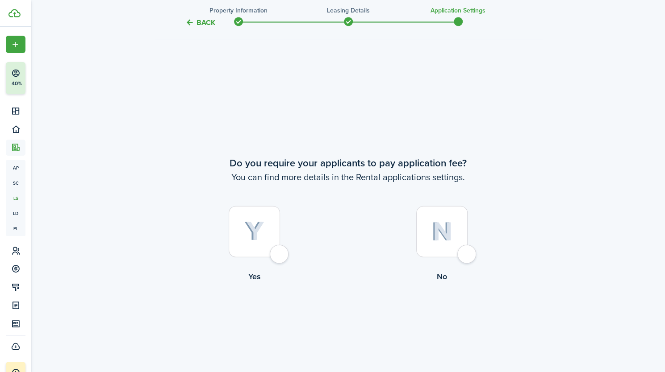
click at [464, 256] on div at bounding box center [441, 231] width 51 height 51
radio input "true"
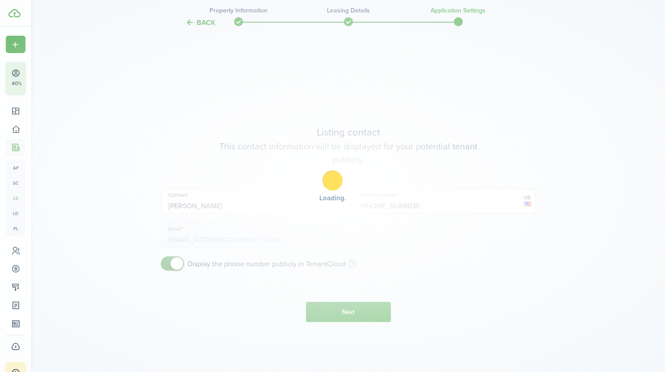
scroll to position [1430, 0]
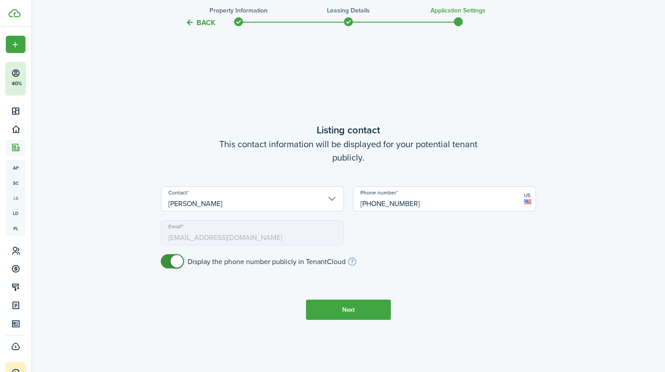
click at [352, 305] on button "Next" at bounding box center [348, 310] width 85 height 20
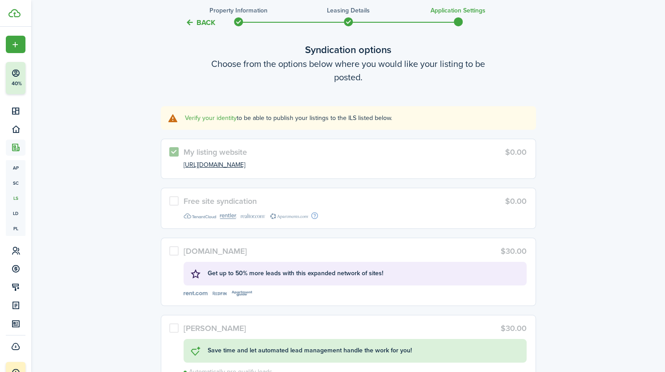
scroll to position [1825, 0]
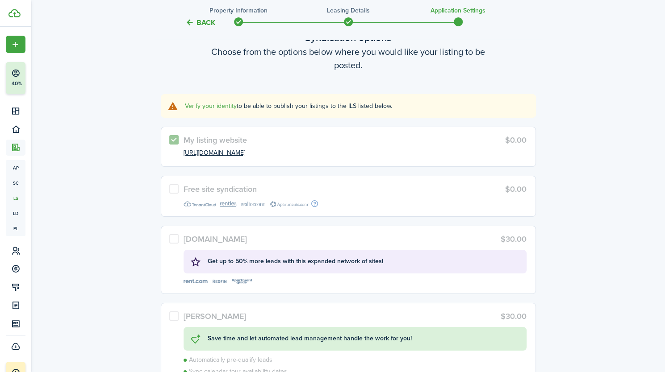
click at [226, 107] on link "Verify your identity" at bounding box center [211, 105] width 52 height 9
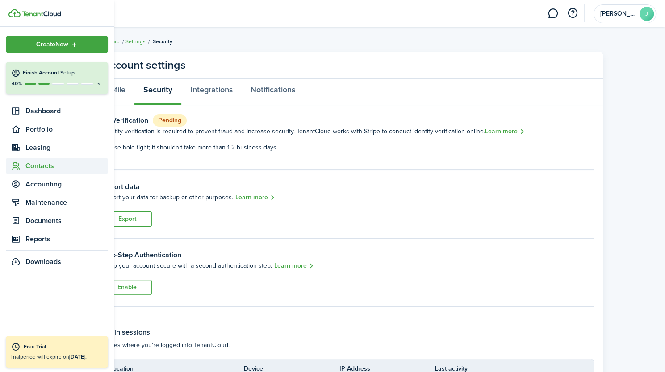
click at [41, 167] on span "Contacts" at bounding box center [66, 166] width 83 height 11
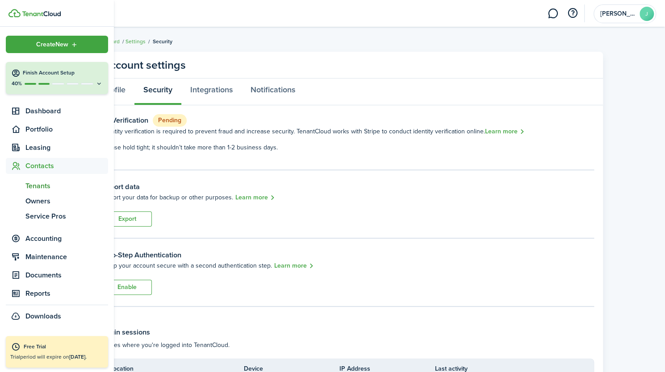
click at [34, 186] on span "Tenants" at bounding box center [66, 186] width 83 height 11
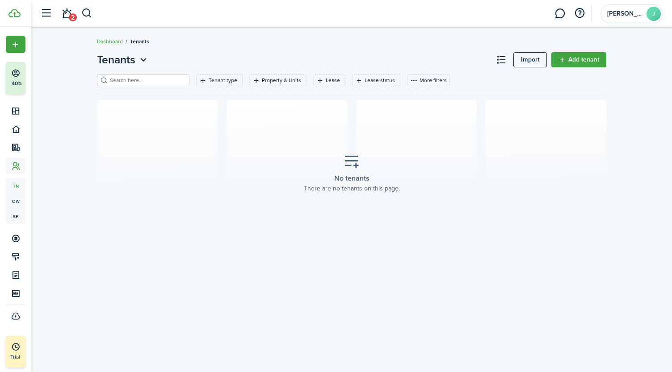
click at [351, 169] on icon at bounding box center [351, 162] width 16 height 16
click at [572, 62] on link "Add tenant" at bounding box center [578, 59] width 55 height 15
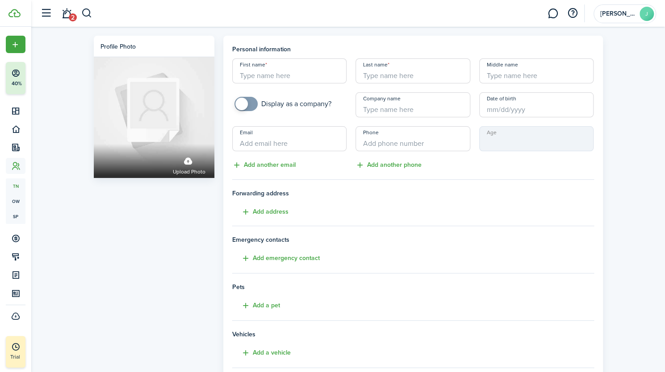
click at [267, 75] on input "First name" at bounding box center [289, 70] width 115 height 25
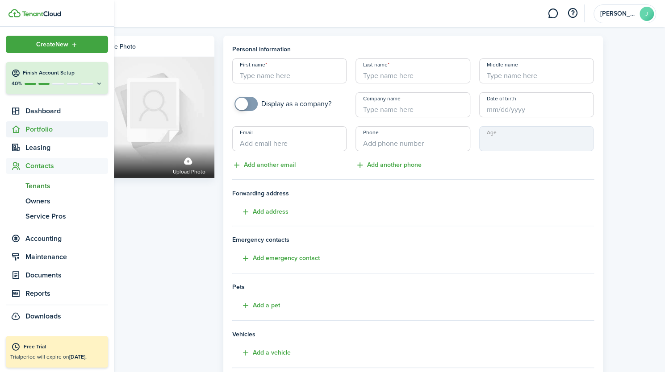
click at [40, 128] on span "Portfolio" at bounding box center [66, 129] width 83 height 11
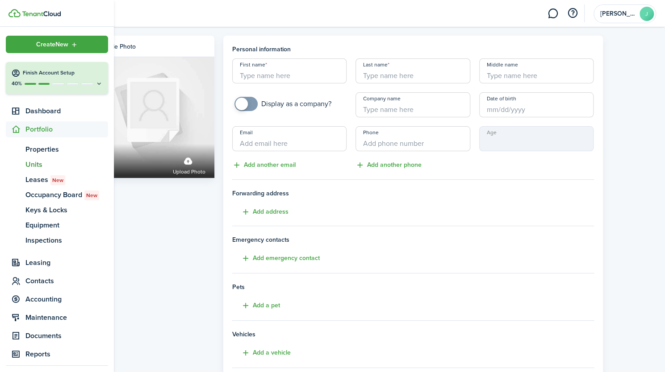
click at [36, 164] on span "Units" at bounding box center [66, 164] width 83 height 11
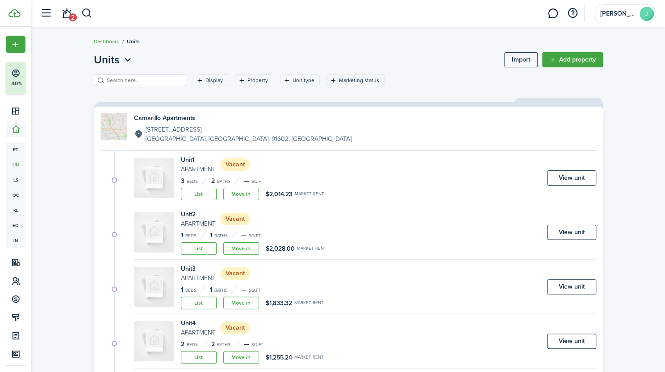
click at [572, 175] on link "View unit" at bounding box center [571, 178] width 49 height 15
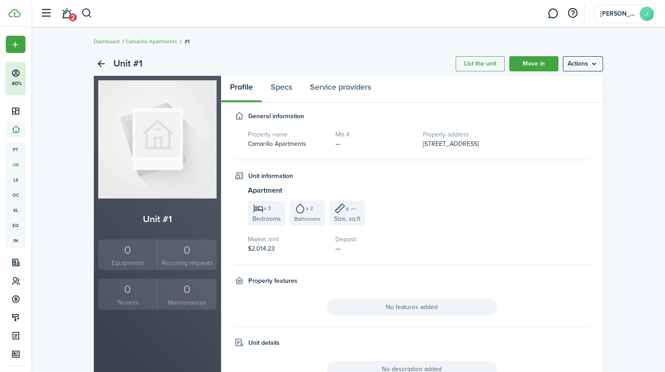
click at [589, 63] on menu-btn "Actions" at bounding box center [583, 63] width 40 height 15
click at [278, 85] on link "Specs" at bounding box center [281, 89] width 39 height 27
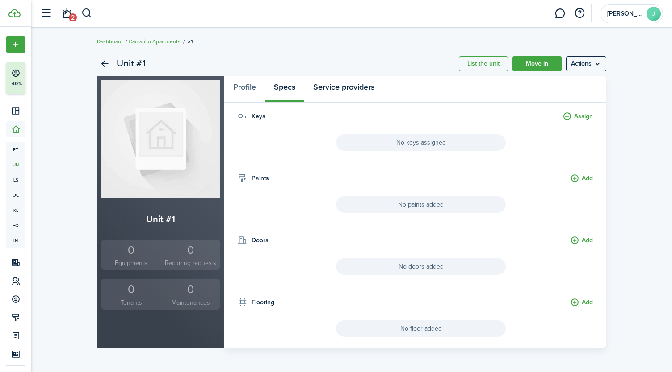
click at [359, 81] on link "Service providers" at bounding box center [343, 89] width 79 height 27
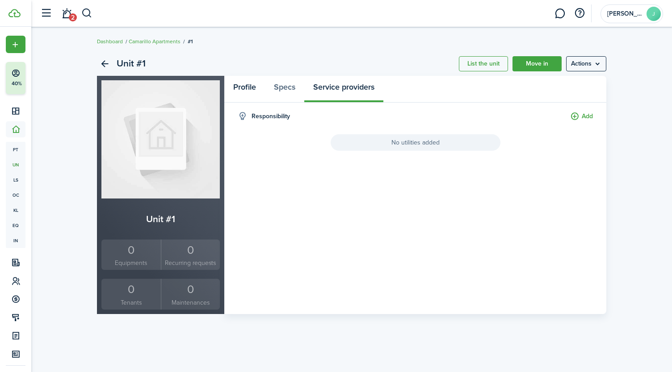
click at [239, 86] on link "Profile" at bounding box center [244, 89] width 41 height 27
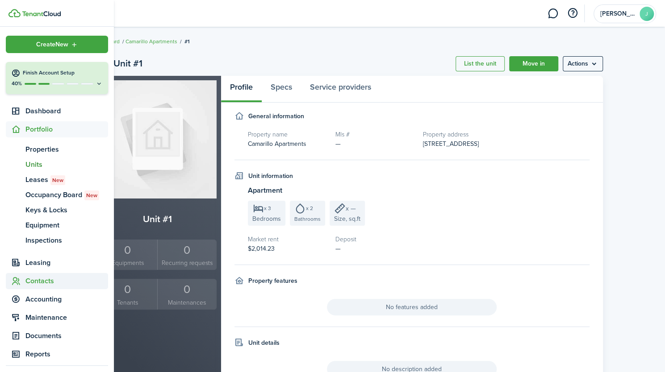
click at [33, 281] on span "Contacts" at bounding box center [66, 281] width 83 height 11
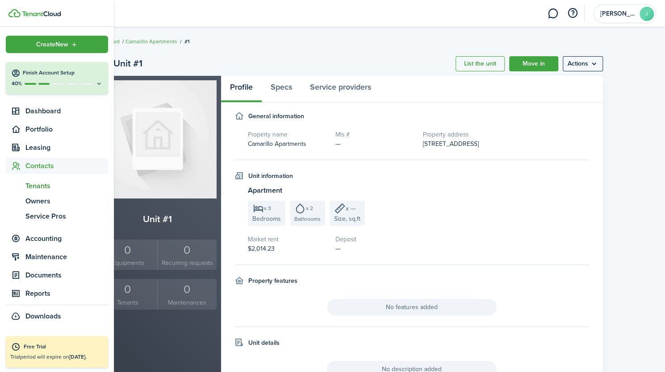
click at [40, 186] on span "Tenants" at bounding box center [66, 186] width 83 height 11
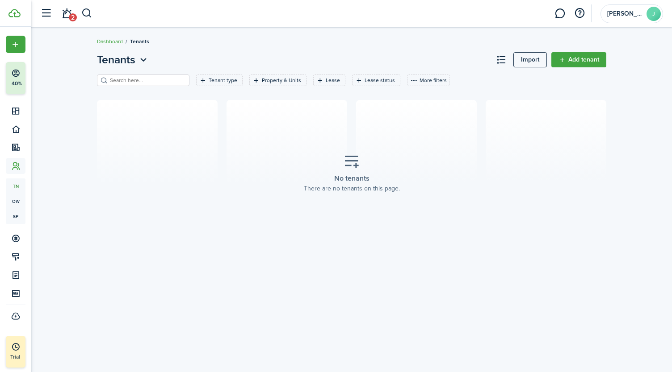
click at [581, 60] on link "Add tenant" at bounding box center [578, 59] width 55 height 15
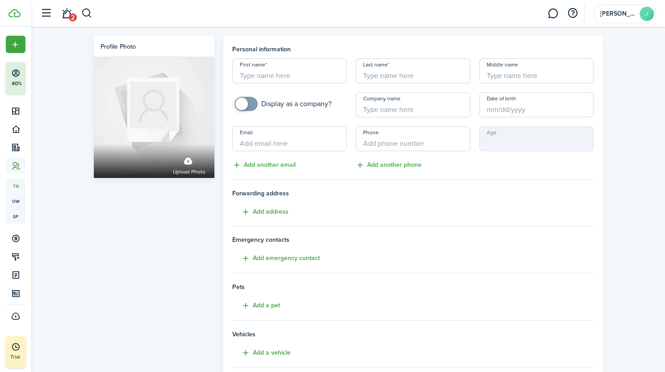
click at [275, 77] on input "First name" at bounding box center [289, 70] width 115 height 25
type input "Katelin"
type input "[PERSON_NAME]"
click at [251, 143] on input "Email" at bounding box center [289, 138] width 115 height 25
type input "[EMAIL_ADDRESS][DOMAIN_NAME]"
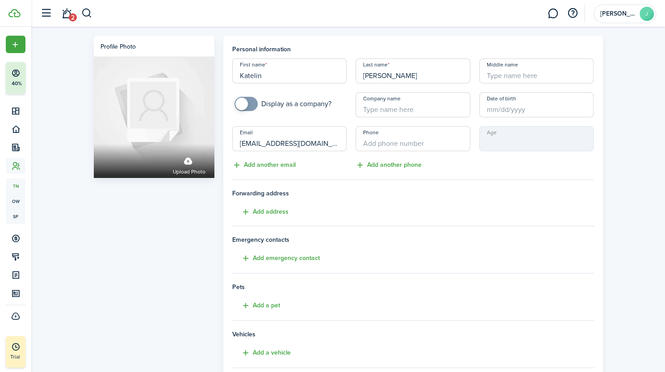
click at [381, 142] on input "Phone" at bounding box center [412, 138] width 115 height 25
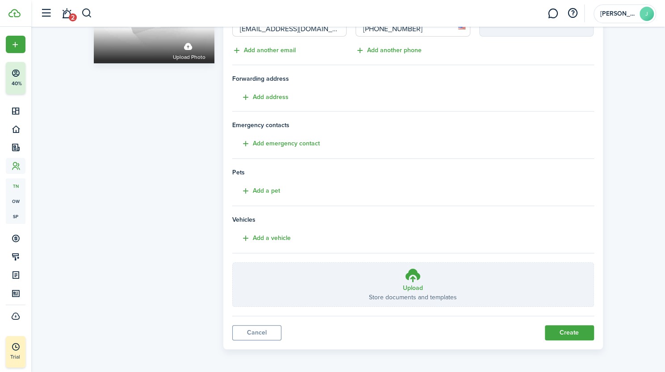
type input "[PHONE_NUMBER]"
click at [559, 330] on button "Create" at bounding box center [569, 333] width 49 height 15
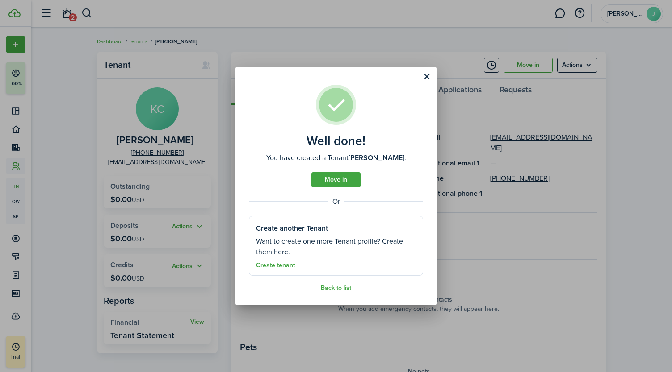
click at [342, 177] on link "Move in" at bounding box center [335, 179] width 49 height 15
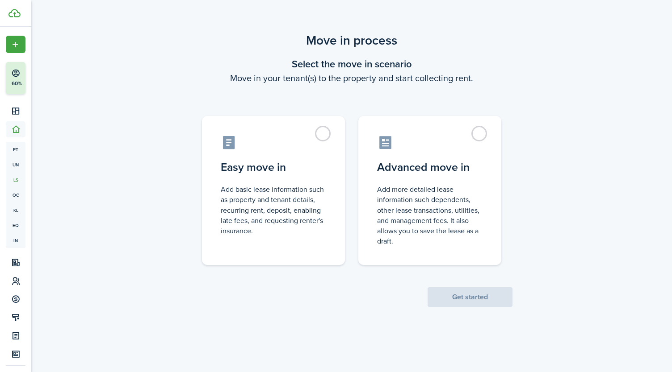
click at [465, 301] on span "Get started" at bounding box center [469, 297] width 85 height 9
click at [322, 131] on label "Easy move in Add basic lease information such as property and tenant details, r…" at bounding box center [273, 188] width 143 height 149
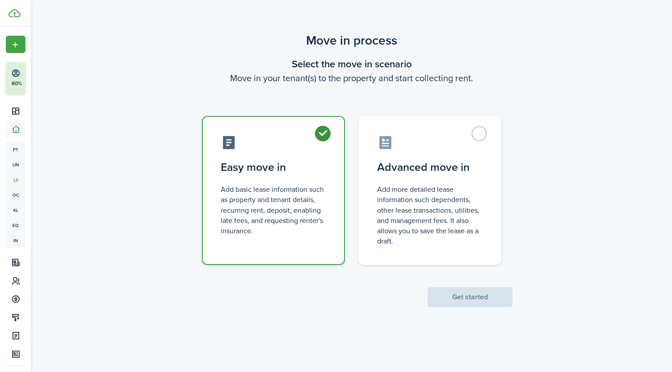
radio input "true"
click at [447, 289] on button "Get started" at bounding box center [469, 298] width 85 height 20
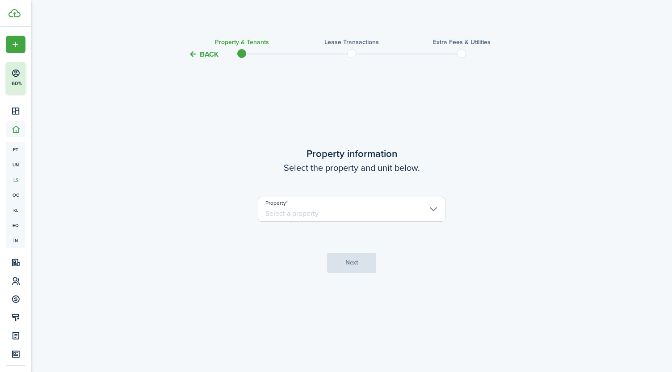
click at [325, 215] on input "Property" at bounding box center [352, 209] width 188 height 25
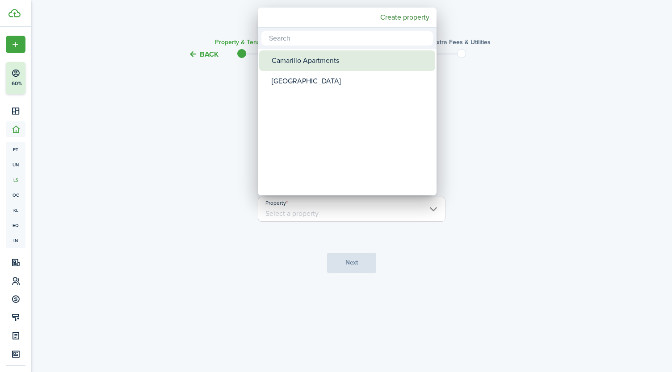
click at [294, 59] on div "Camarillo Apartments" at bounding box center [351, 60] width 158 height 21
type input "Camarillo Apartments"
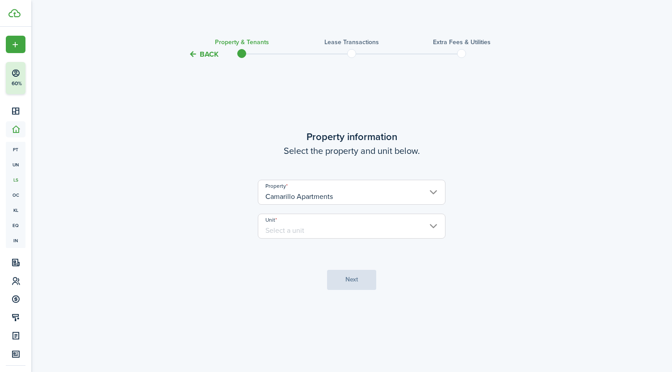
click at [309, 228] on input "Unit" at bounding box center [352, 226] width 188 height 25
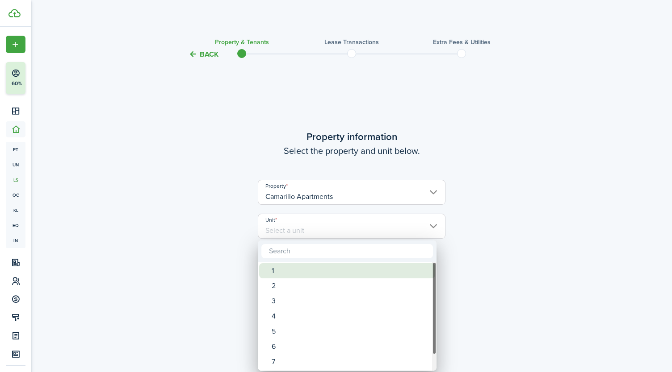
click at [278, 273] on div "1" at bounding box center [351, 270] width 158 height 15
type input "1"
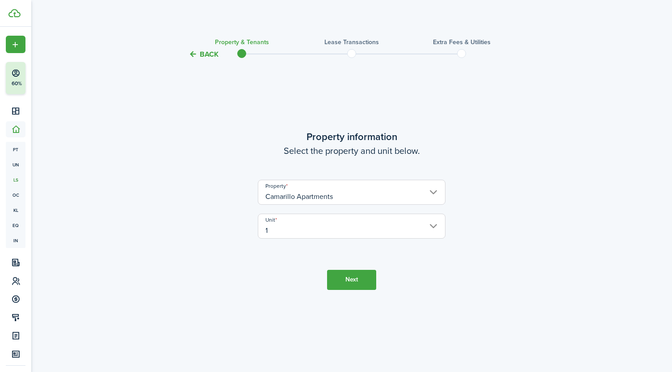
click at [352, 286] on button "Next" at bounding box center [351, 280] width 49 height 20
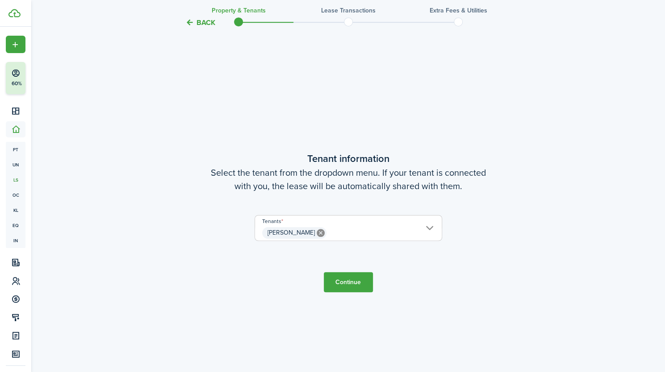
scroll to position [313, 0]
click at [352, 286] on button "Continue" at bounding box center [348, 282] width 49 height 20
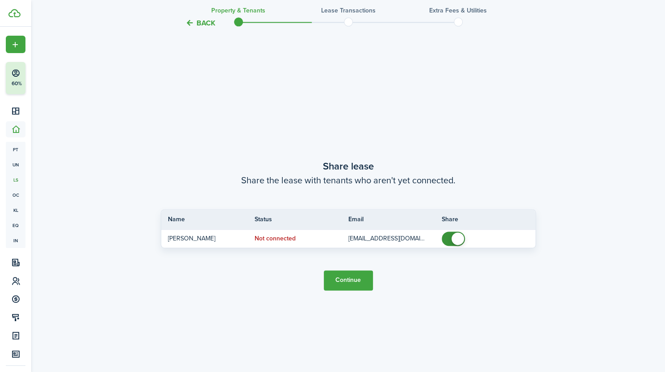
scroll to position [685, 0]
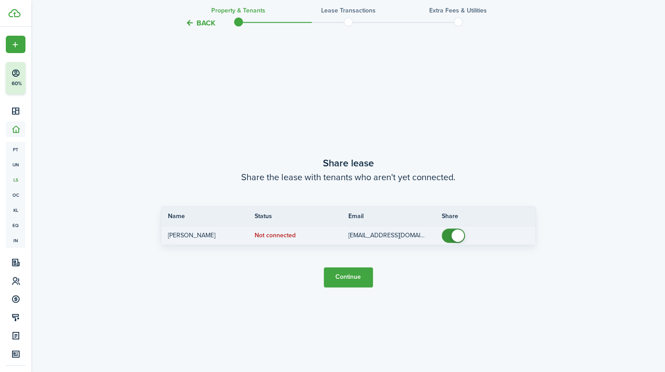
checkbox input "false"
click at [454, 239] on span at bounding box center [457, 236] width 13 height 13
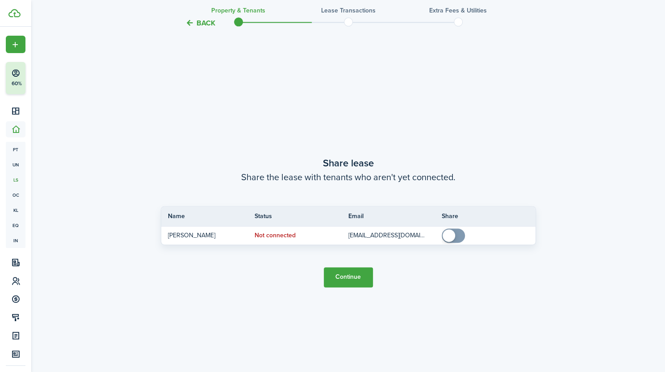
drag, startPoint x: 454, startPoint y: 239, endPoint x: 347, endPoint y: 272, distance: 111.2
click at [347, 272] on tc-wizard-step "Share lease Share the lease with tenants who aren't yet connected. Name Status …" at bounding box center [348, 221] width 375 height 372
click at [347, 272] on button "Continue" at bounding box center [348, 277] width 49 height 20
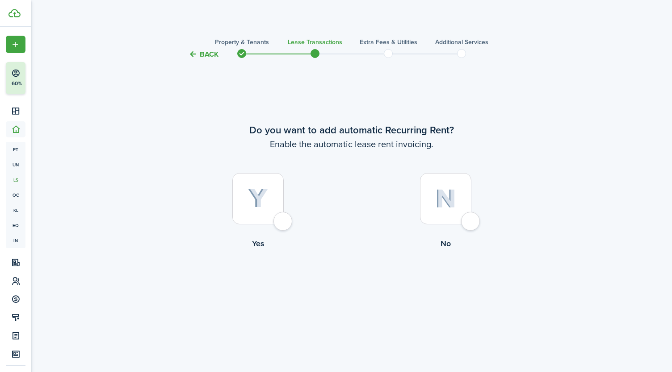
click at [197, 57] on button "Back" at bounding box center [203, 54] width 30 height 9
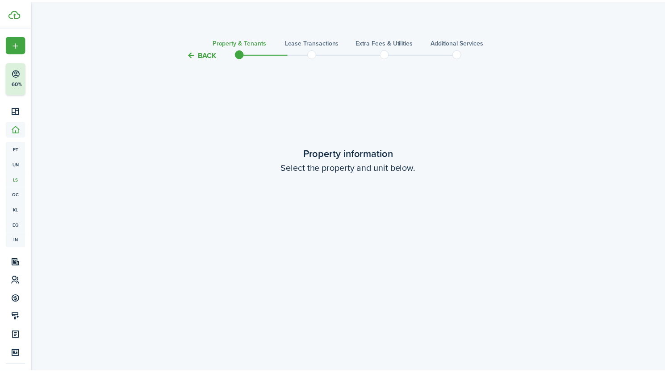
scroll to position [685, 0]
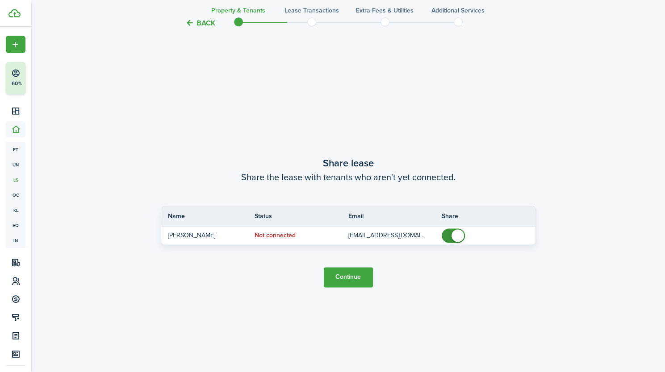
click at [194, 26] on button "Back" at bounding box center [200, 22] width 30 height 9
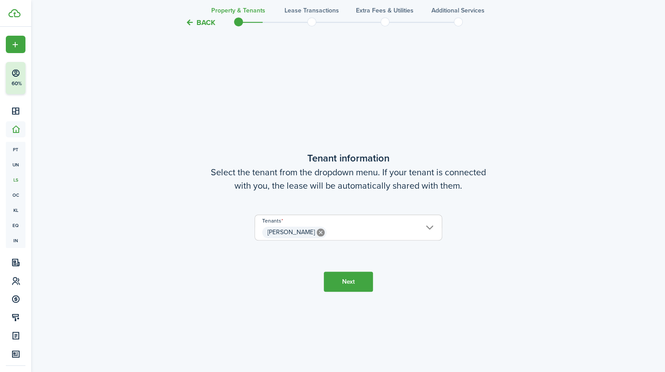
click at [194, 26] on button "Back" at bounding box center [200, 22] width 30 height 9
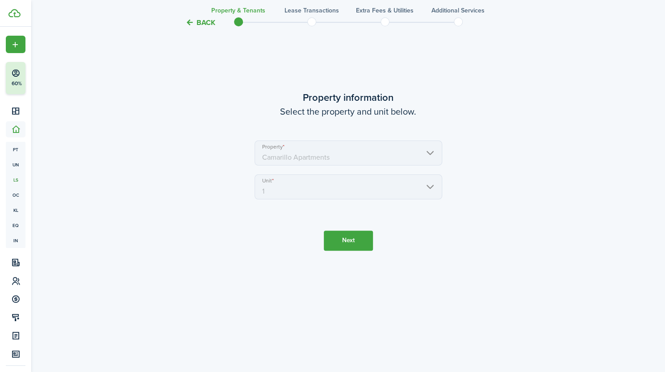
scroll to position [0, 0]
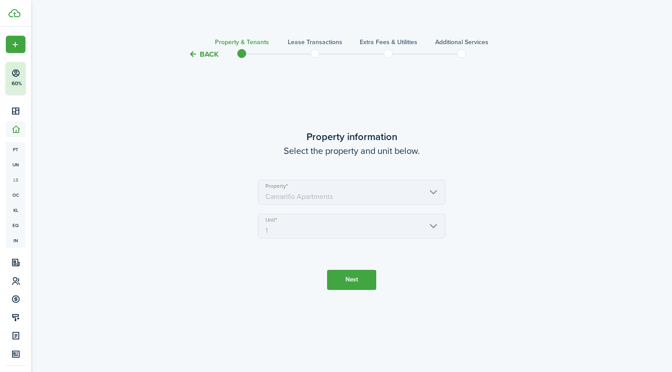
click at [194, 27] on div "Back Property & Tenants Lease Transactions Extra fees & Utilities Additional Se…" at bounding box center [351, 190] width 640 height 326
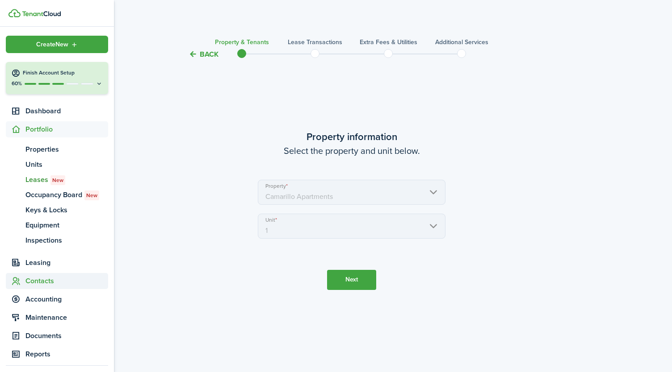
click at [35, 283] on span "Contacts" at bounding box center [66, 281] width 83 height 11
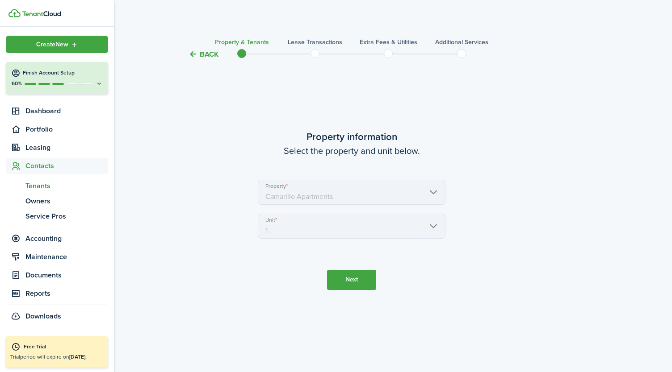
click at [36, 184] on span "Tenants" at bounding box center [66, 186] width 83 height 11
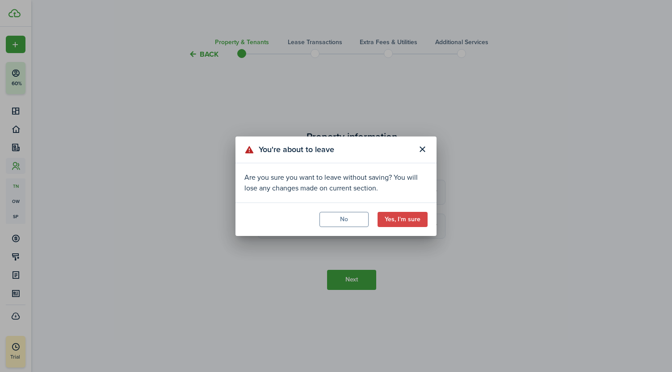
click at [401, 223] on button "Yes, I'm sure" at bounding box center [402, 219] width 50 height 15
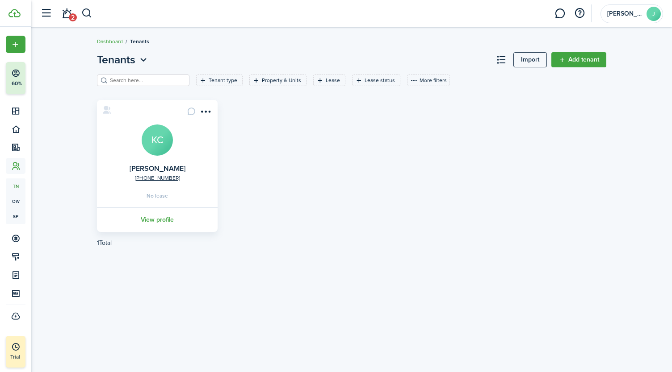
click at [589, 59] on link "Add tenant" at bounding box center [578, 59] width 55 height 15
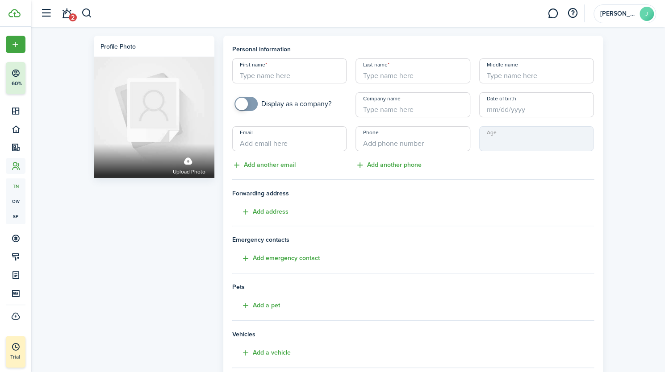
click at [299, 78] on input "First name" at bounding box center [289, 70] width 115 height 25
type input "Gerson E"
type input "[PERSON_NAME]"
click at [269, 144] on input "Email" at bounding box center [289, 138] width 115 height 25
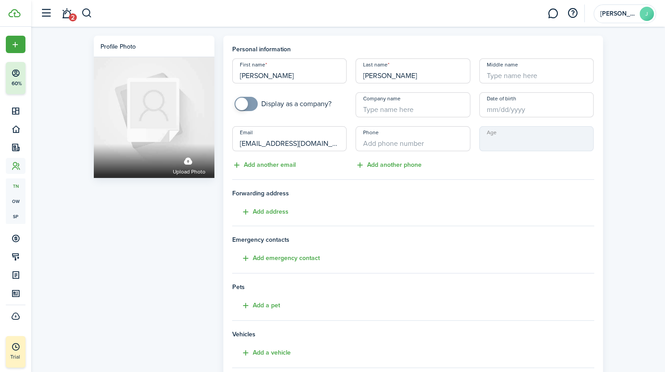
type input "[EMAIL_ADDRESS][DOMAIN_NAME]"
click at [394, 144] on input "Phone" at bounding box center [412, 138] width 115 height 25
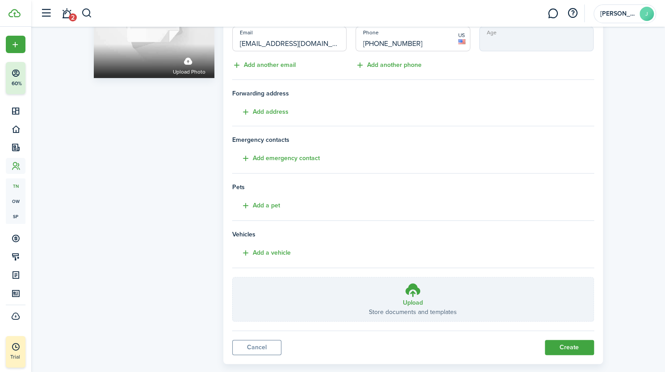
scroll to position [115, 0]
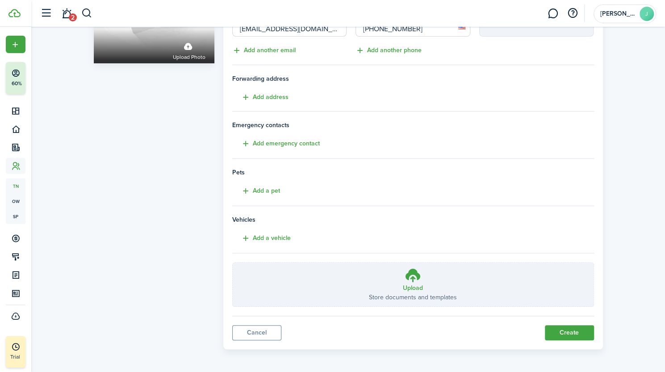
type input "[PHONE_NUMBER]"
click at [568, 330] on button "Create" at bounding box center [569, 333] width 49 height 15
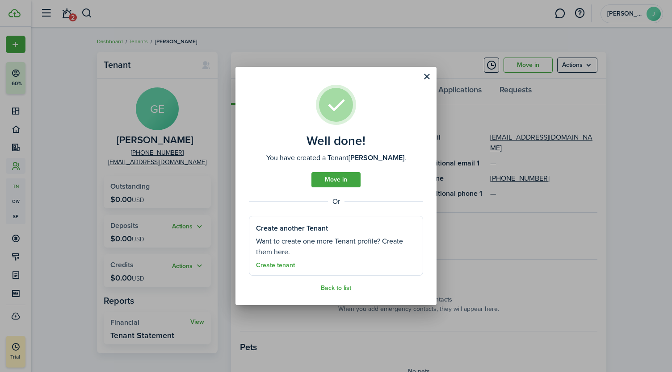
click at [280, 265] on link "Create tenant" at bounding box center [275, 265] width 39 height 7
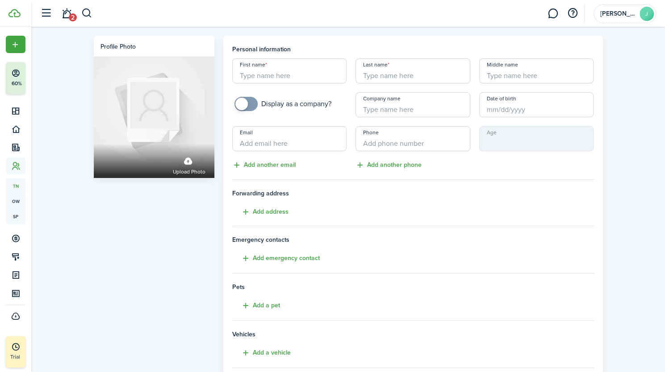
click at [261, 78] on input "First name" at bounding box center [289, 70] width 115 height 25
type input "Phil"
type input "[PERSON_NAME]"
click at [375, 145] on input "+1" at bounding box center [412, 138] width 115 height 25
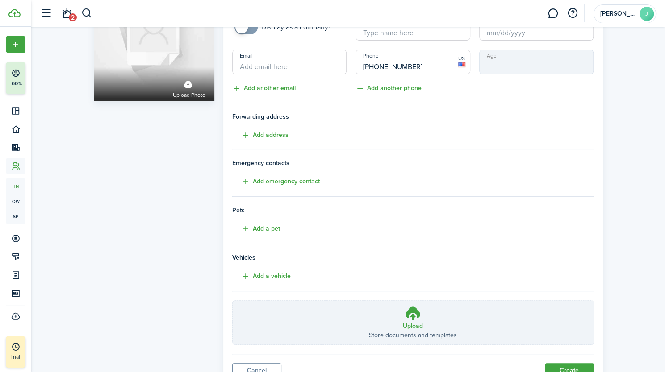
scroll to position [115, 0]
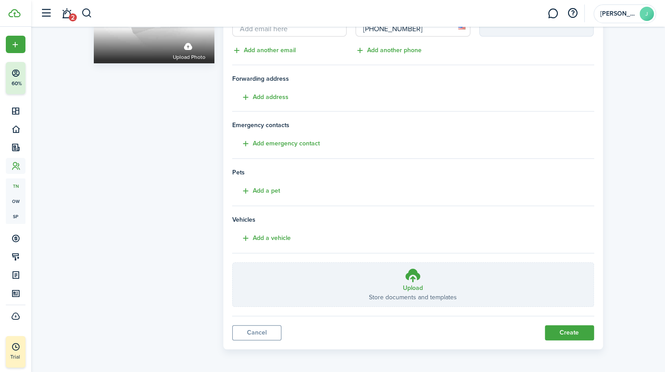
type input "[PHONE_NUMBER]"
click at [577, 327] on button "Create" at bounding box center [569, 333] width 49 height 15
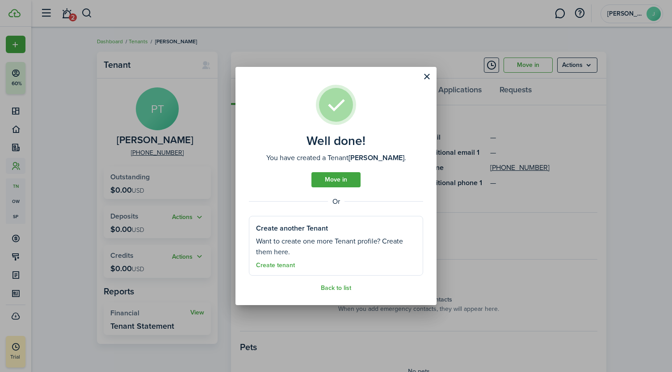
click at [272, 266] on link "Create tenant" at bounding box center [275, 265] width 39 height 7
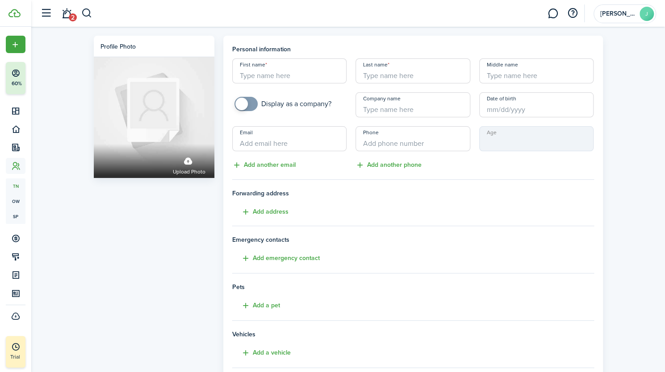
click at [262, 77] on input "First name" at bounding box center [289, 70] width 115 height 25
type input "JJ"
type input "[PERSON_NAME]"
type input "[EMAIL_ADDRESS][DOMAIN_NAME]"
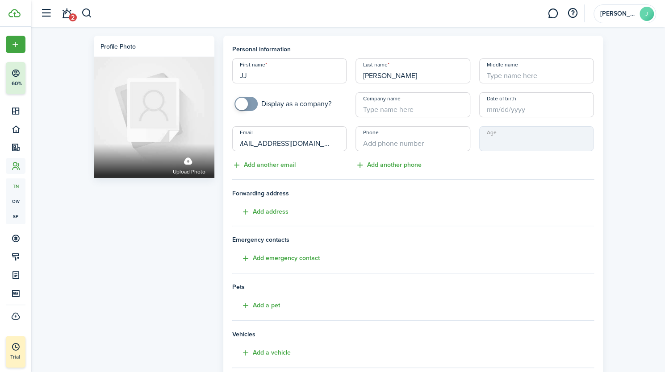
scroll to position [0, 0]
click at [388, 144] on input "Phone" at bounding box center [412, 138] width 115 height 25
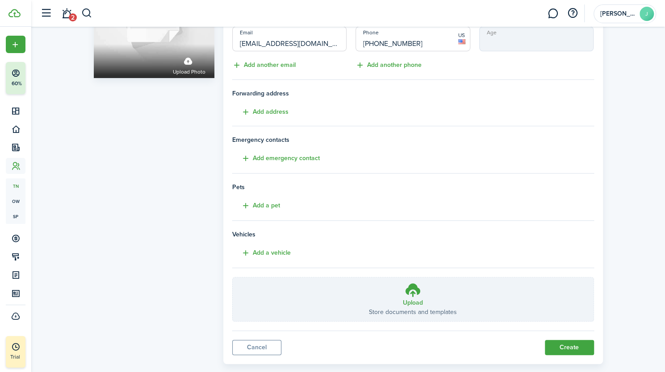
scroll to position [115, 0]
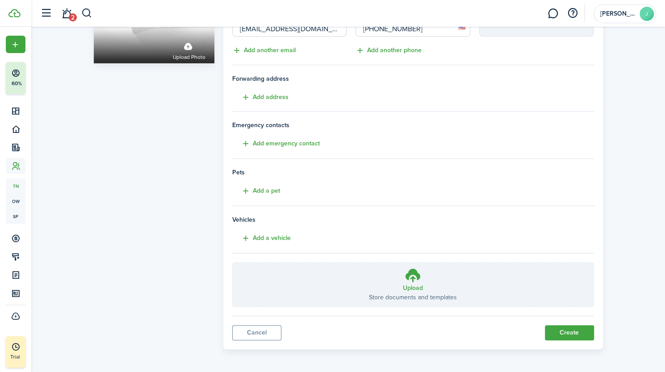
type input "[PHONE_NUMBER]"
click at [570, 327] on button "Create" at bounding box center [569, 333] width 49 height 15
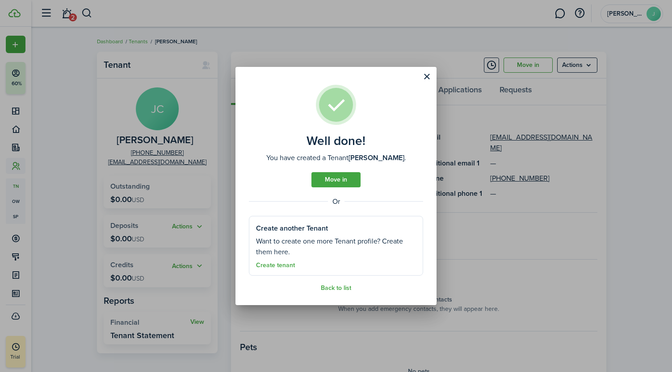
click at [284, 265] on link "Create tenant" at bounding box center [275, 265] width 39 height 7
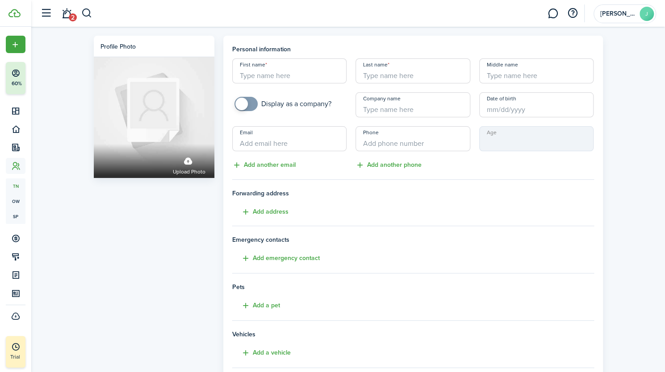
click at [248, 77] on input "First name" at bounding box center [289, 70] width 115 height 25
type input "Charlotte "October""
type input "[PERSON_NAME]"
click at [397, 110] on input "Company name" at bounding box center [412, 104] width 115 height 25
click at [283, 142] on input "Email" at bounding box center [289, 138] width 115 height 25
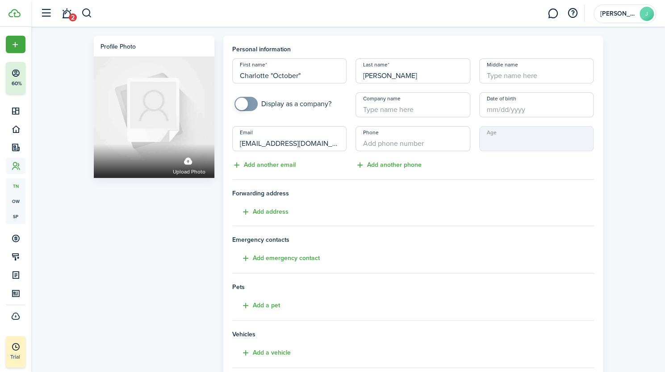
type input "[EMAIL_ADDRESS][DOMAIN_NAME]"
click at [384, 139] on input "+1" at bounding box center [412, 138] width 115 height 25
type input "[PHONE_NUMBER]"
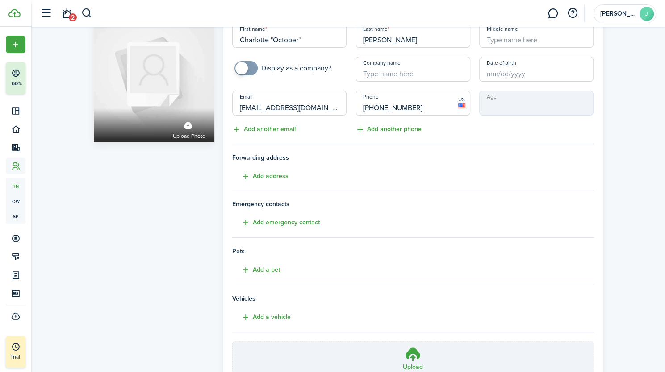
scroll to position [115, 0]
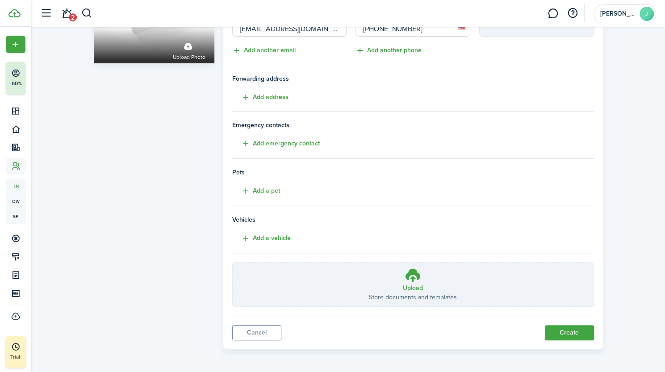
click at [567, 326] on button "Create" at bounding box center [569, 333] width 49 height 15
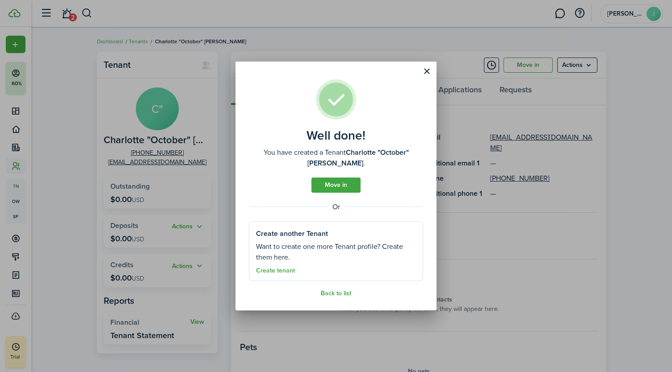
click at [268, 267] on link "Create tenant" at bounding box center [275, 270] width 39 height 7
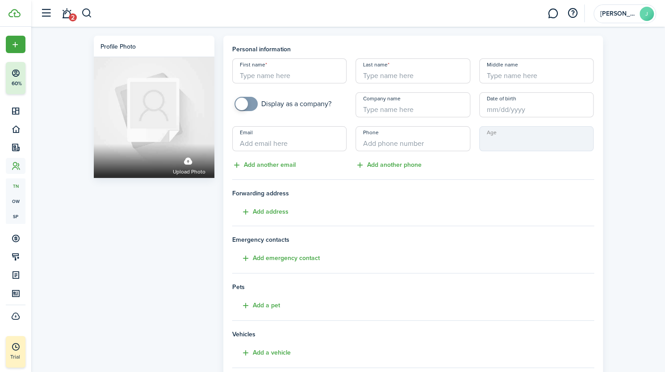
click at [271, 80] on input "First name" at bounding box center [289, 70] width 115 height 25
type input "[PERSON_NAME]"
type input "[EMAIL_ADDRESS][DOMAIN_NAME]"
click at [370, 145] on input "+1" at bounding box center [412, 138] width 115 height 25
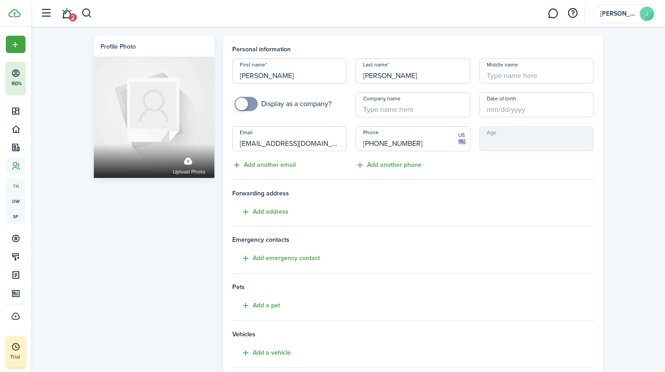
scroll to position [115, 0]
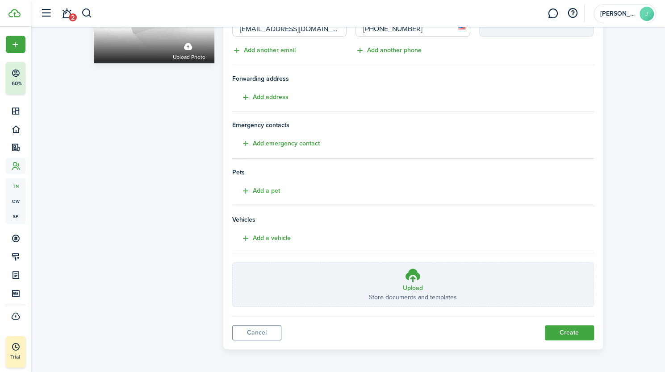
type input "[PHONE_NUMBER]"
click at [574, 334] on button "Create" at bounding box center [569, 333] width 49 height 15
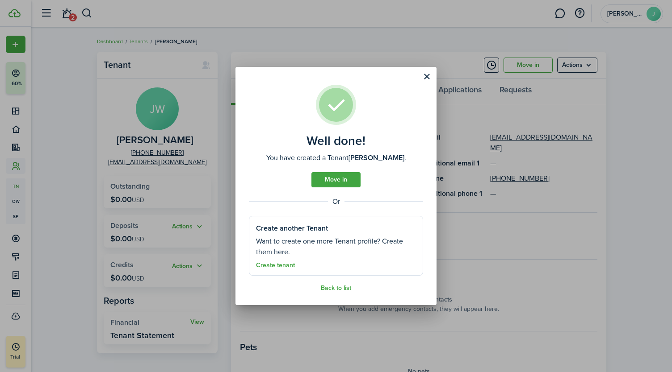
click at [272, 263] on link "Create tenant" at bounding box center [275, 265] width 39 height 7
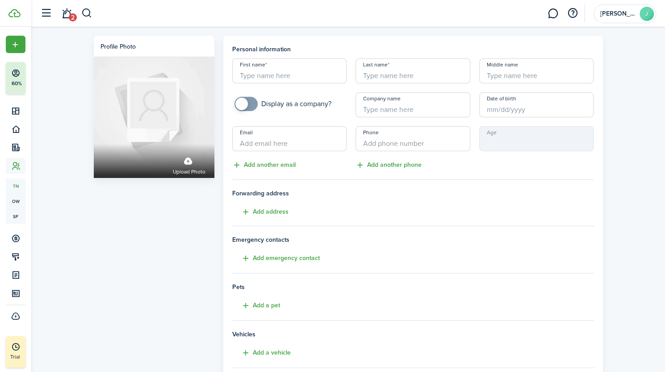
click at [259, 77] on input "First name" at bounding box center [289, 70] width 115 height 25
type input "[PERSON_NAME]"
type input "L"
type input "Page"
type input "[EMAIL_ADDRESS][DOMAIN_NAME]"
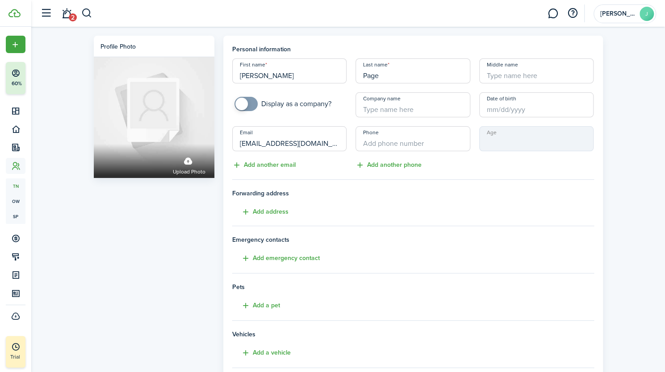
click at [368, 150] on input "Phone" at bounding box center [412, 138] width 115 height 25
type input "+3"
click at [366, 145] on input "[PHONE_NUMBER]" at bounding box center [412, 138] width 115 height 25
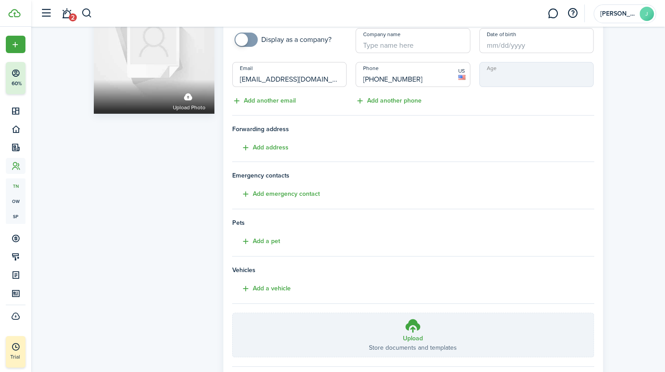
scroll to position [115, 0]
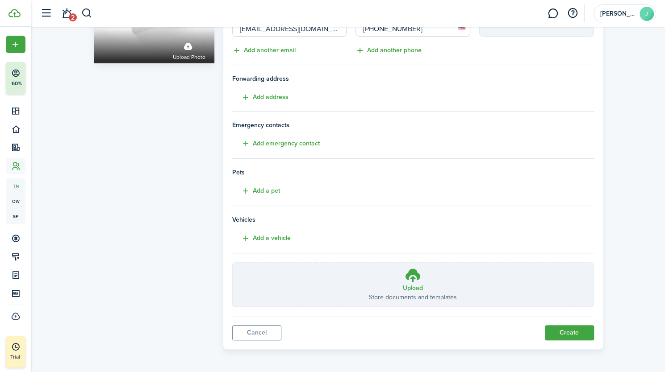
type input "[PHONE_NUMBER]"
click at [574, 328] on button "Create" at bounding box center [569, 333] width 49 height 15
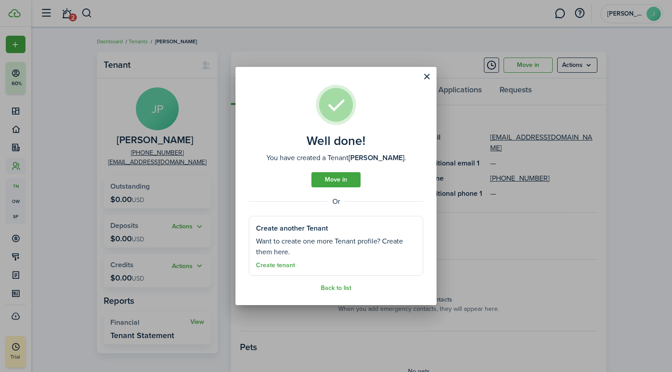
click at [285, 270] on assembled-view-section "Create another Tenant Want to create one more Tenant profile? Create them here.…" at bounding box center [336, 246] width 174 height 60
click at [282, 264] on link "Create tenant" at bounding box center [275, 265] width 39 height 7
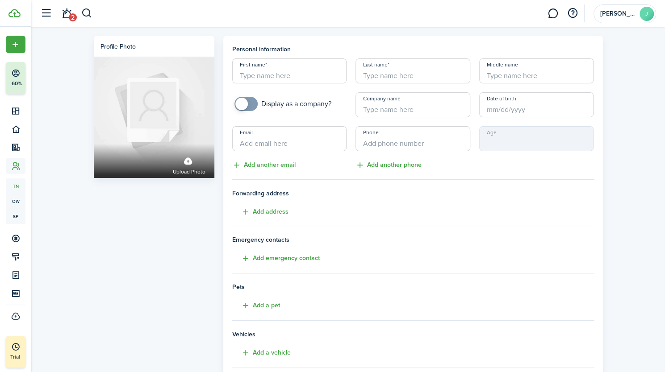
click at [252, 77] on input "First name" at bounding box center [289, 70] width 115 height 25
type input "[PERSON_NAME]"
type input "[EMAIL_ADDRESS][DOMAIN_NAME]"
click at [394, 144] on input "+1" at bounding box center [412, 138] width 115 height 25
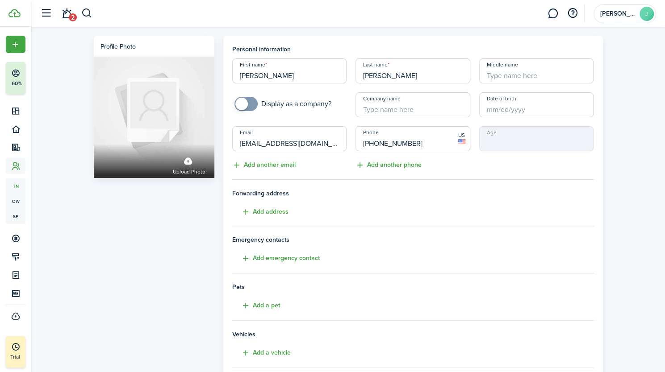
scroll to position [115, 0]
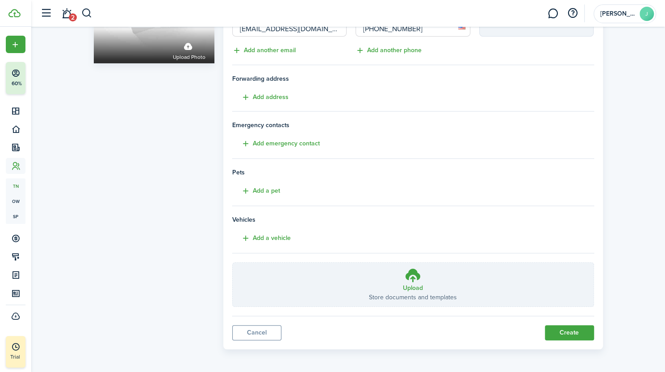
type input "[PHONE_NUMBER]"
click at [569, 329] on button "Create" at bounding box center [569, 333] width 49 height 15
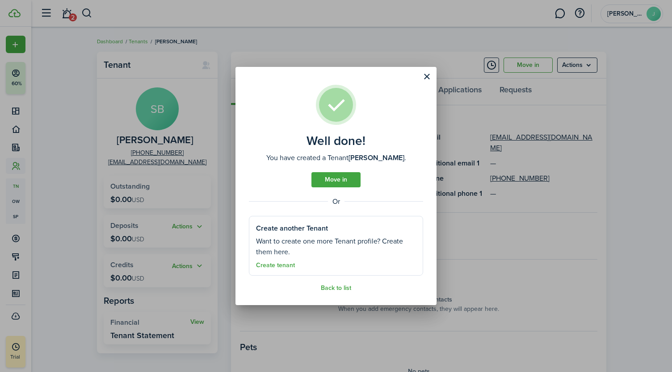
click at [430, 74] on button "Close modal" at bounding box center [426, 76] width 15 height 15
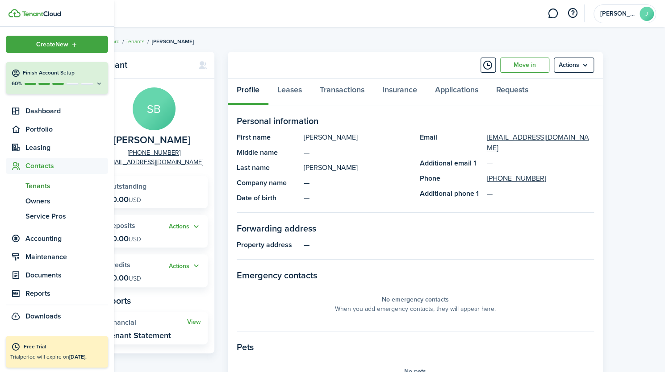
click at [40, 182] on span "Tenants" at bounding box center [66, 186] width 83 height 11
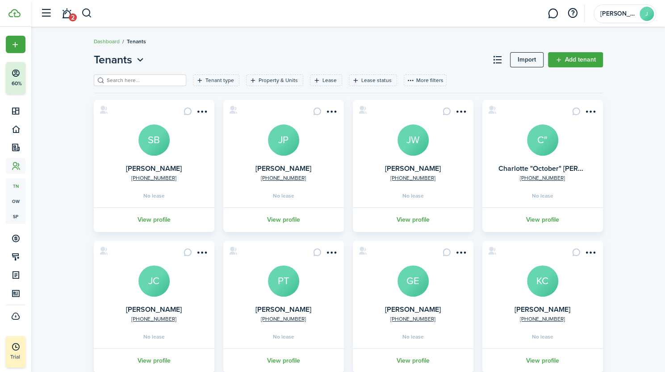
click at [201, 110] on menu-btn-icon "Open menu" at bounding box center [202, 111] width 15 height 15
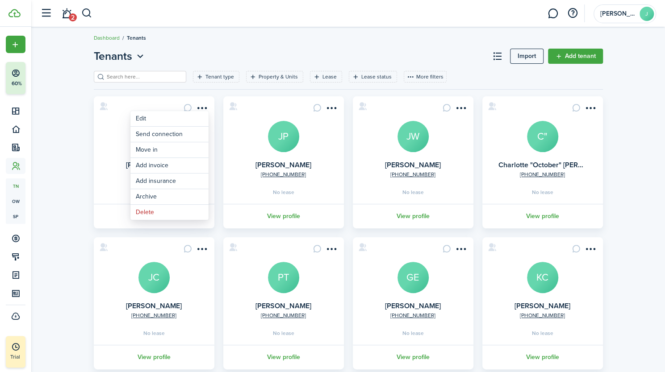
scroll to position [0, 0]
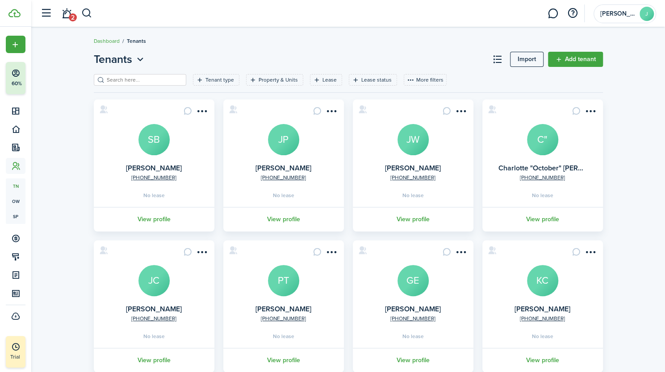
click at [659, 208] on div "Tenants Import Add tenant Tenant type Property & Units Lease Lease status More …" at bounding box center [348, 223] width 634 height 352
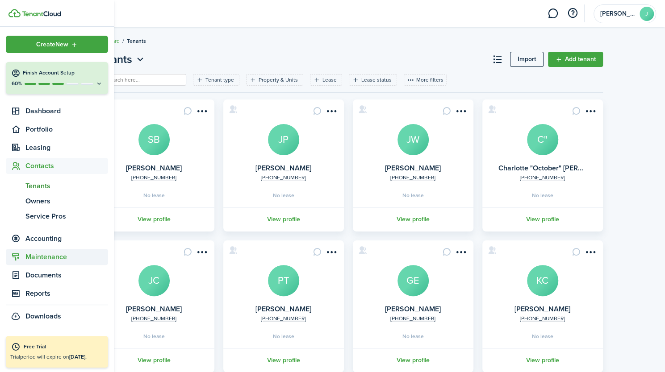
click at [34, 254] on span "Maintenance" at bounding box center [66, 257] width 83 height 11
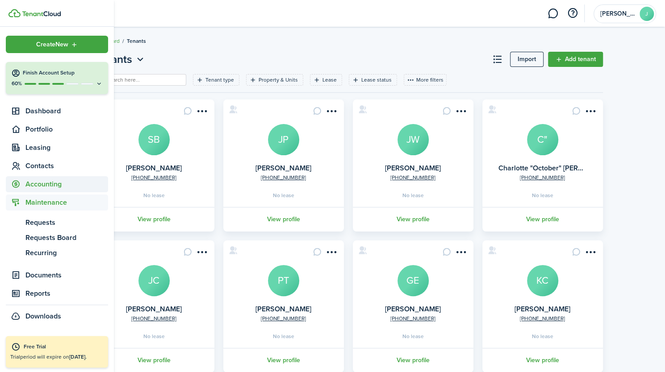
click at [36, 185] on span "Accounting" at bounding box center [66, 184] width 83 height 11
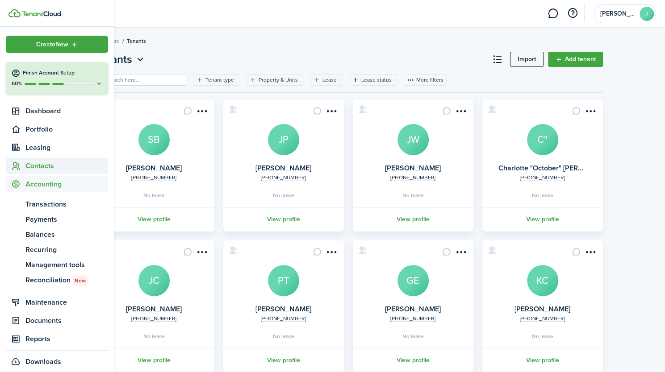
click at [36, 170] on span "Contacts" at bounding box center [66, 166] width 83 height 11
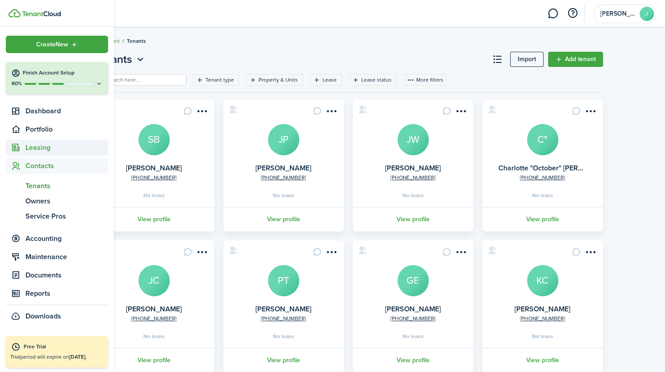
click at [35, 149] on span "Leasing" at bounding box center [66, 147] width 83 height 11
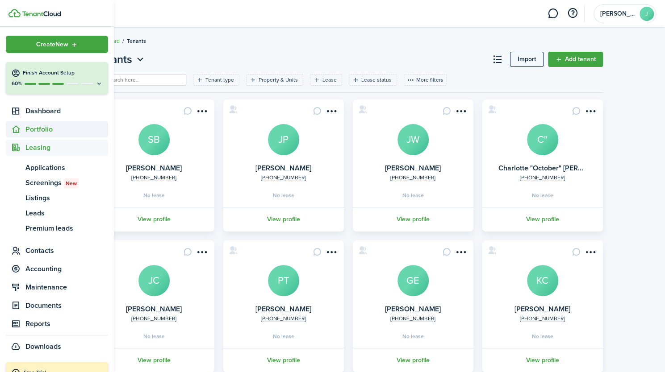
click at [36, 130] on span "Portfolio" at bounding box center [66, 129] width 83 height 11
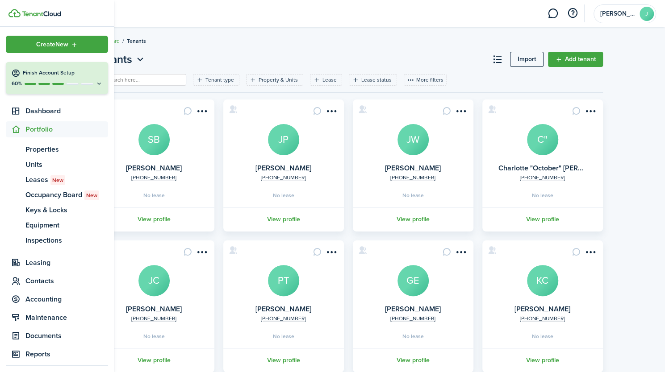
scroll to position [56, 0]
